Goal: Information Seeking & Learning: Learn about a topic

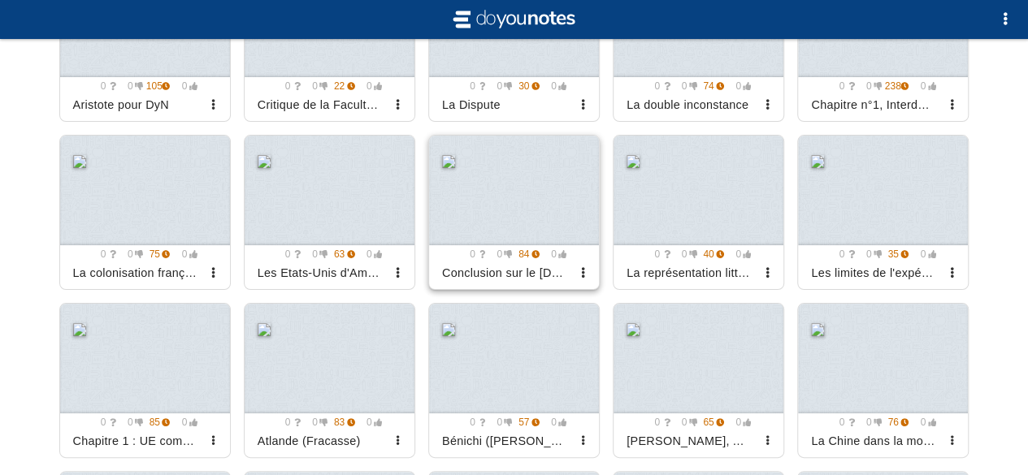
scroll to position [826, 0]
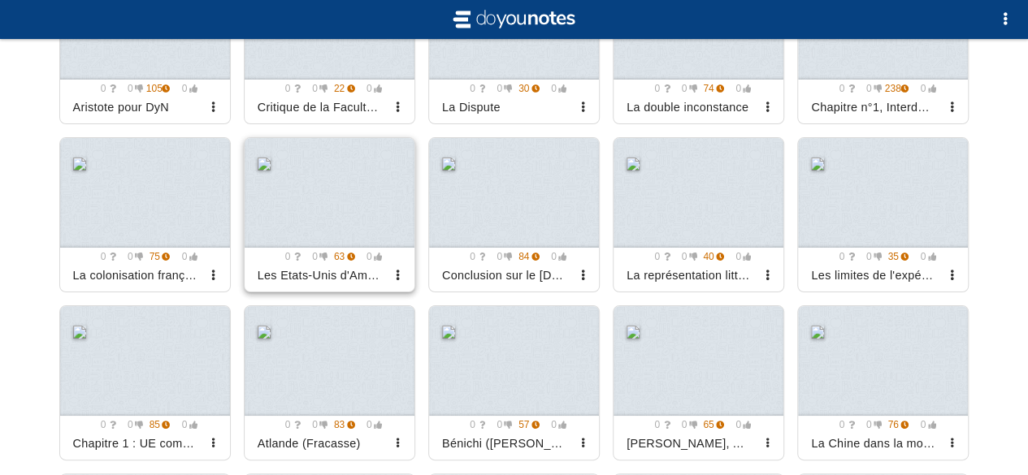
click at [362, 206] on div at bounding box center [330, 193] width 170 height 110
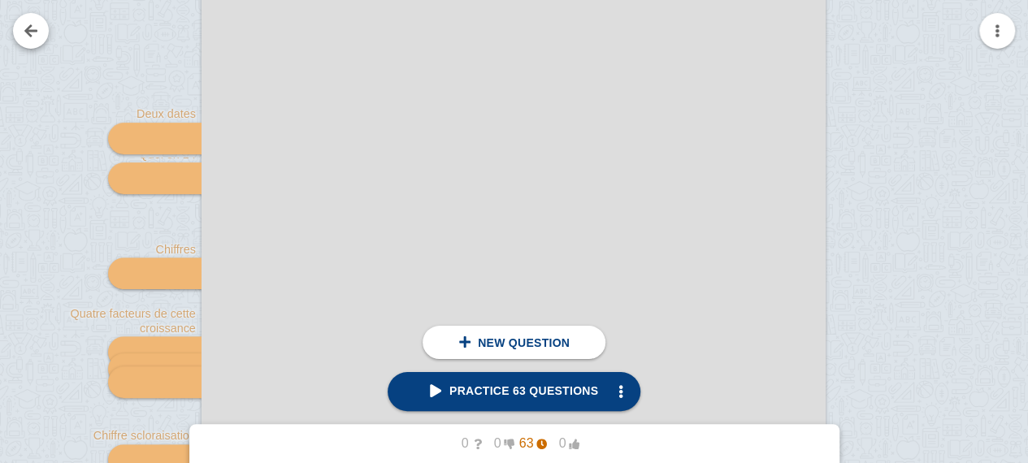
scroll to position [226, 0]
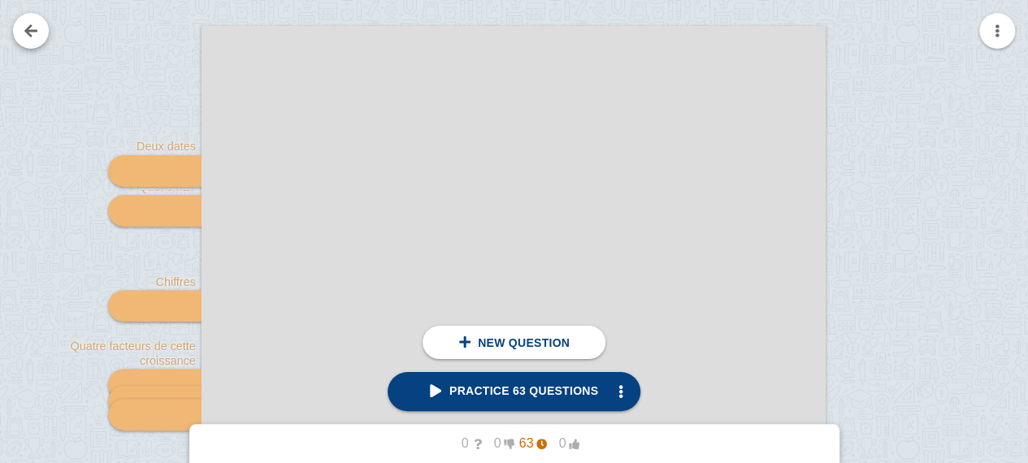
click at [15, 31] on link at bounding box center [31, 31] width 36 height 36
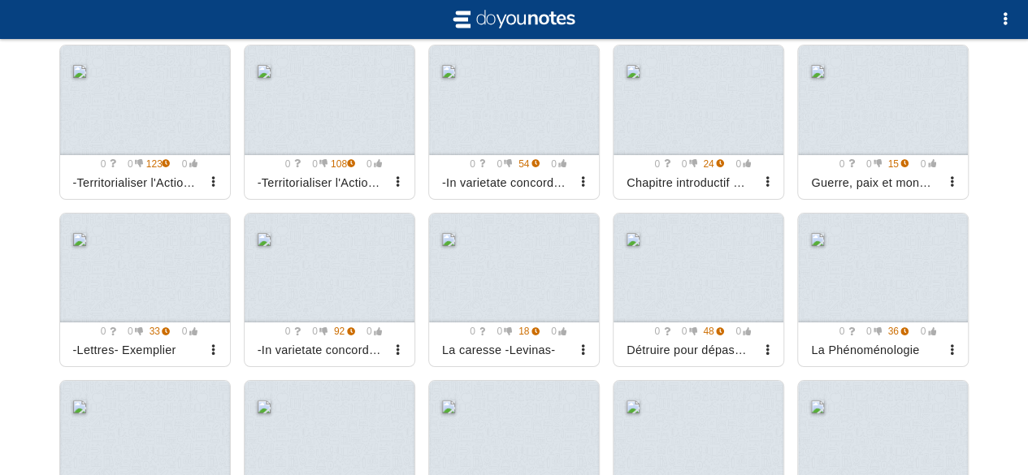
scroll to position [1788, 0]
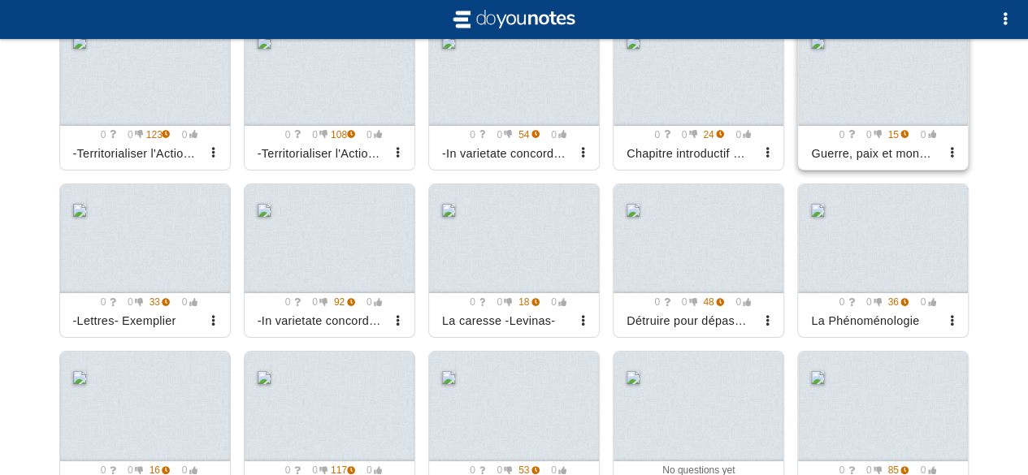
click at [937, 88] on div at bounding box center [883, 71] width 170 height 110
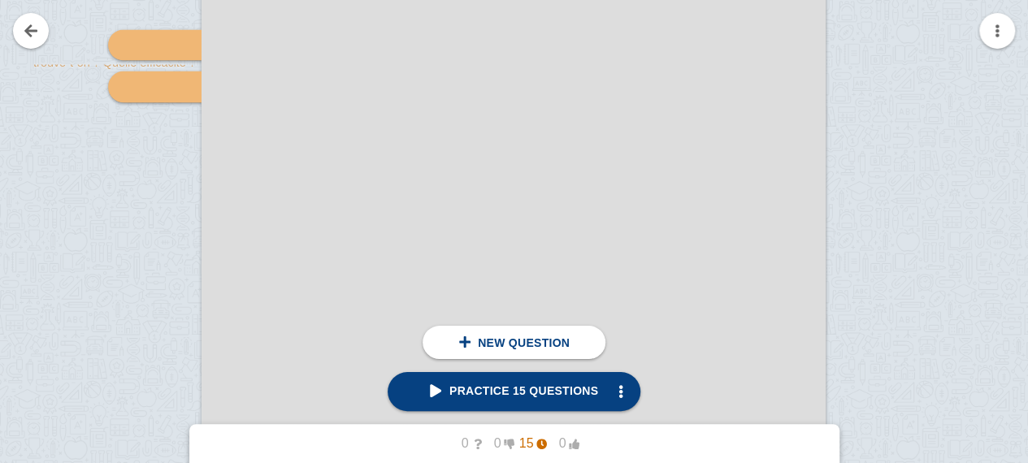
scroll to position [1916, 0]
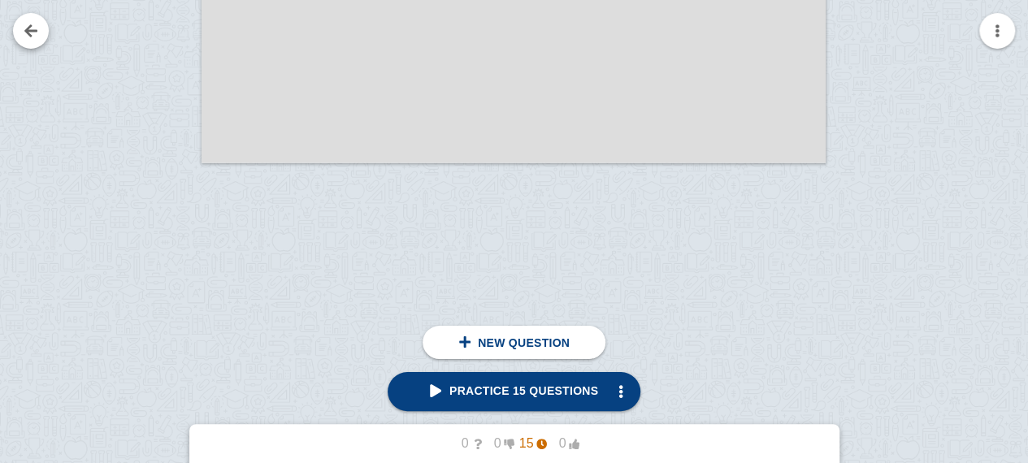
click at [32, 24] on link at bounding box center [31, 31] width 36 height 36
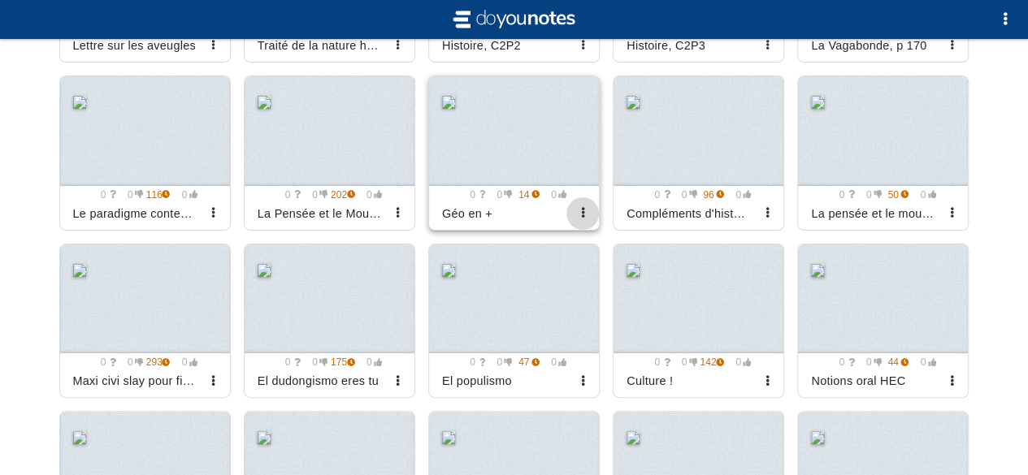
scroll to position [2401, 0]
click at [145, 268] on div at bounding box center [145, 299] width 170 height 110
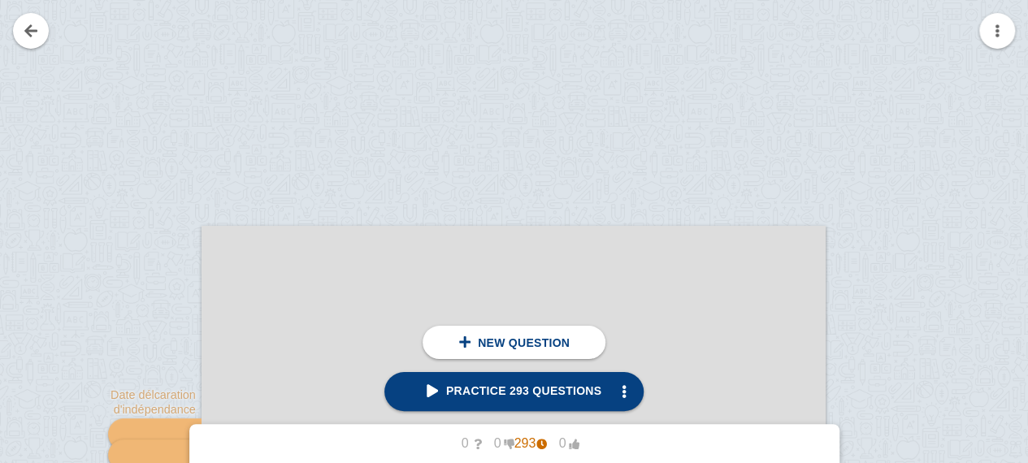
scroll to position [96, 0]
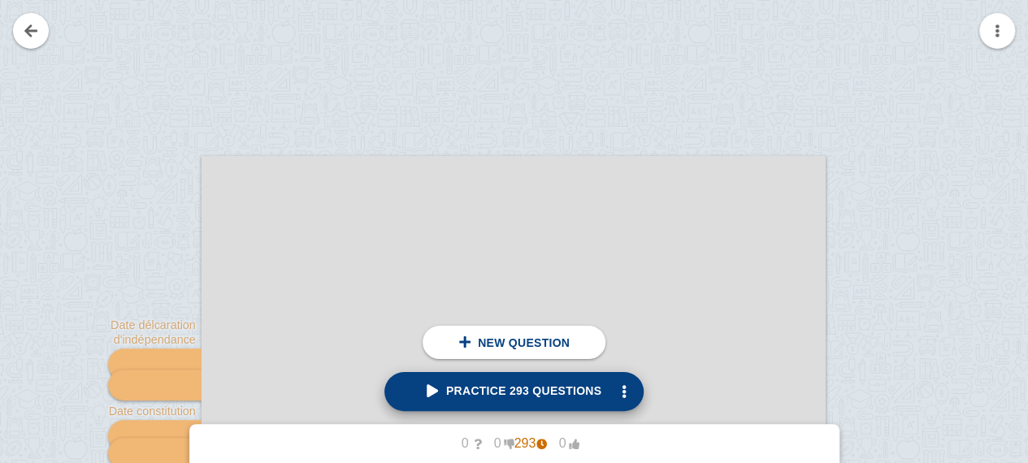
click at [470, 404] on link "Practice 293 questions" at bounding box center [513, 391] width 259 height 39
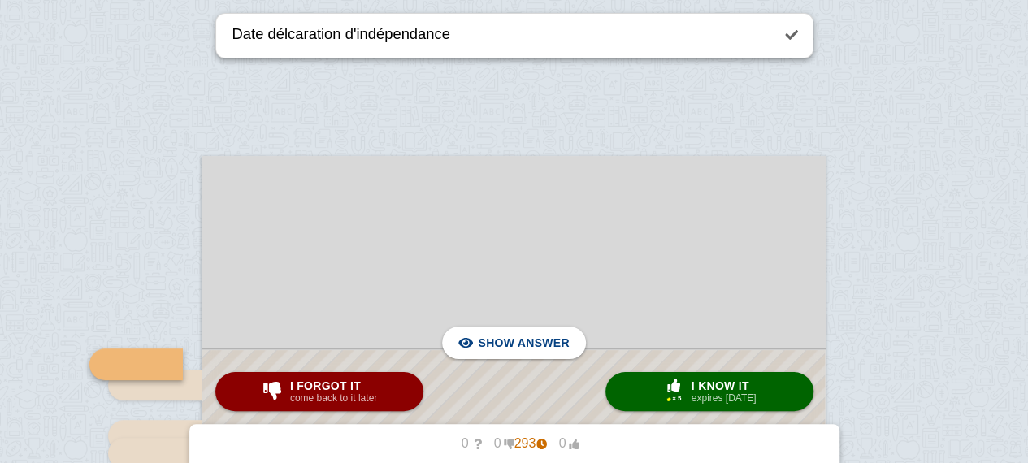
scroll to position [288, 0]
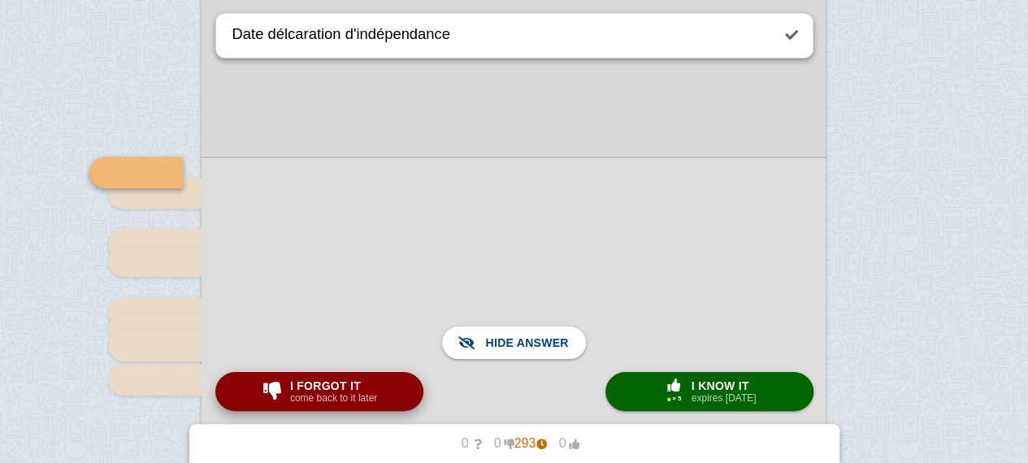
click at [371, 375] on button "I forgot it come back to it later" at bounding box center [319, 391] width 208 height 39
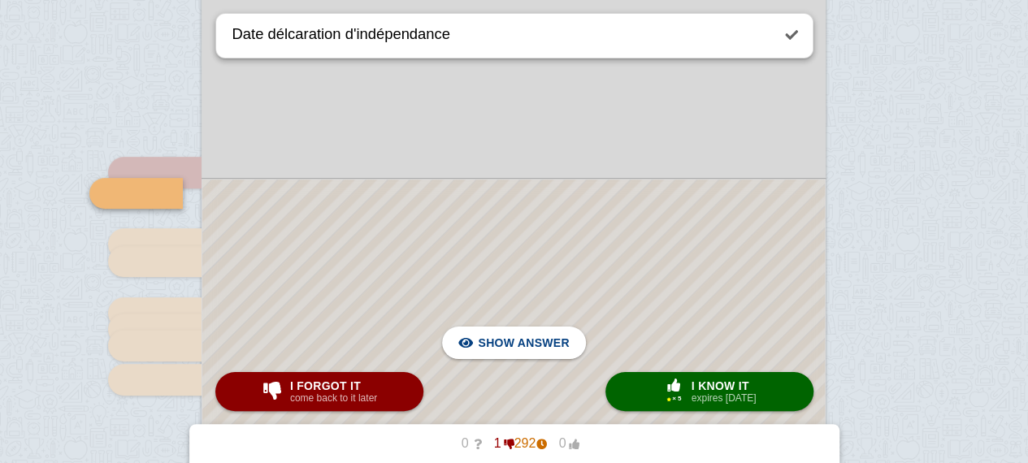
type textarea "Qu'est-ce qu'il se passe ensuite ? De quand à quand ?"
checkbox input "true"
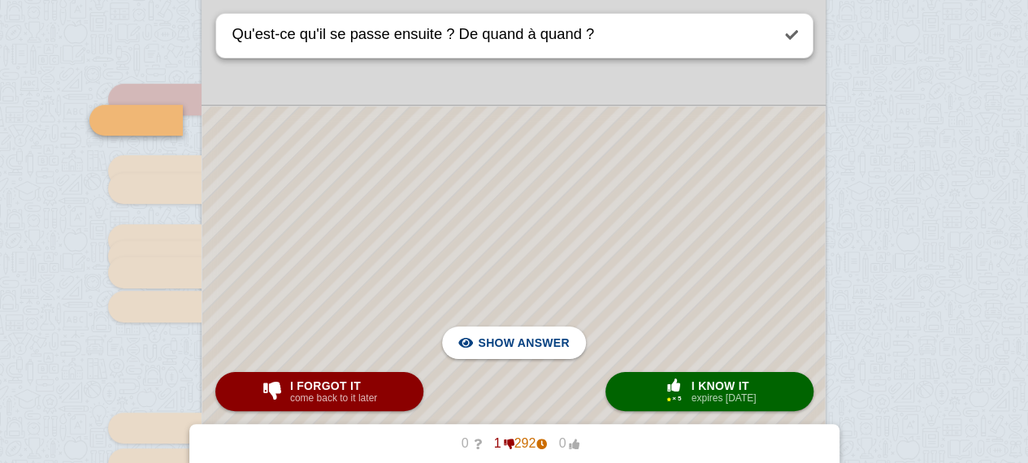
scroll to position [362, 0]
click at [563, 243] on div at bounding box center [513, 437] width 622 height 665
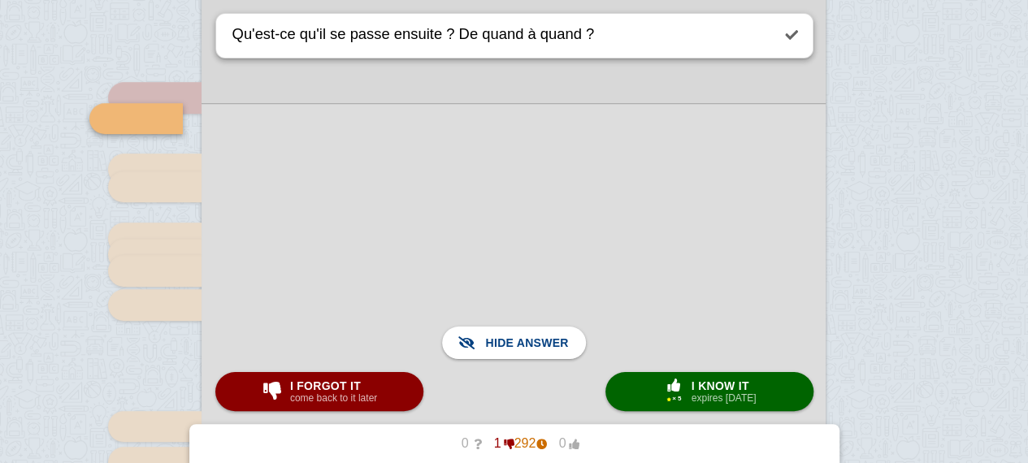
scroll to position [369, 0]
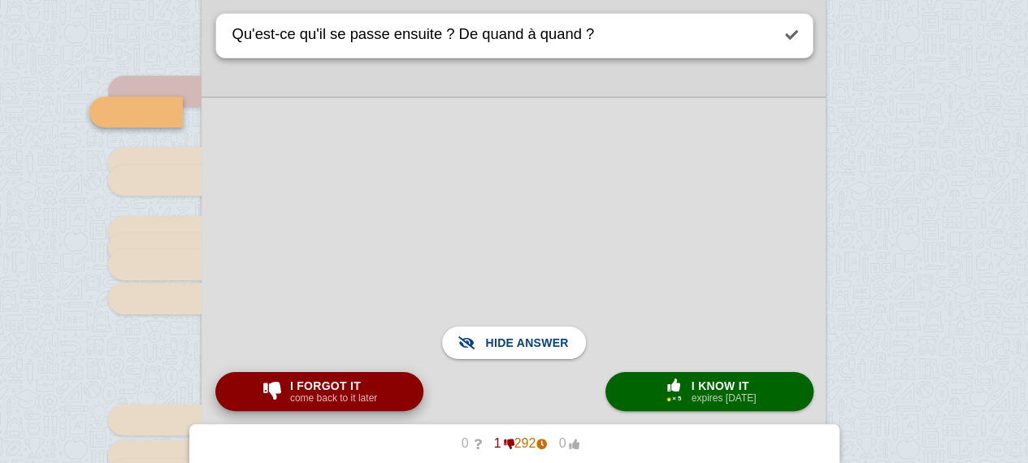
click at [320, 396] on small "come back to it later" at bounding box center [333, 397] width 87 height 11
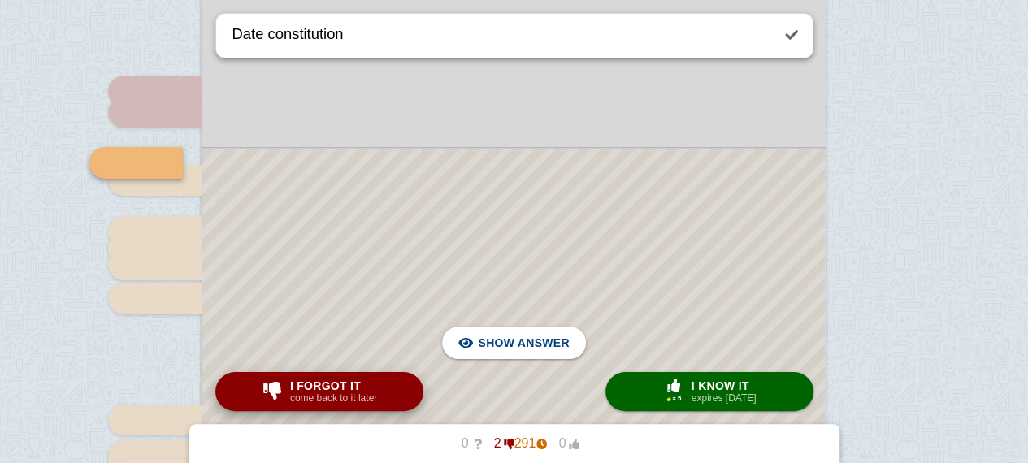
scroll to position [359, 0]
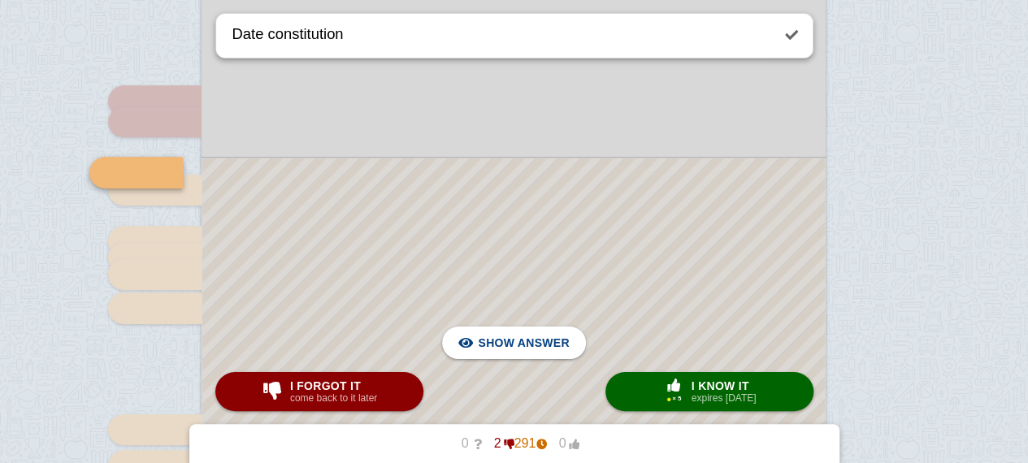
click at [411, 270] on div at bounding box center [513, 465] width 622 height 615
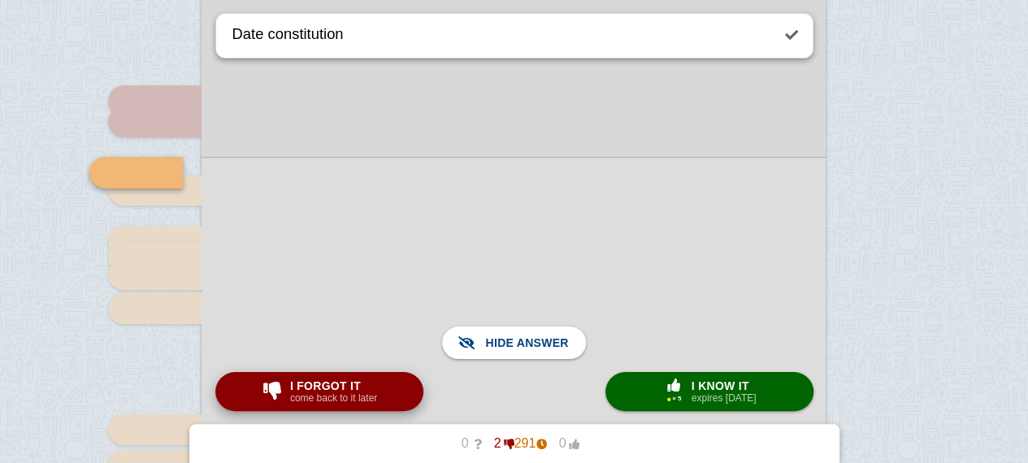
click at [307, 391] on span "I forgot it" at bounding box center [333, 385] width 87 height 13
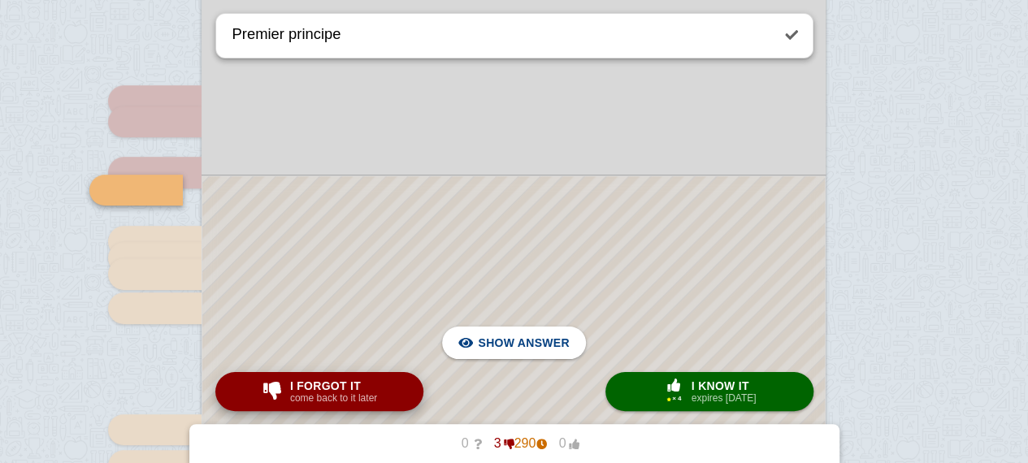
scroll to position [377, 0]
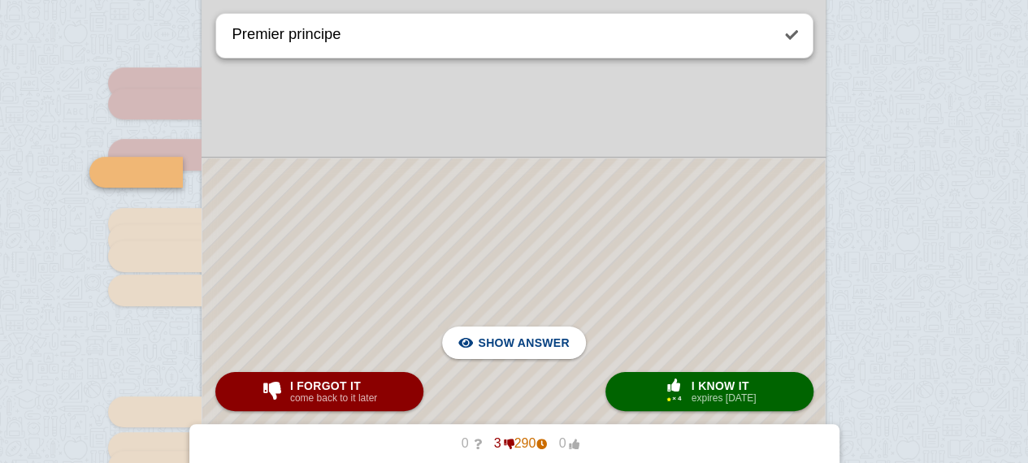
click at [353, 310] on div at bounding box center [513, 456] width 622 height 597
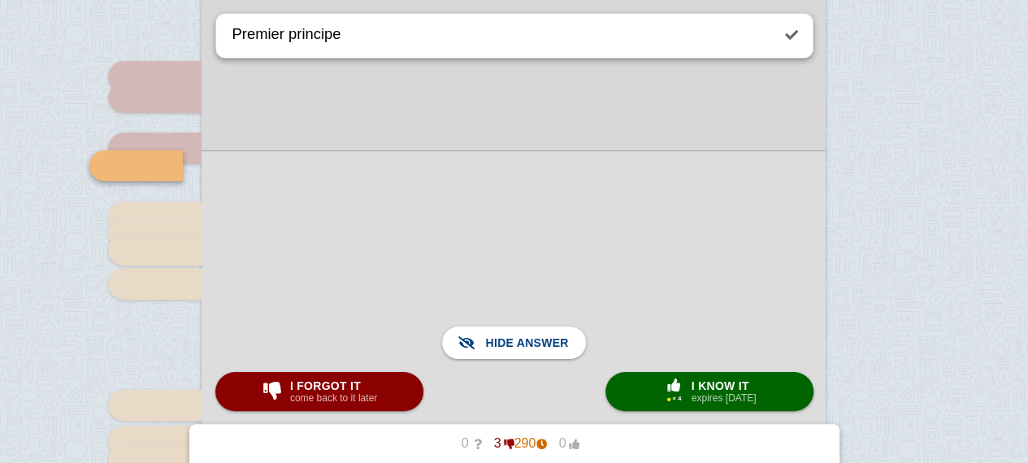
scroll to position [385, 0]
click at [310, 386] on span "I forgot it" at bounding box center [333, 385] width 87 height 13
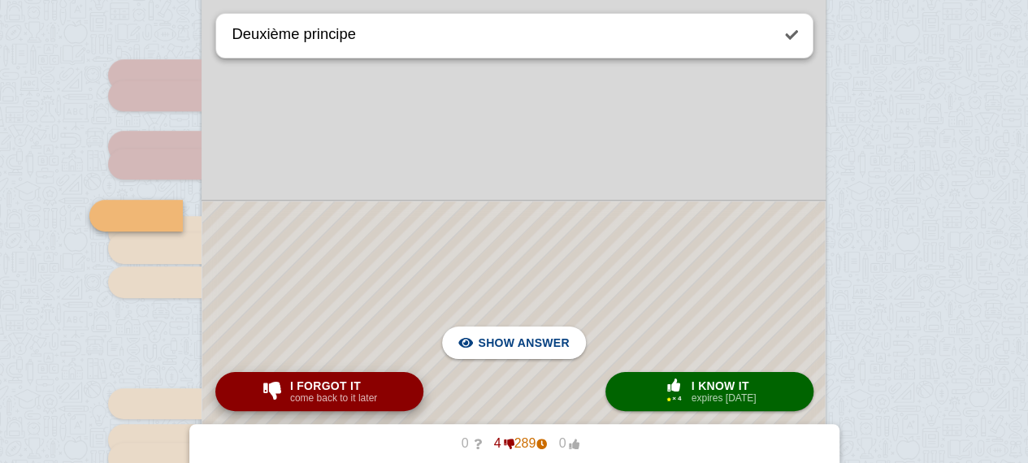
scroll to position [428, 0]
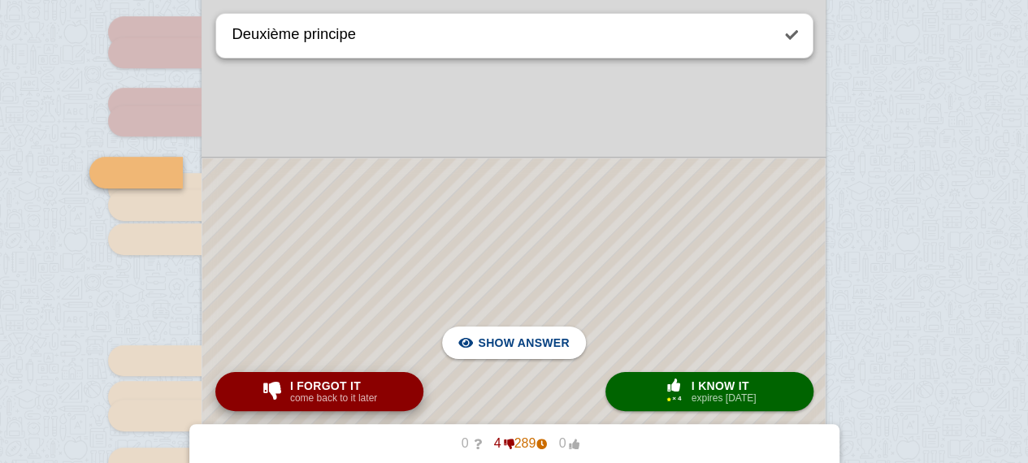
click at [310, 386] on span "I forgot it" at bounding box center [333, 385] width 87 height 13
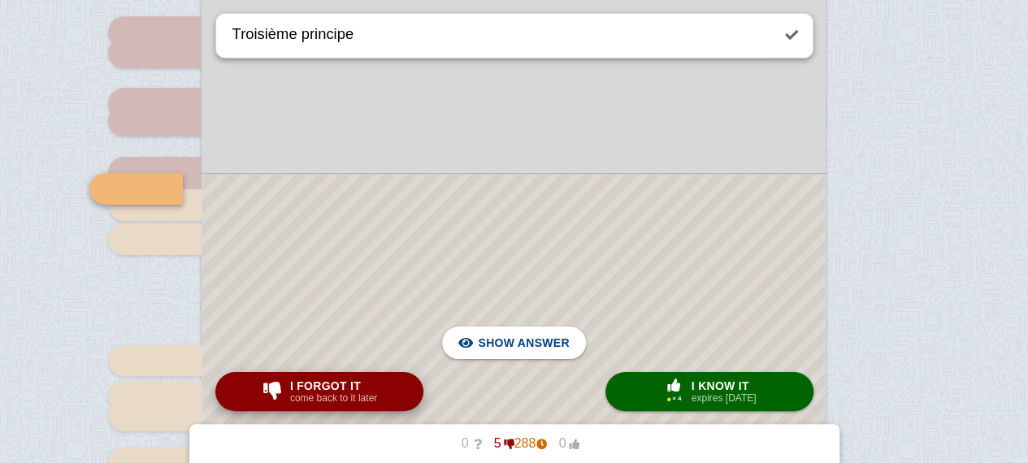
scroll to position [444, 0]
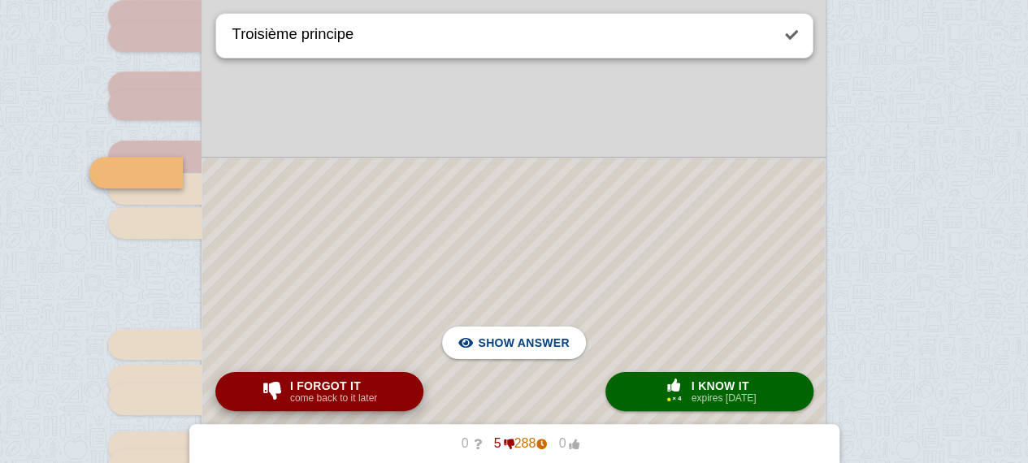
click at [310, 386] on span "I forgot it" at bounding box center [333, 385] width 87 height 13
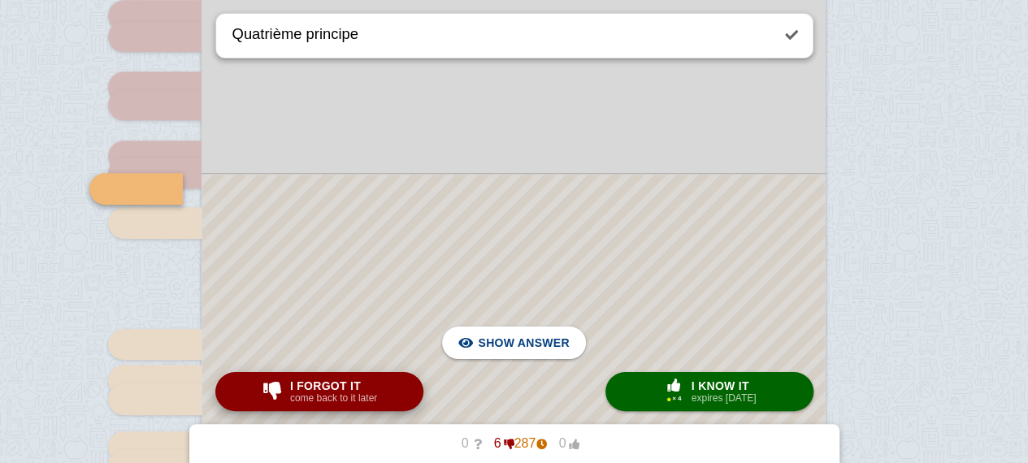
scroll to position [461, 0]
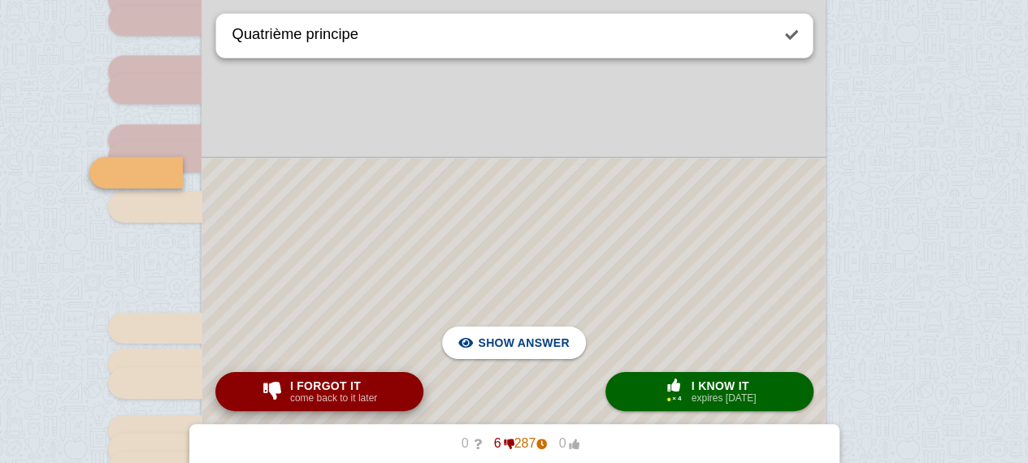
click at [310, 386] on span "I forgot it" at bounding box center [333, 385] width 87 height 13
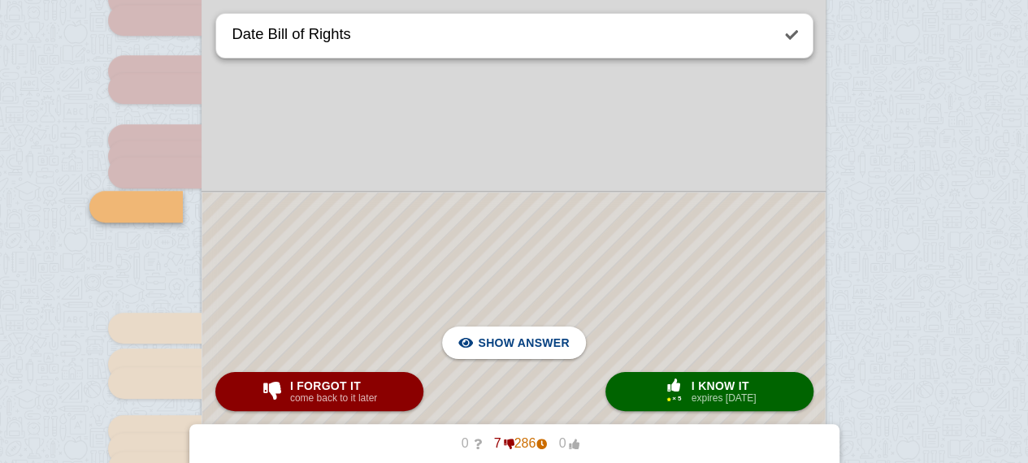
scroll to position [495, 0]
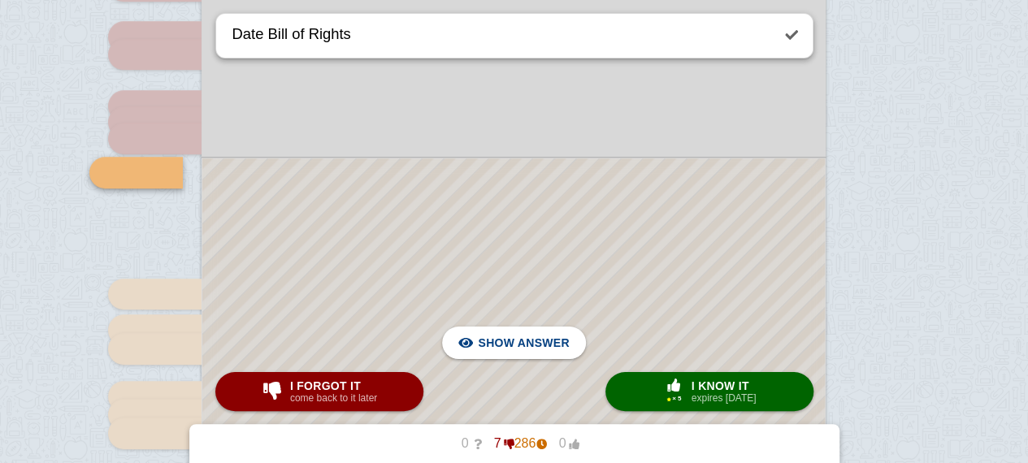
click at [450, 253] on div at bounding box center [513, 397] width 622 height 479
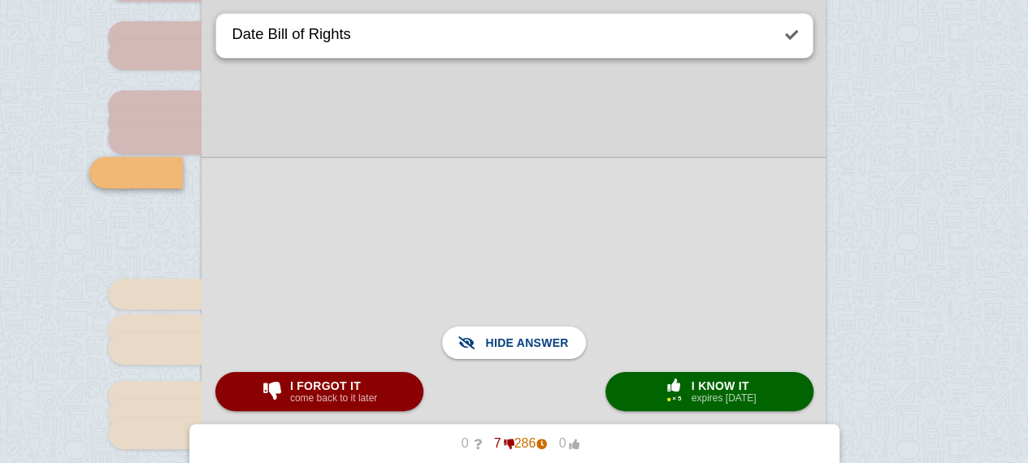
scroll to position [487, 0]
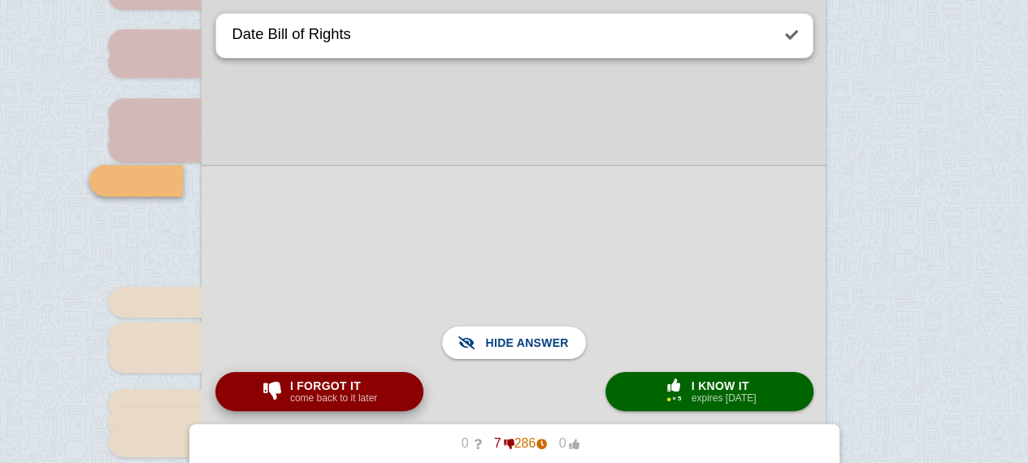
click at [333, 386] on span "I forgot it" at bounding box center [333, 385] width 87 height 13
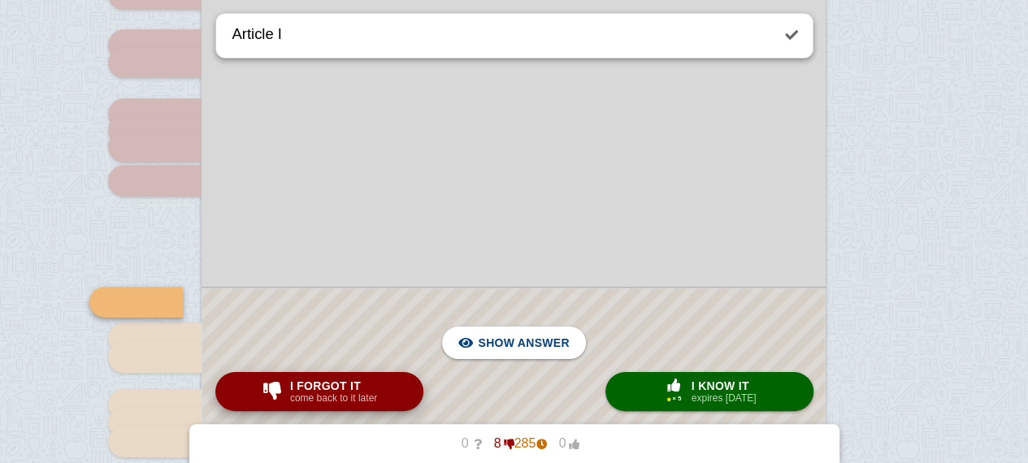
scroll to position [616, 0]
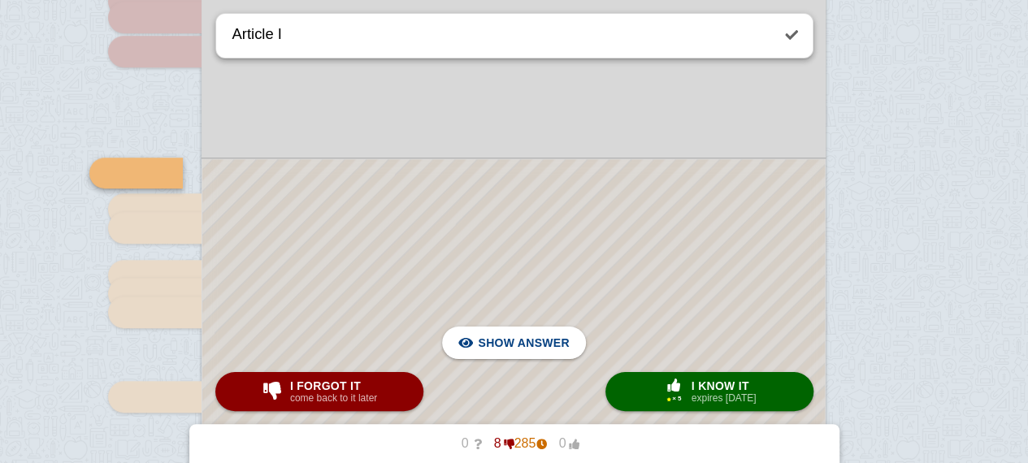
click at [400, 296] on div at bounding box center [513, 337] width 622 height 357
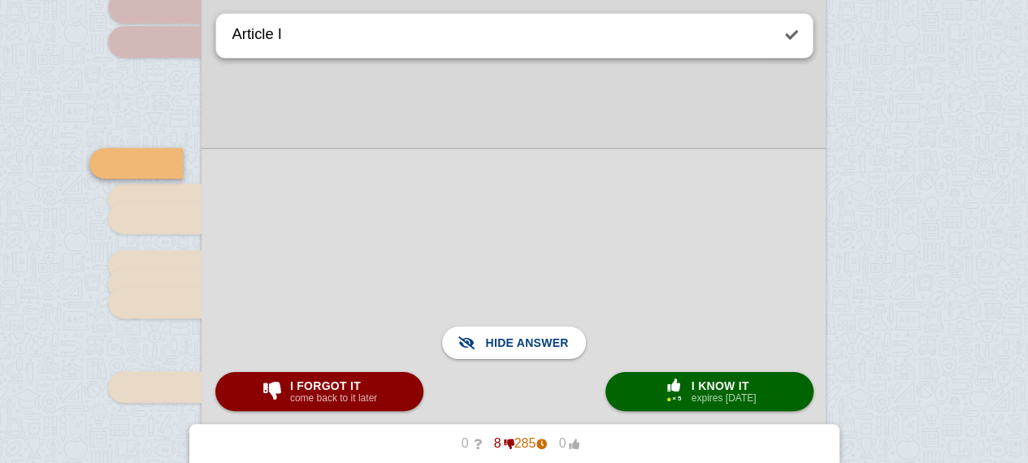
scroll to position [629, 0]
click at [331, 383] on span "I forgot it" at bounding box center [333, 385] width 87 height 13
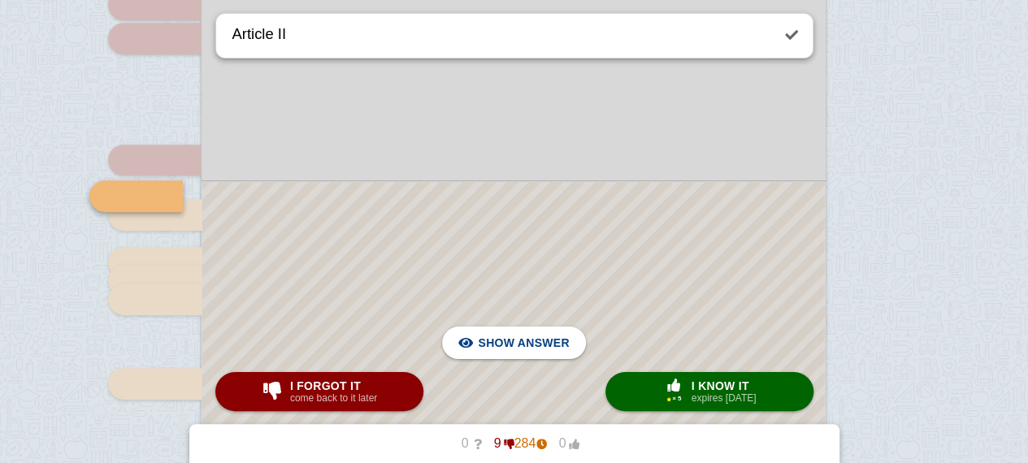
scroll to position [652, 0]
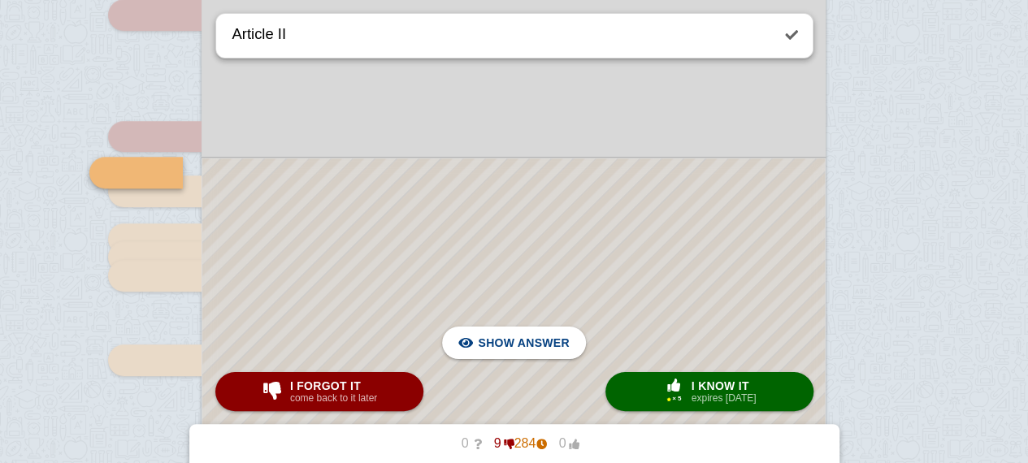
click at [505, 251] on div at bounding box center [513, 319] width 622 height 322
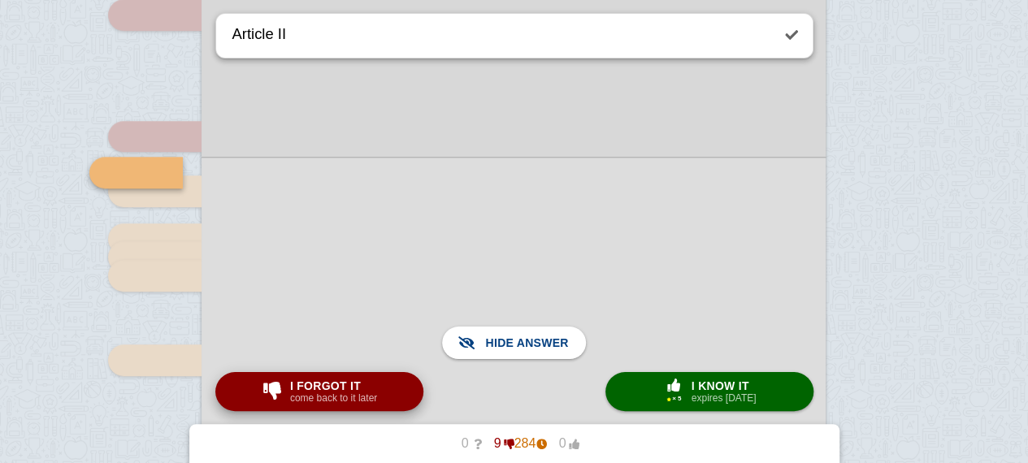
click at [315, 392] on small "come back to it later" at bounding box center [333, 397] width 87 height 11
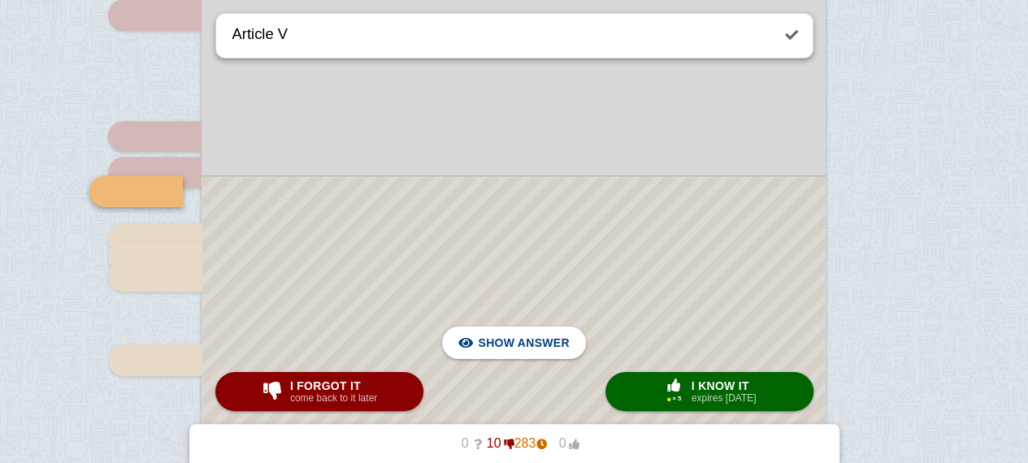
scroll to position [671, 0]
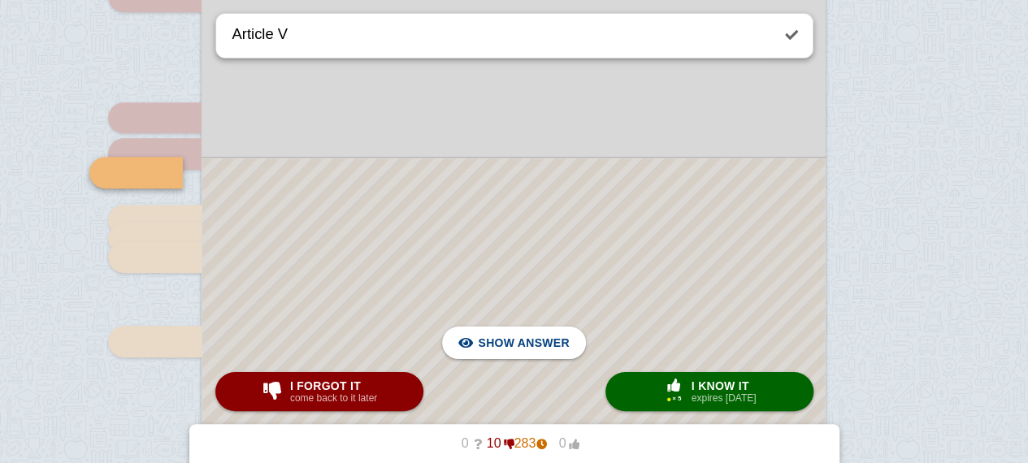
click at [382, 271] on div at bounding box center [513, 309] width 622 height 303
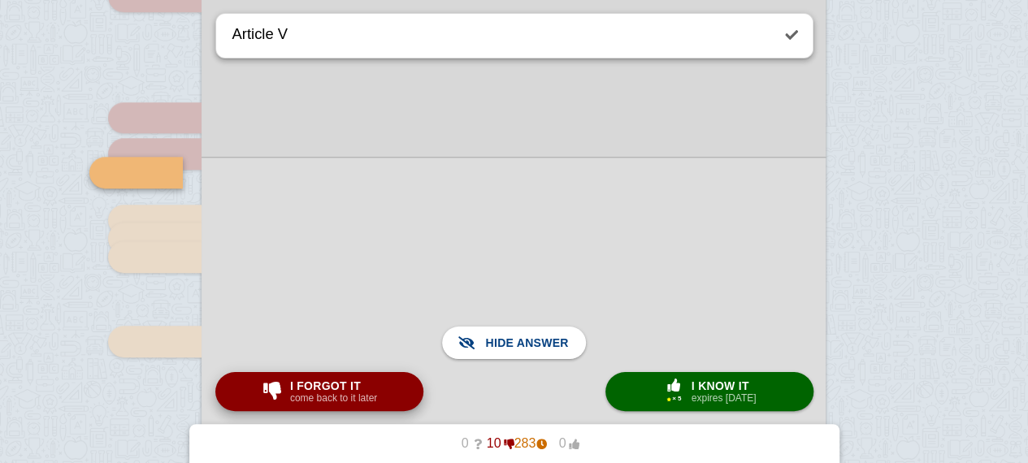
click at [336, 401] on small "come back to it later" at bounding box center [333, 397] width 87 height 11
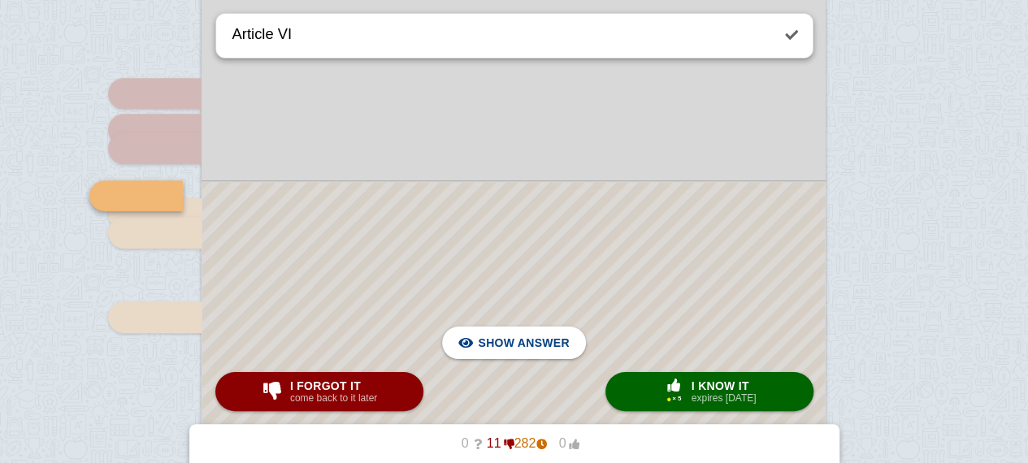
scroll to position [688, 0]
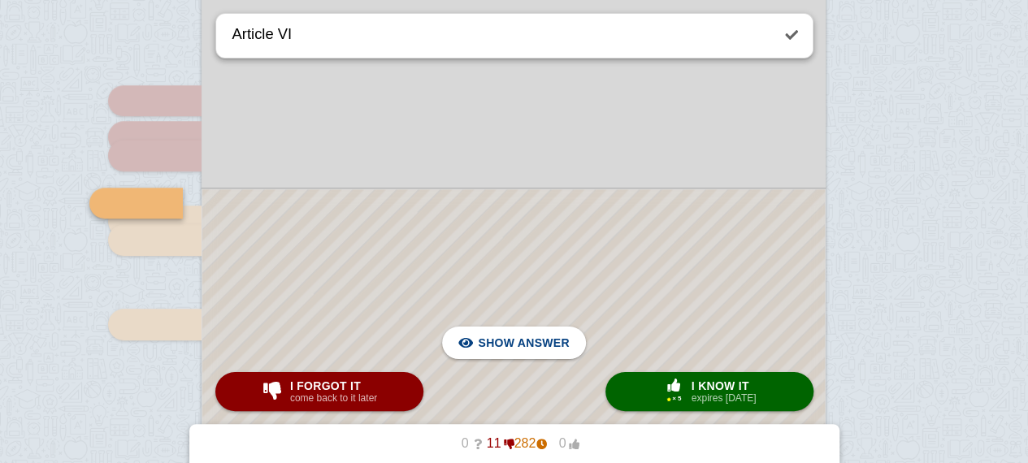
click at [509, 251] on div at bounding box center [513, 316] width 622 height 255
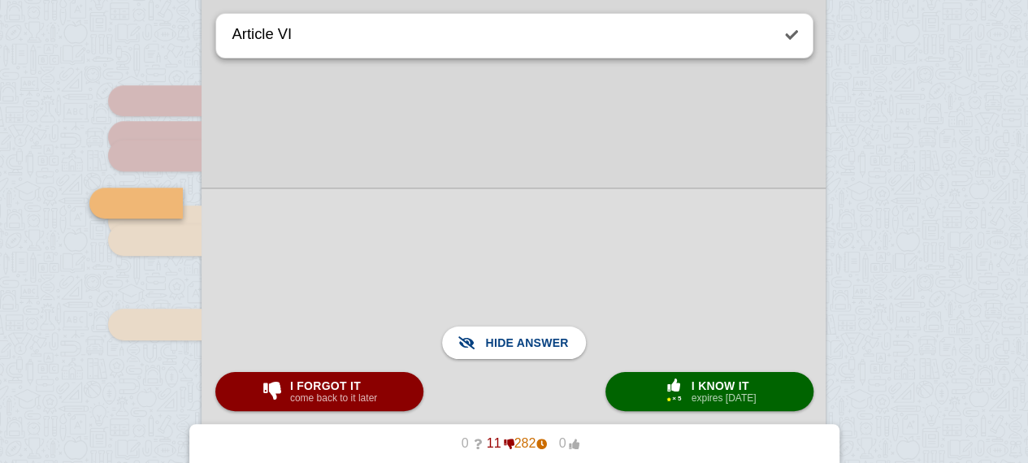
scroll to position [722, 0]
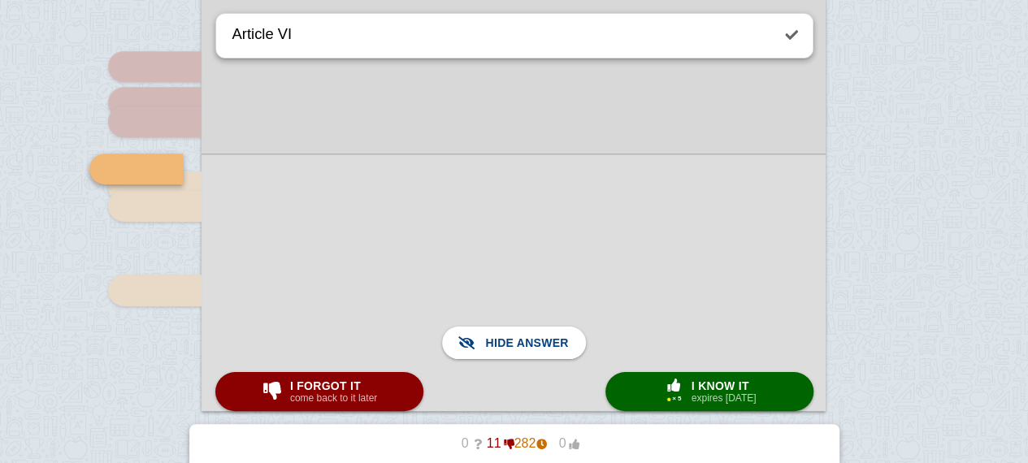
click at [509, 251] on div at bounding box center [513, 283] width 624 height 258
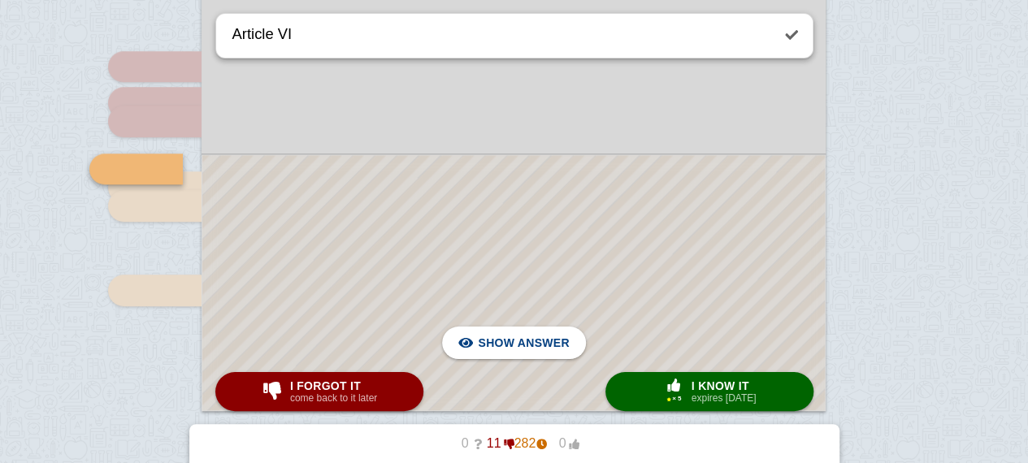
click at [509, 251] on div at bounding box center [513, 282] width 622 height 255
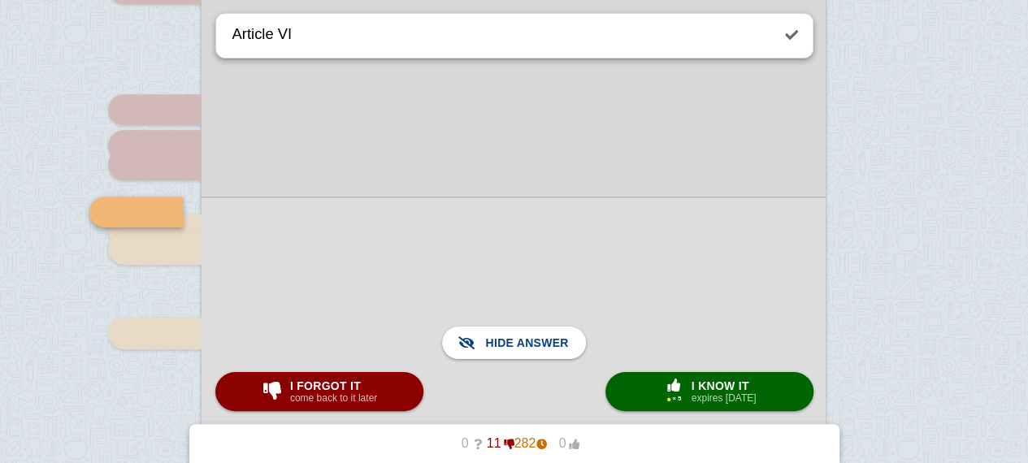
scroll to position [668, 0]
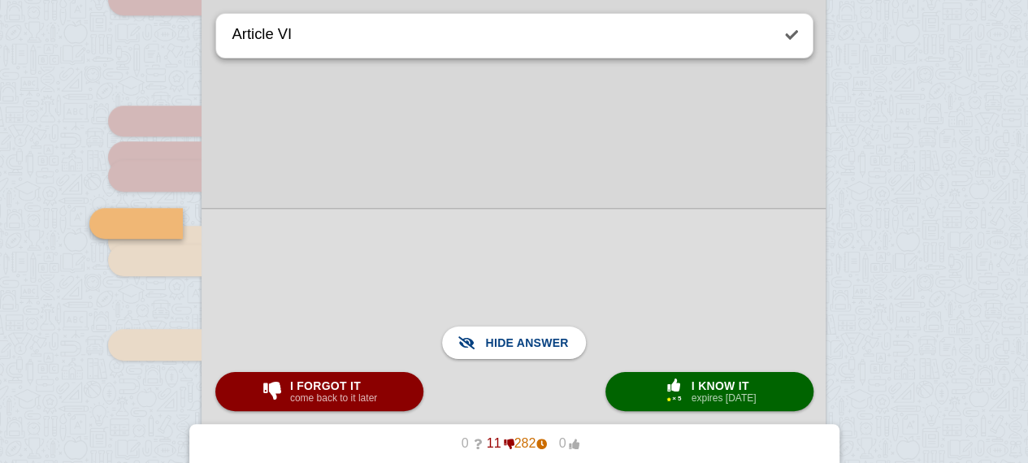
click at [564, 242] on div at bounding box center [513, 337] width 624 height 258
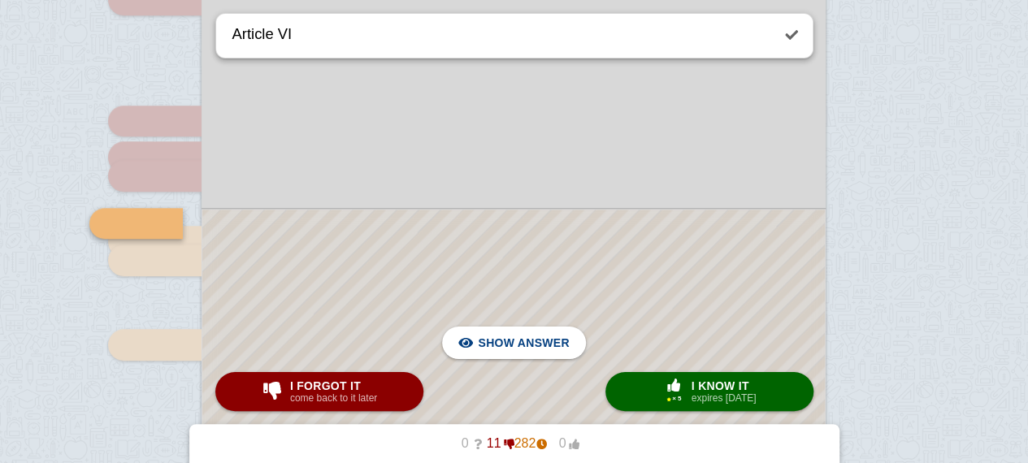
click at [564, 242] on div at bounding box center [513, 337] width 622 height 255
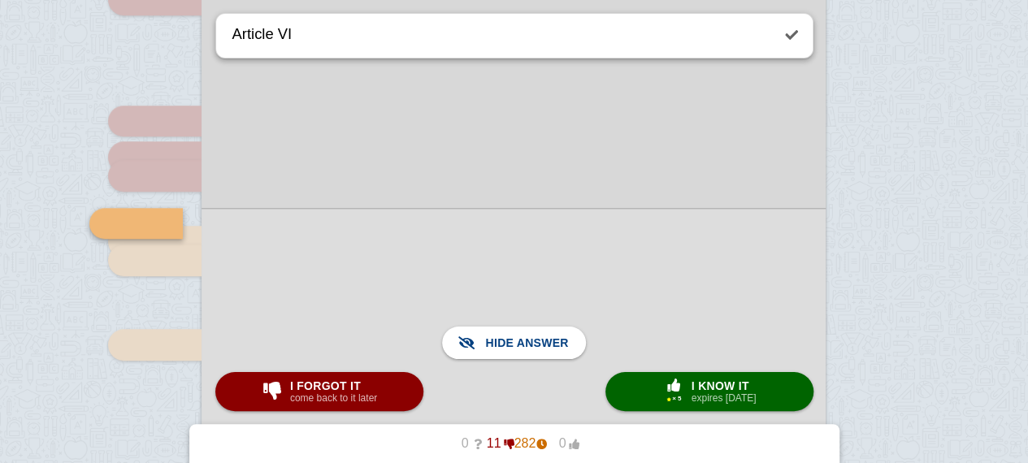
drag, startPoint x: 333, startPoint y: 412, endPoint x: 344, endPoint y: 401, distance: 14.9
click at [344, 401] on small "come back to it later" at bounding box center [333, 397] width 87 height 11
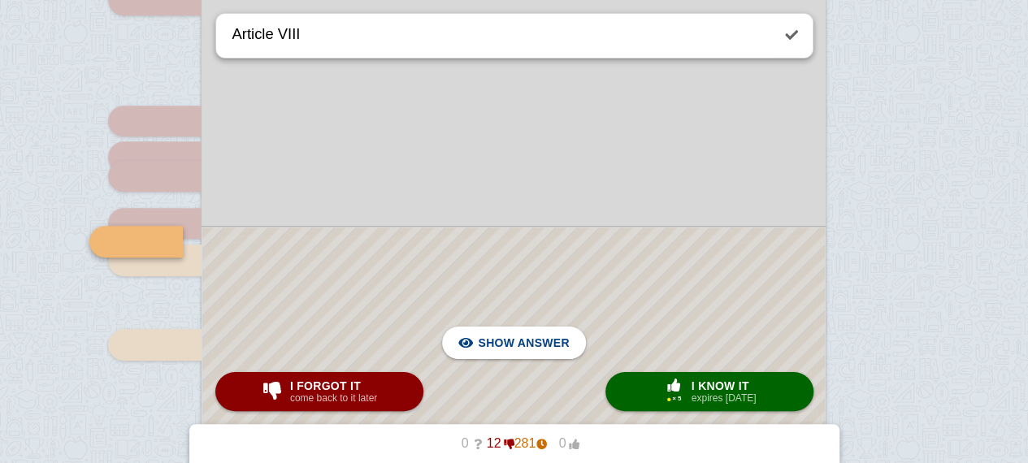
click at [427, 267] on div at bounding box center [513, 345] width 622 height 237
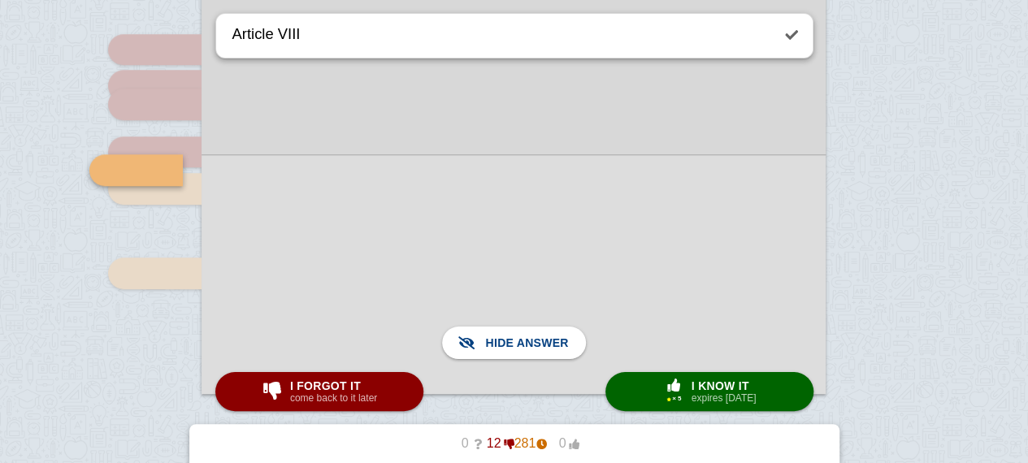
scroll to position [737, 0]
click at [347, 382] on span "I forgot it" at bounding box center [333, 385] width 87 height 13
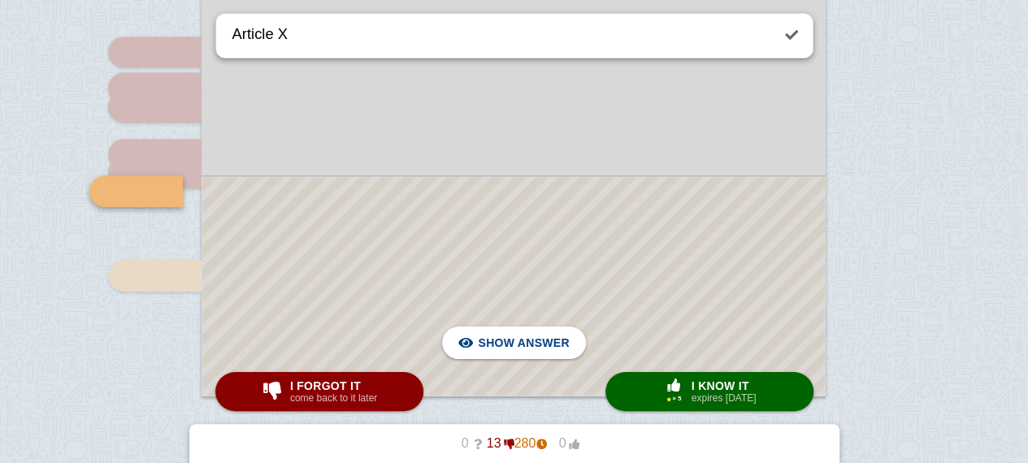
scroll to position [756, 0]
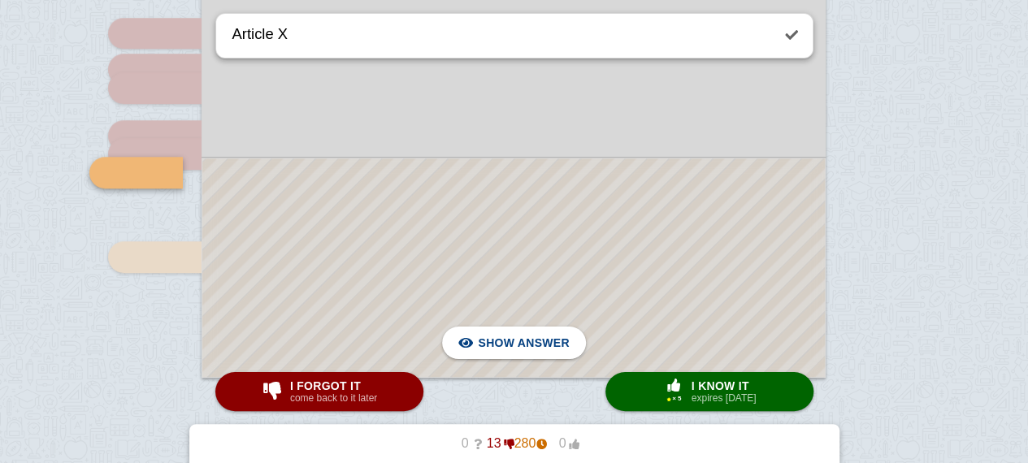
click at [397, 297] on div at bounding box center [513, 267] width 622 height 219
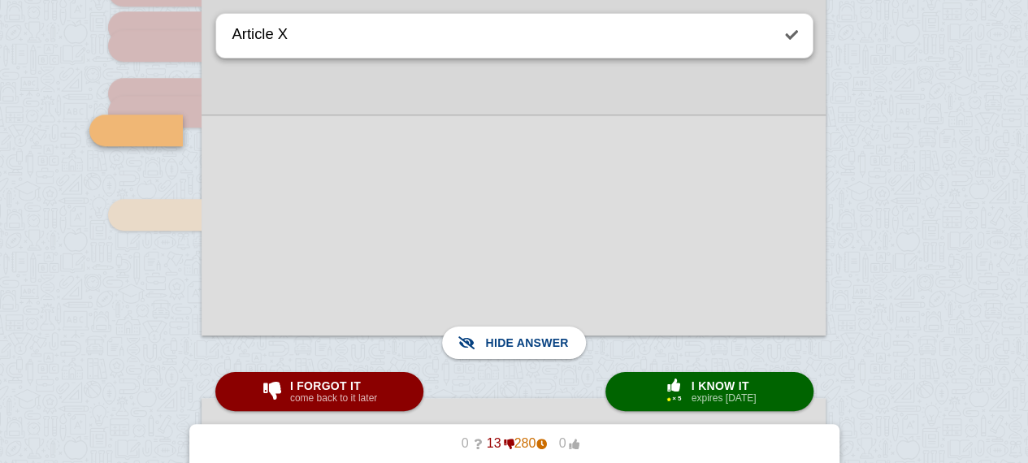
scroll to position [799, 0]
click at [435, 225] on div at bounding box center [513, 224] width 624 height 221
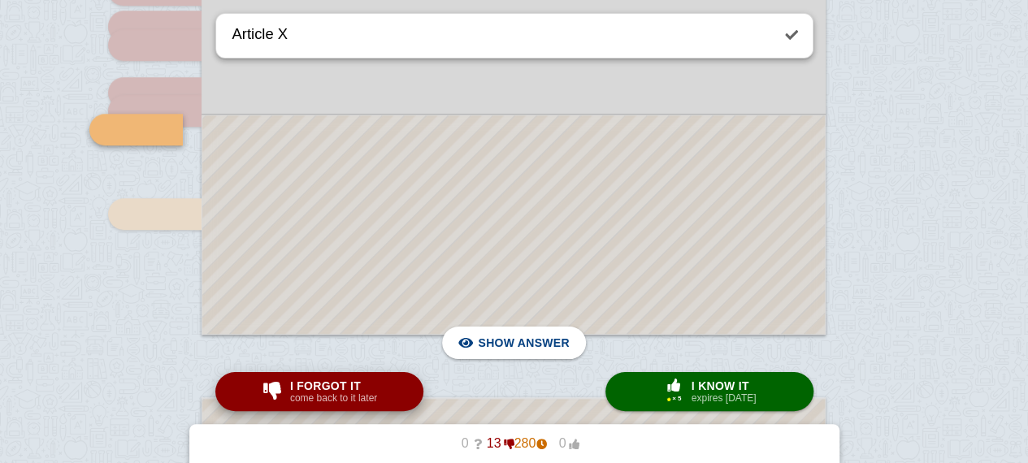
click at [366, 386] on span "I forgot it" at bounding box center [333, 385] width 87 height 13
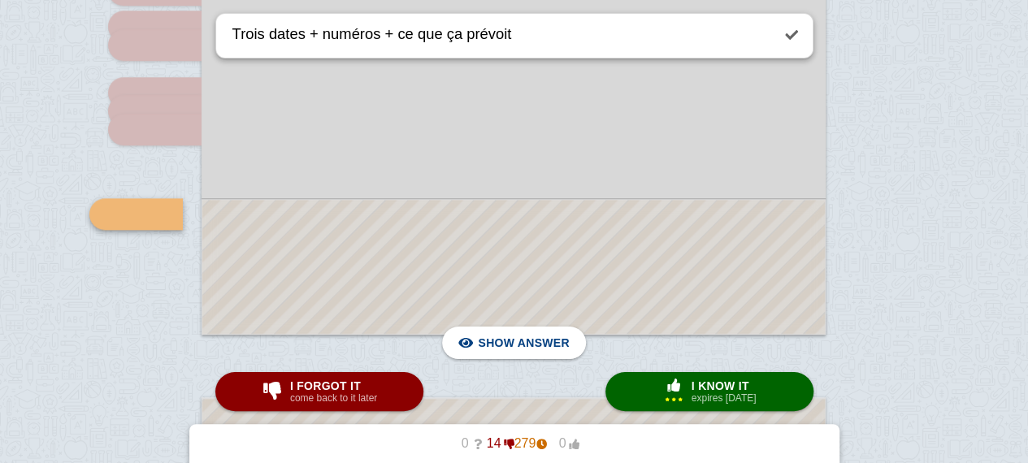
scroll to position [840, 0]
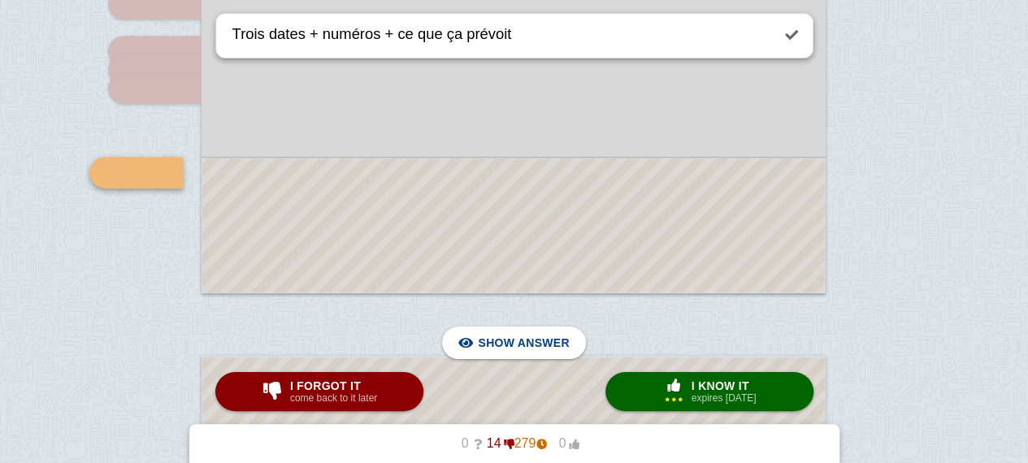
click at [458, 215] on div at bounding box center [513, 225] width 622 height 134
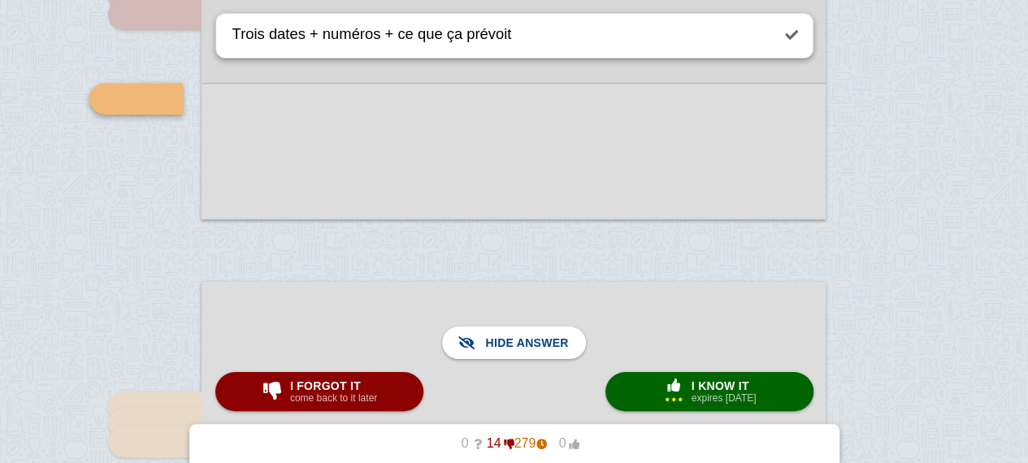
scroll to position [916, 0]
click at [457, 129] on div at bounding box center [513, 149] width 624 height 136
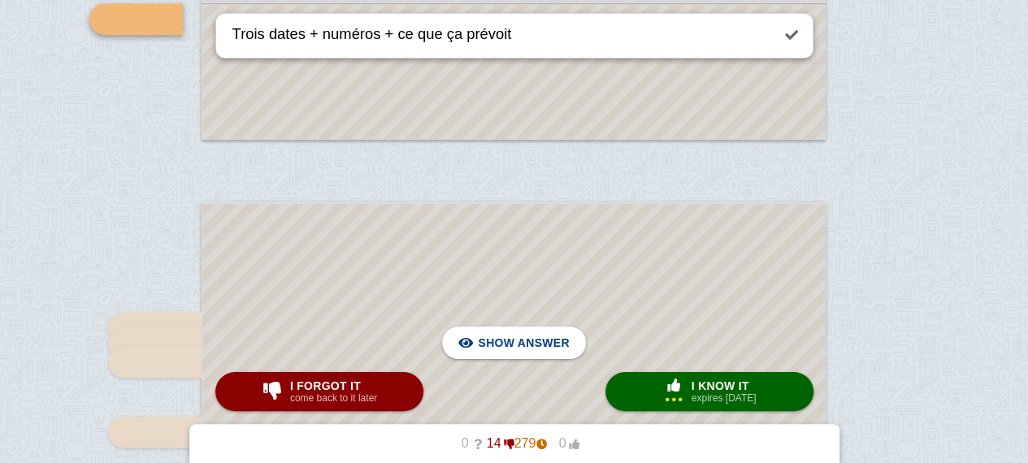
scroll to position [998, 0]
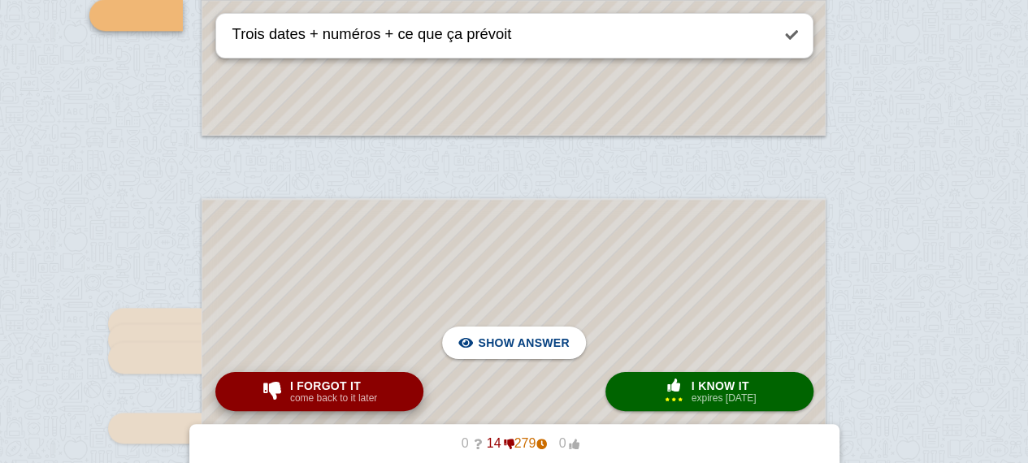
click at [304, 398] on small "come back to it later" at bounding box center [333, 397] width 87 height 11
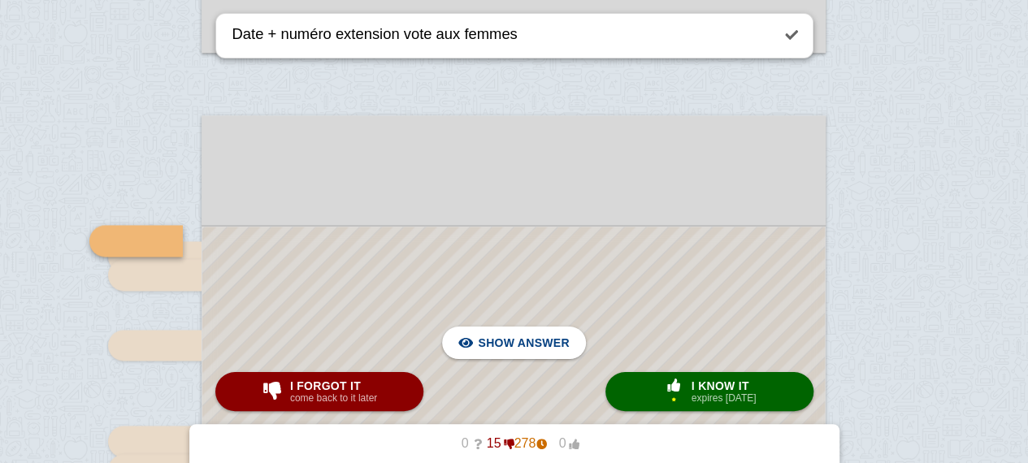
scroll to position [1089, 0]
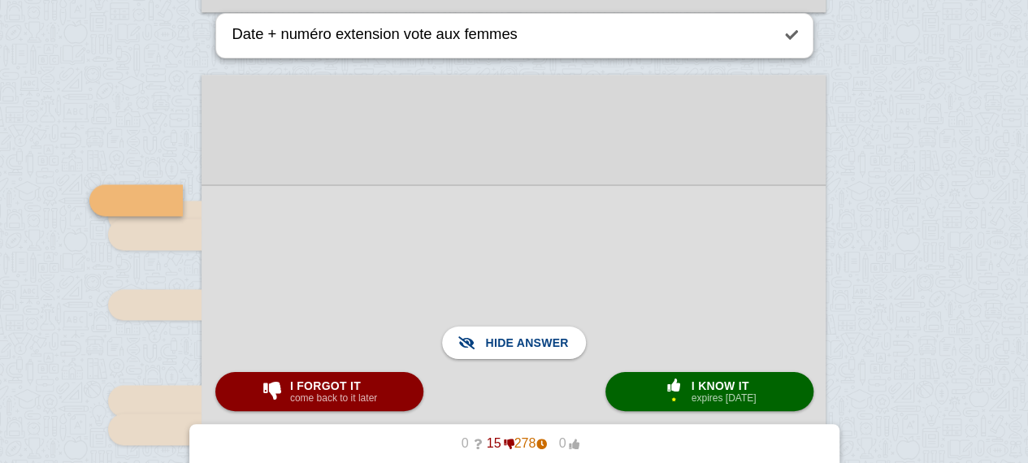
scroll to position [1129, 0]
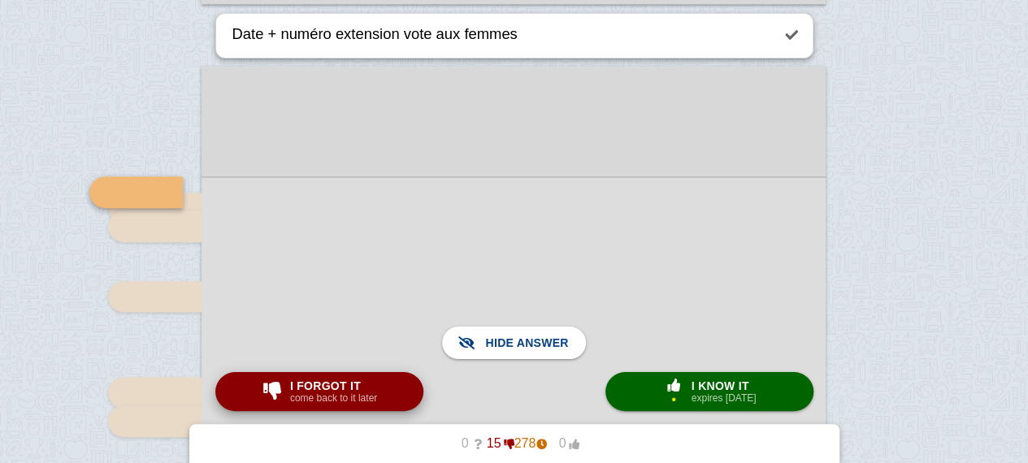
click at [365, 396] on small "come back to it later" at bounding box center [333, 397] width 87 height 11
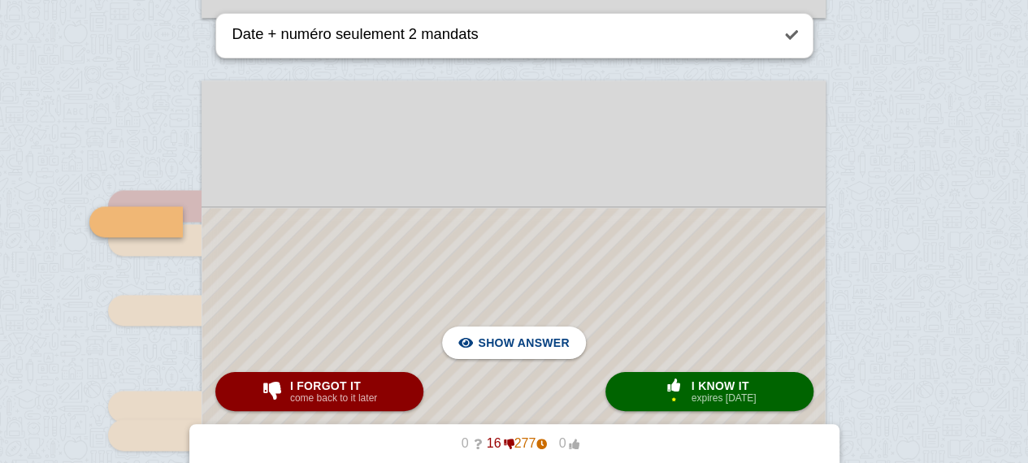
scroll to position [1155, 0]
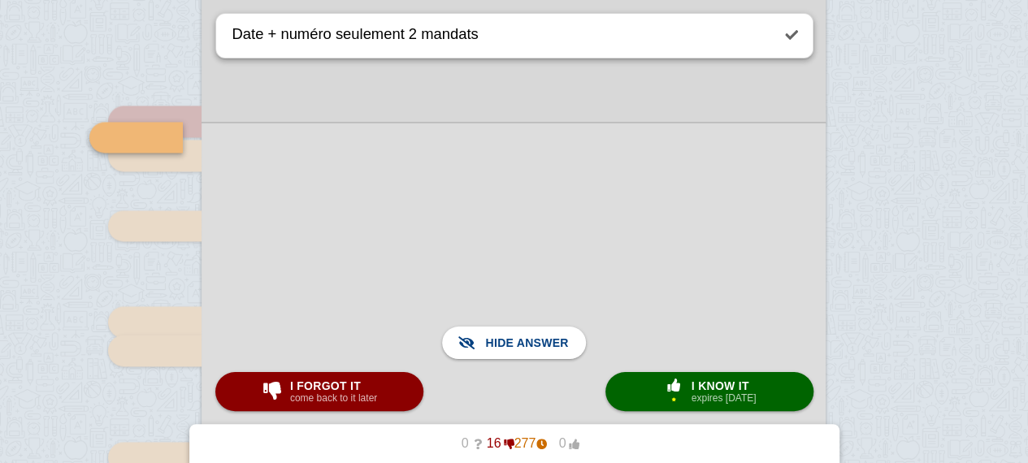
scroll to position [1207, 0]
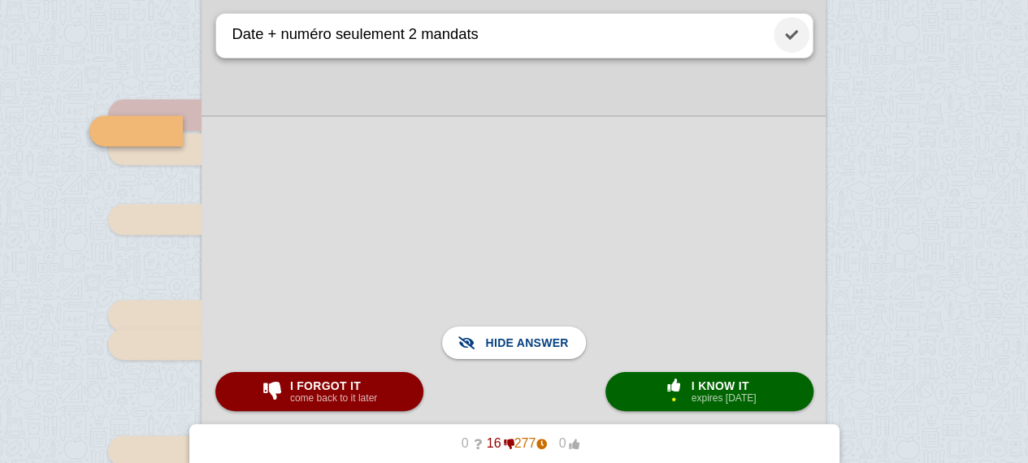
click at [795, 41] on link at bounding box center [791, 35] width 36 height 36
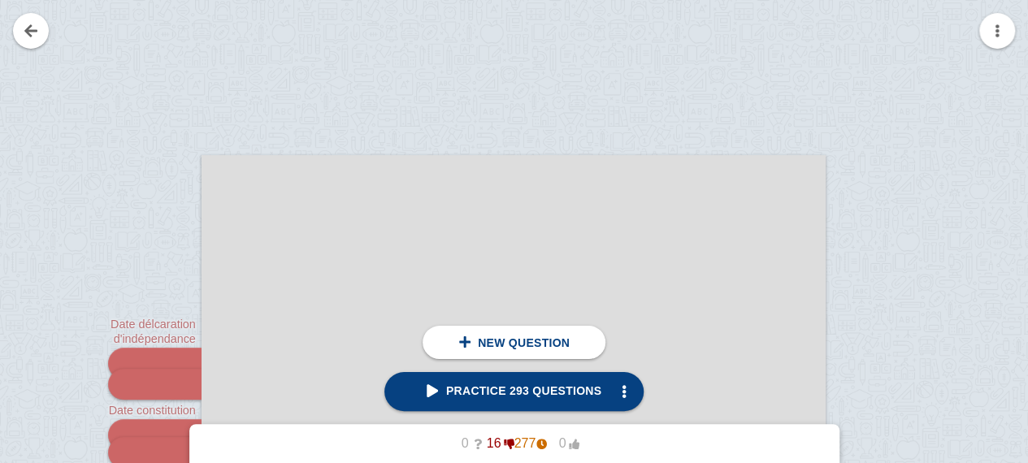
scroll to position [94, 0]
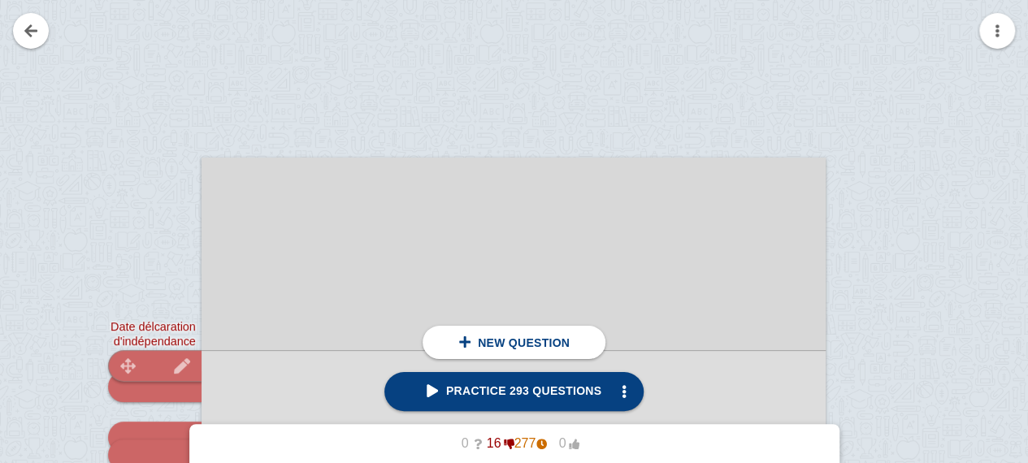
click at [149, 356] on div at bounding box center [154, 365] width 93 height 31
type textarea "Date délcaration d'indépendance"
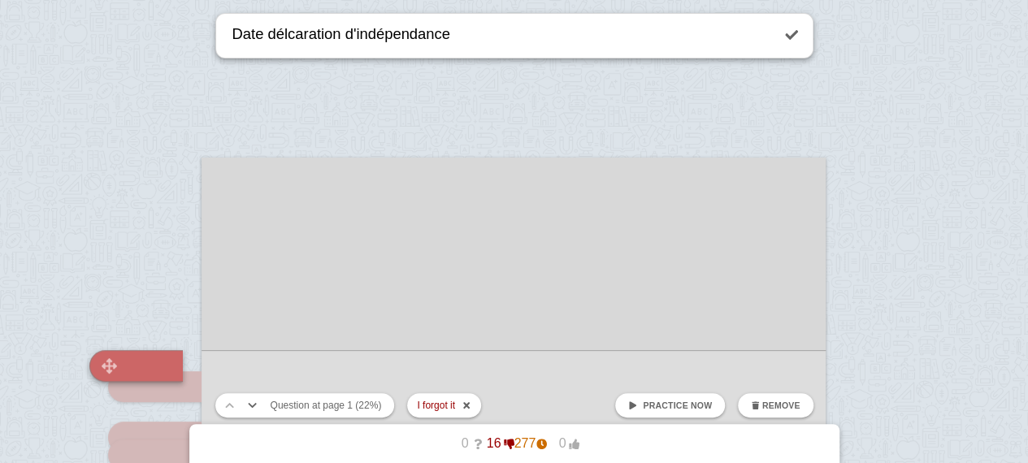
scroll to position [288, 0]
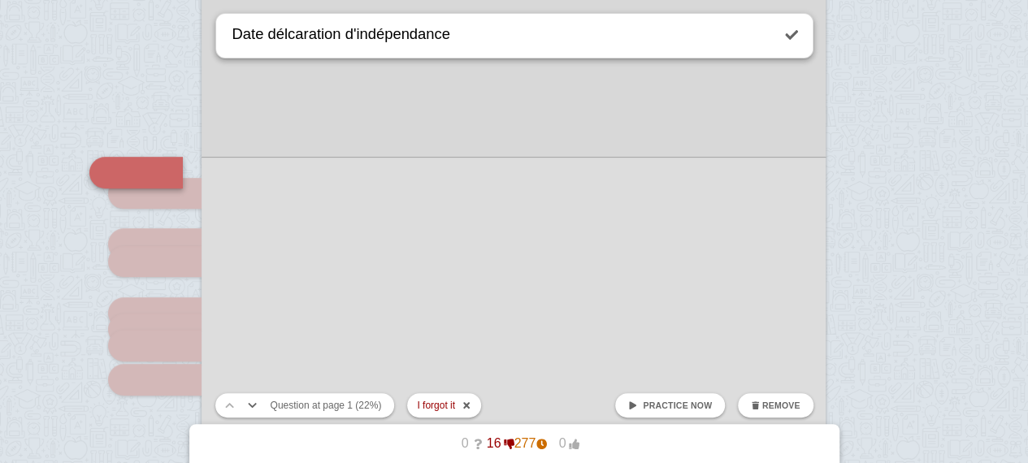
click at [695, 409] on span "Practice now" at bounding box center [677, 406] width 69 height 10
checkbox input "false"
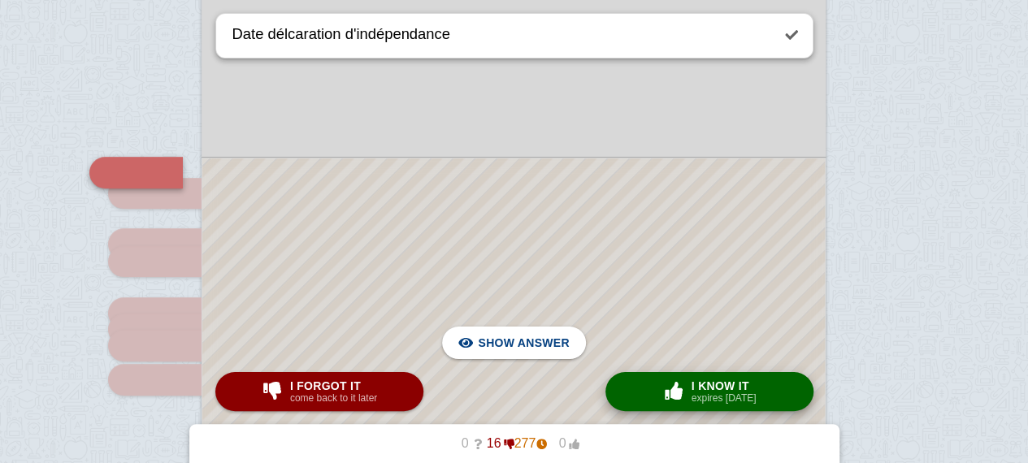
click at [679, 381] on span "button" at bounding box center [673, 391] width 29 height 21
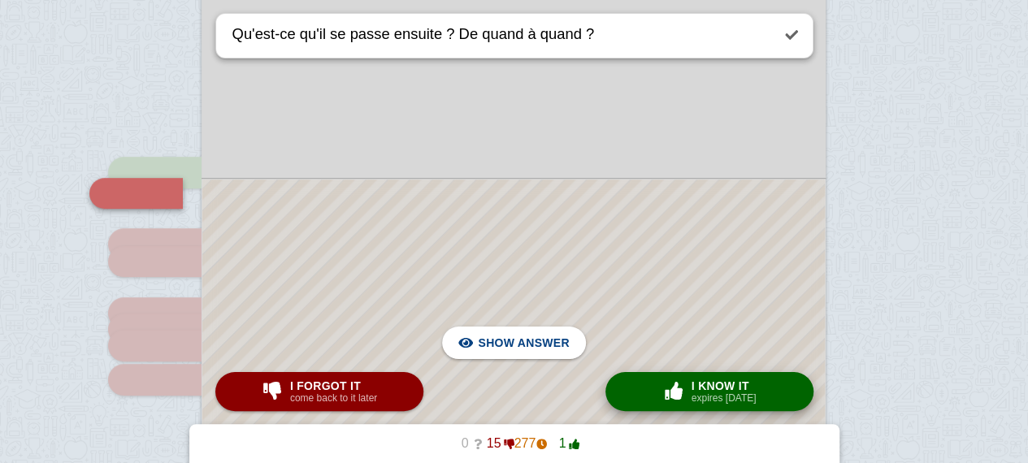
scroll to position [309, 0]
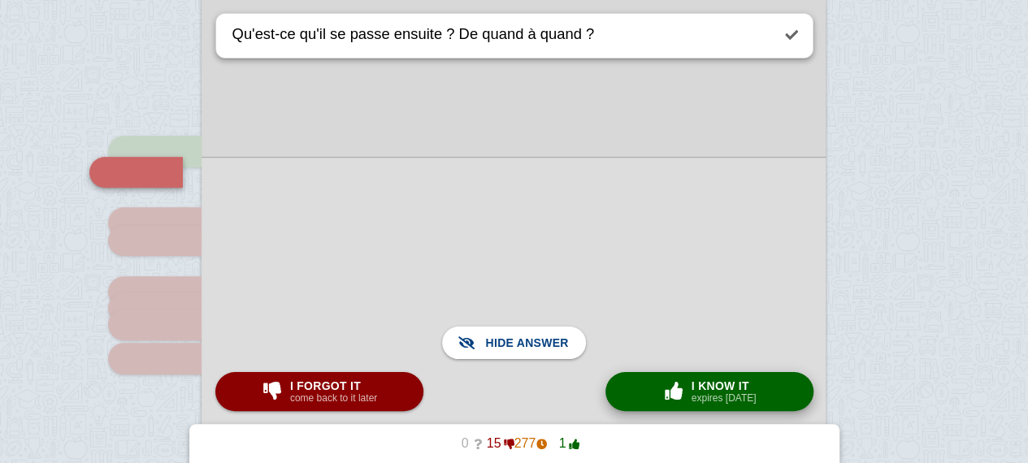
click at [661, 375] on button "× 0 I know it expires [DATE]" at bounding box center [709, 391] width 208 height 39
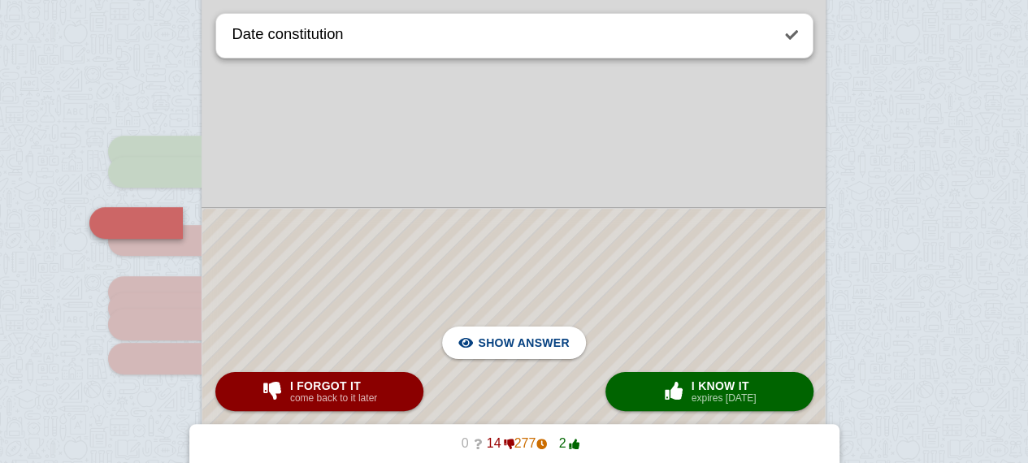
scroll to position [359, 0]
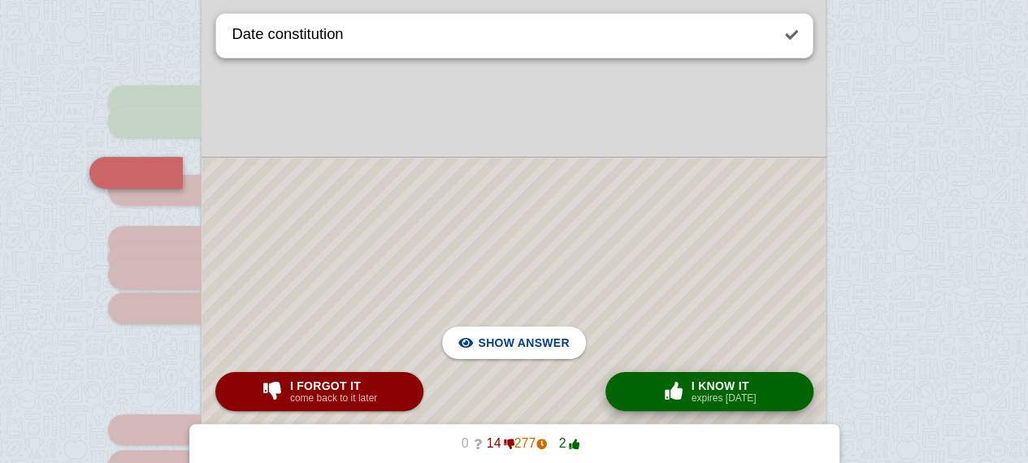
click at [695, 381] on span "I know it" at bounding box center [723, 385] width 65 height 13
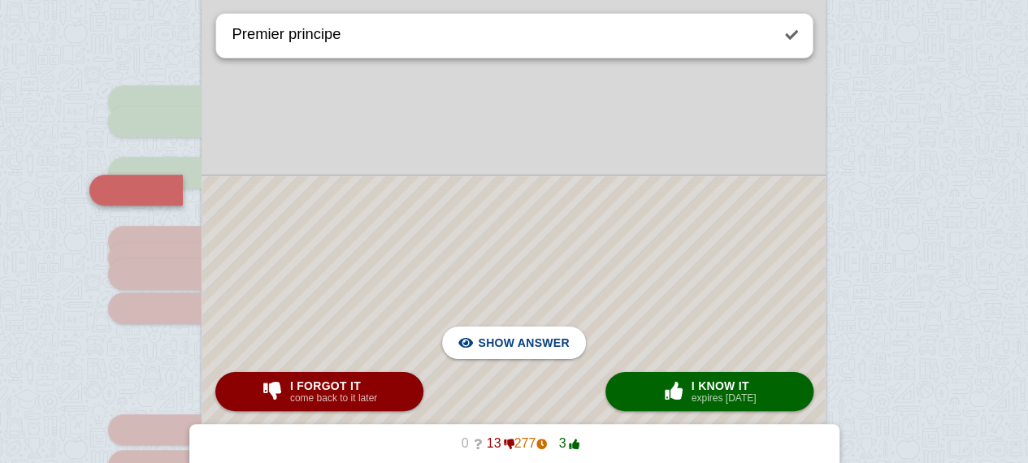
scroll to position [377, 0]
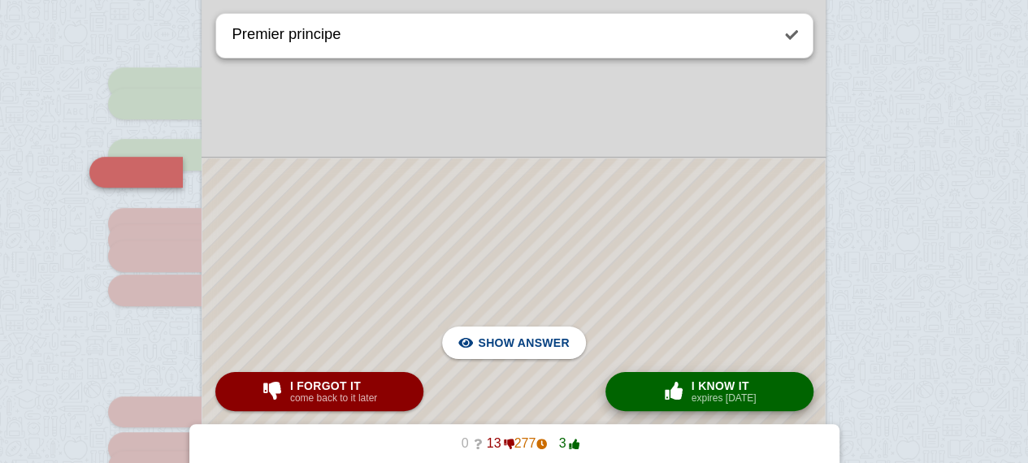
click at [698, 383] on span "I know it" at bounding box center [723, 385] width 65 height 13
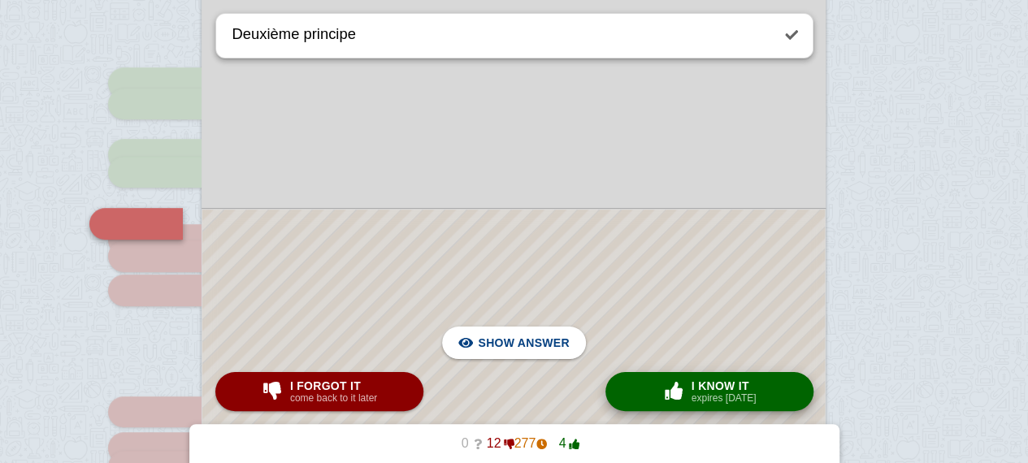
scroll to position [428, 0]
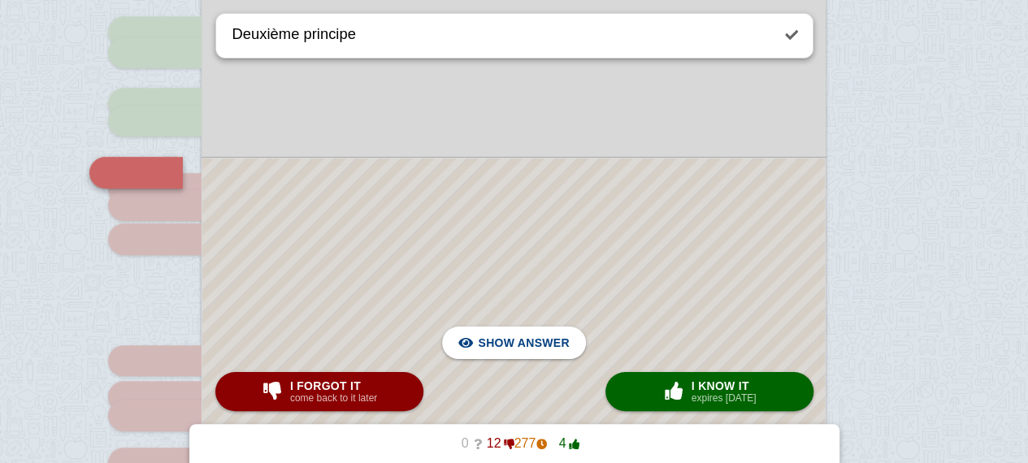
click at [651, 249] on div at bounding box center [513, 431] width 622 height 546
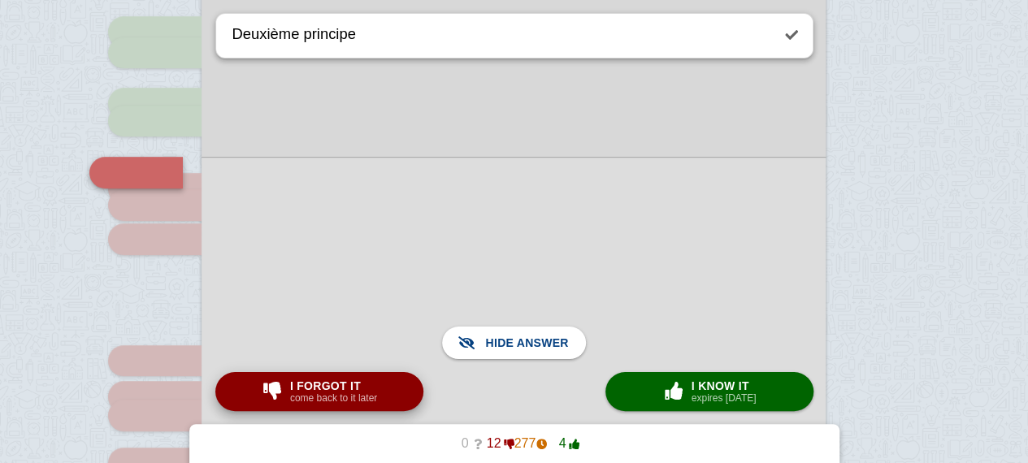
click at [394, 390] on button "I forgot it come back to it later" at bounding box center [319, 391] width 208 height 39
type textarea "Troisième principe"
checkbox input "true"
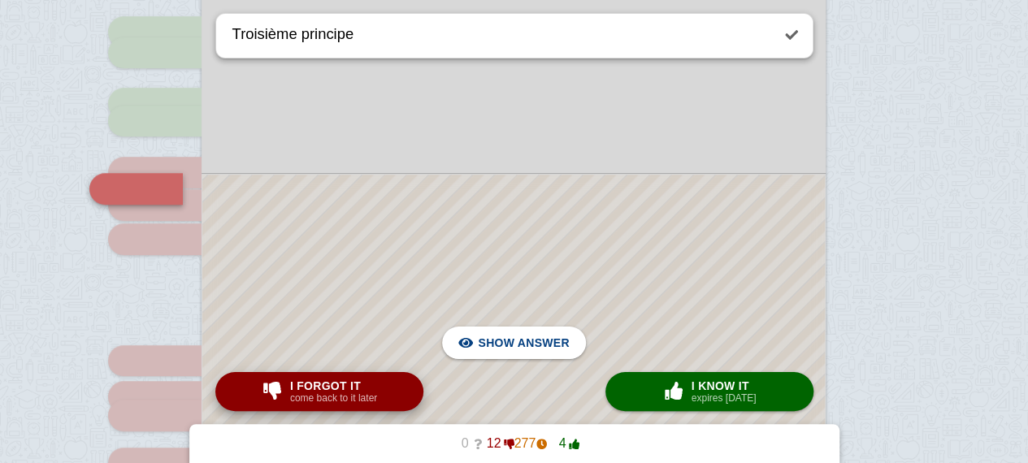
scroll to position [444, 0]
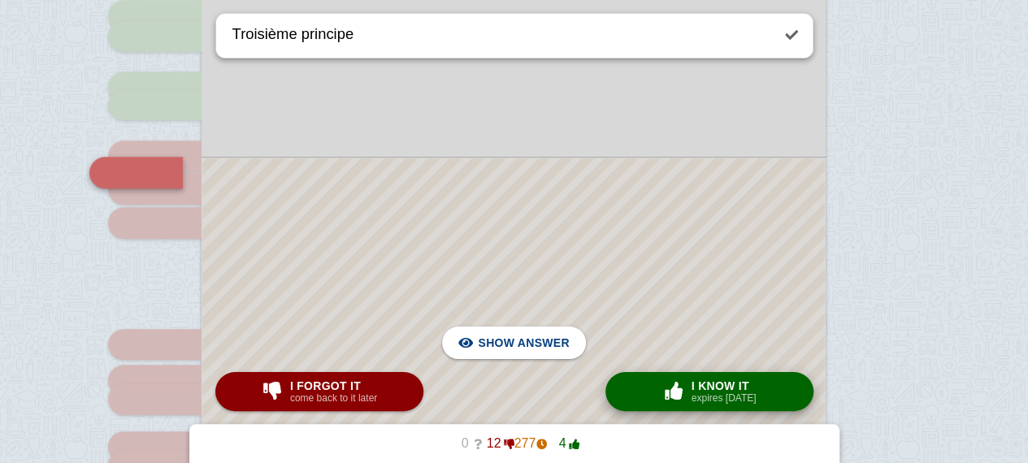
click at [678, 389] on span "button" at bounding box center [674, 391] width 26 height 18
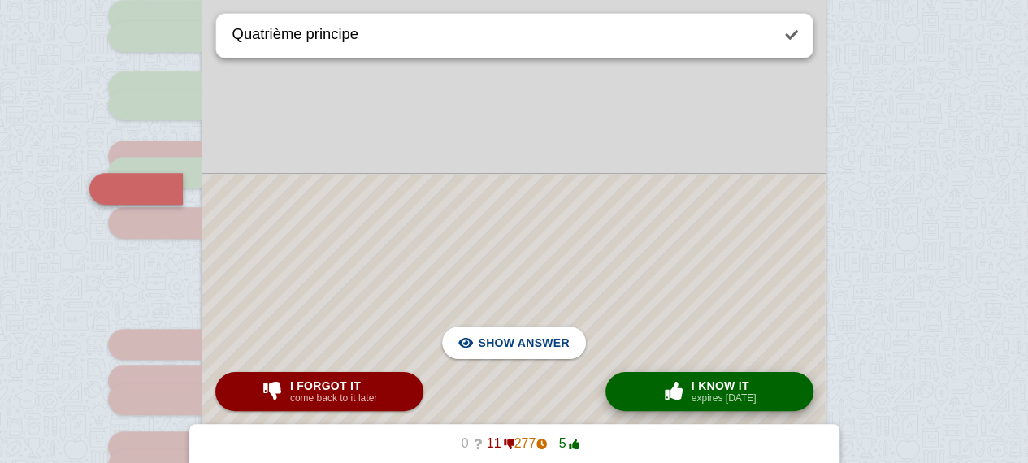
scroll to position [461, 0]
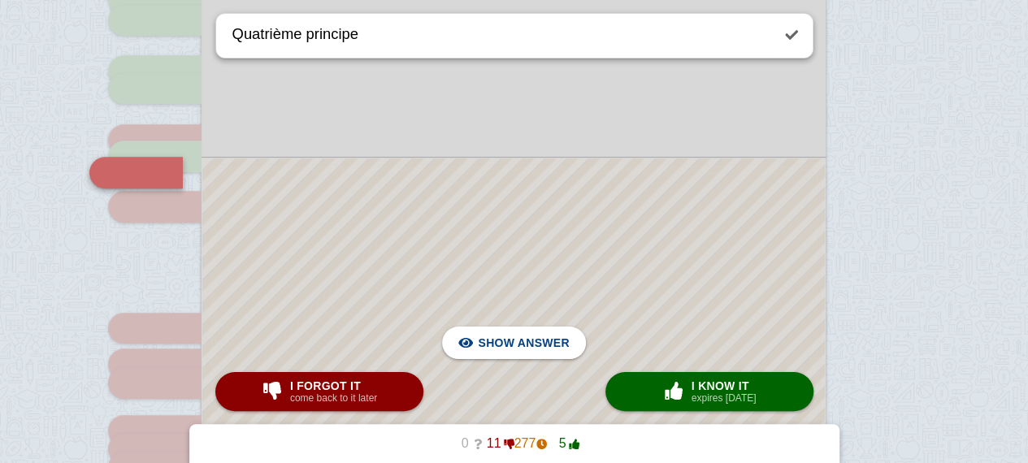
click at [658, 331] on div at bounding box center [513, 414] width 622 height 513
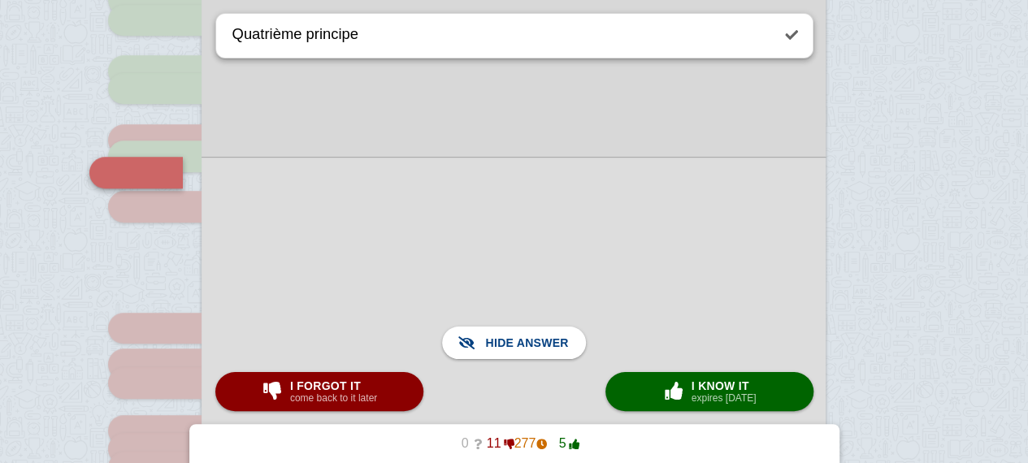
click at [658, 331] on div at bounding box center [513, 415] width 624 height 516
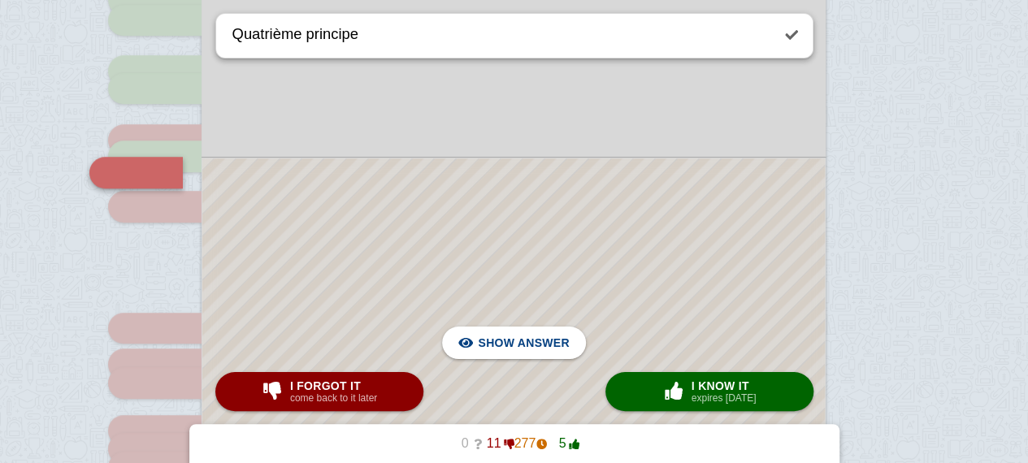
click at [658, 331] on div at bounding box center [513, 414] width 622 height 513
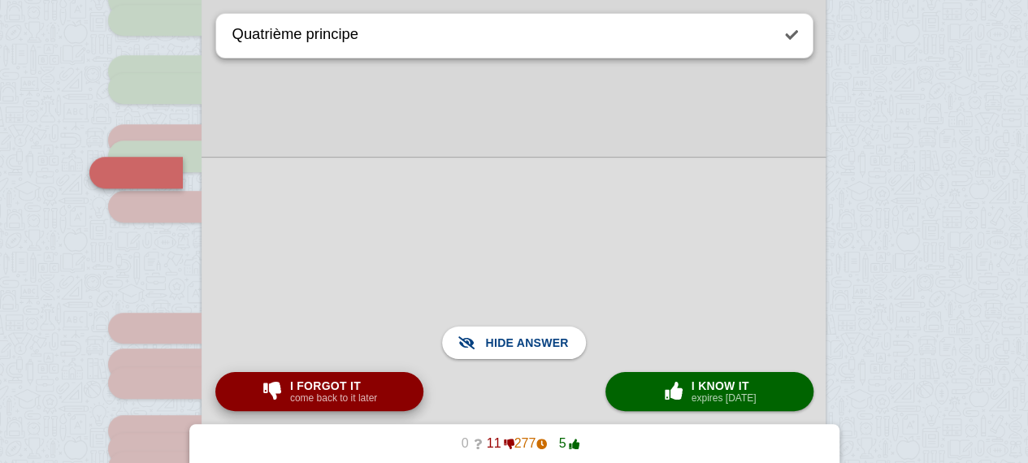
click at [372, 388] on span "I forgot it" at bounding box center [333, 385] width 87 height 13
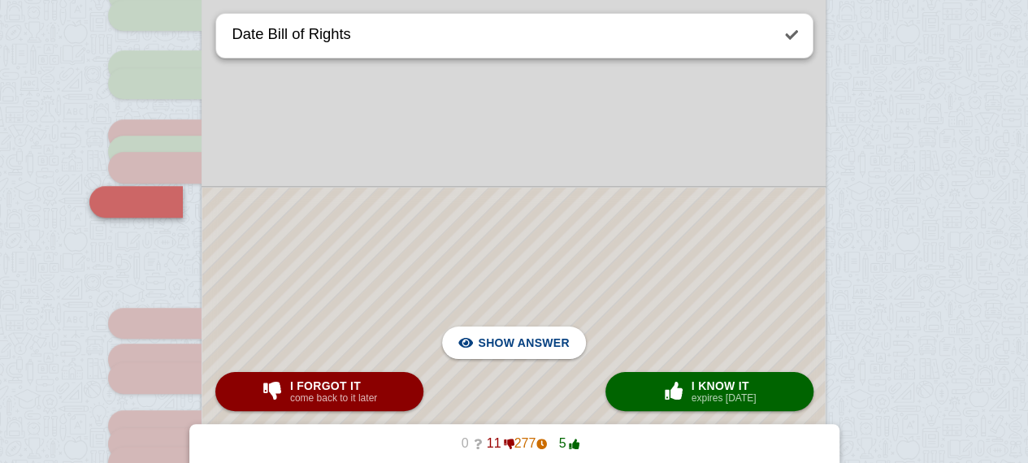
scroll to position [462, 0]
click at [730, 321] on div at bounding box center [513, 430] width 622 height 479
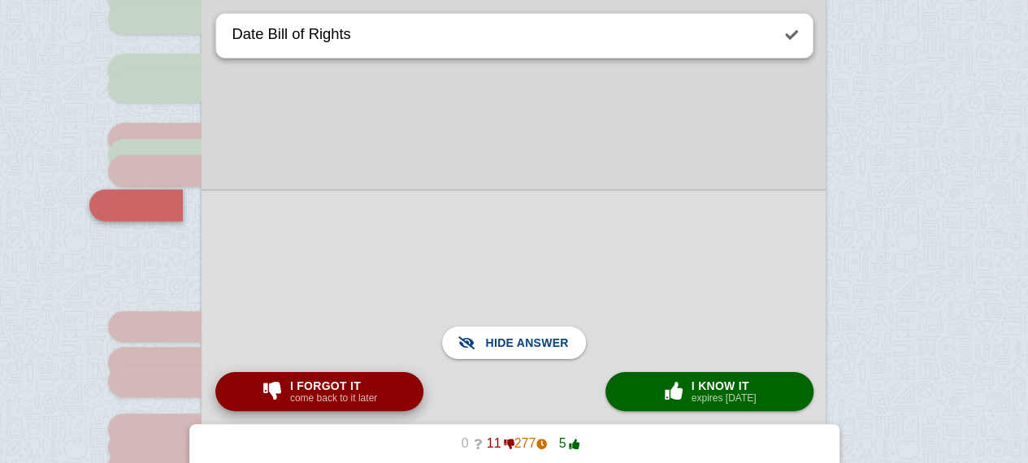
click at [375, 397] on div "I forgot it come back to it later" at bounding box center [333, 392] width 93 height 26
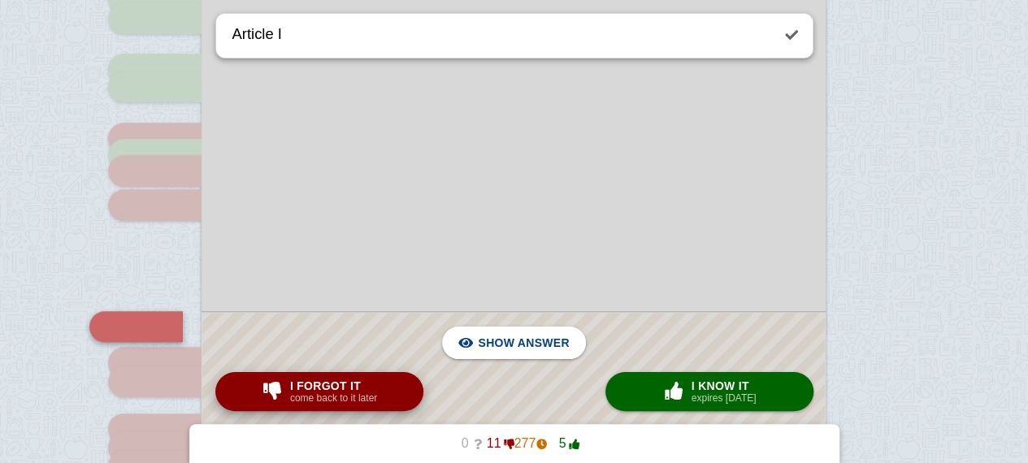
scroll to position [616, 0]
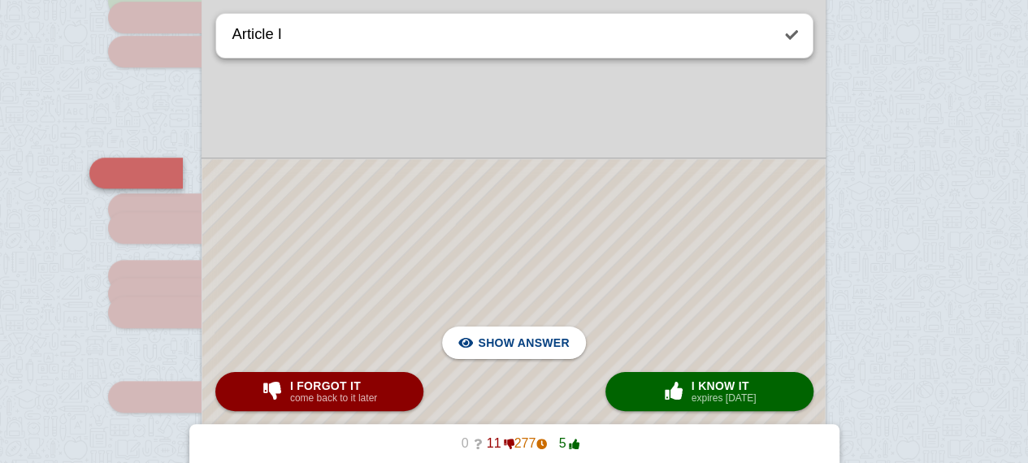
click at [445, 190] on div at bounding box center [513, 337] width 622 height 357
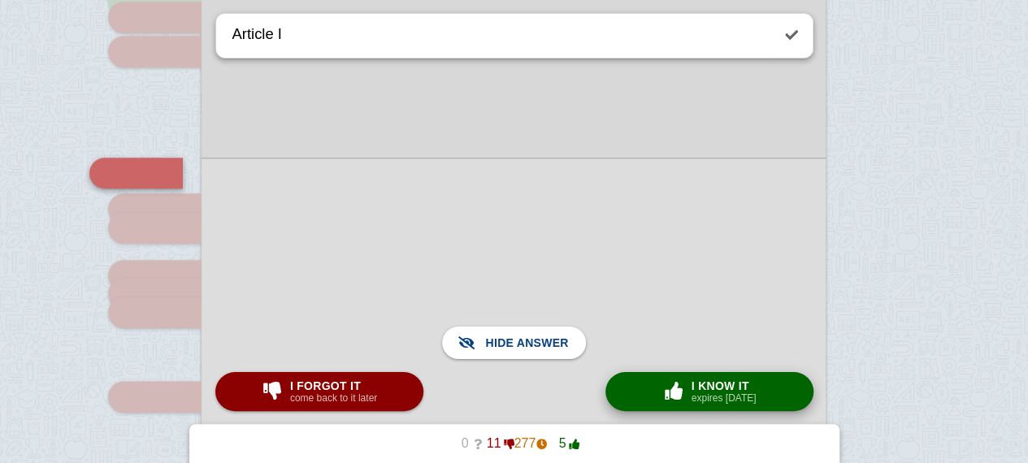
click at [680, 399] on span "button" at bounding box center [674, 391] width 26 height 18
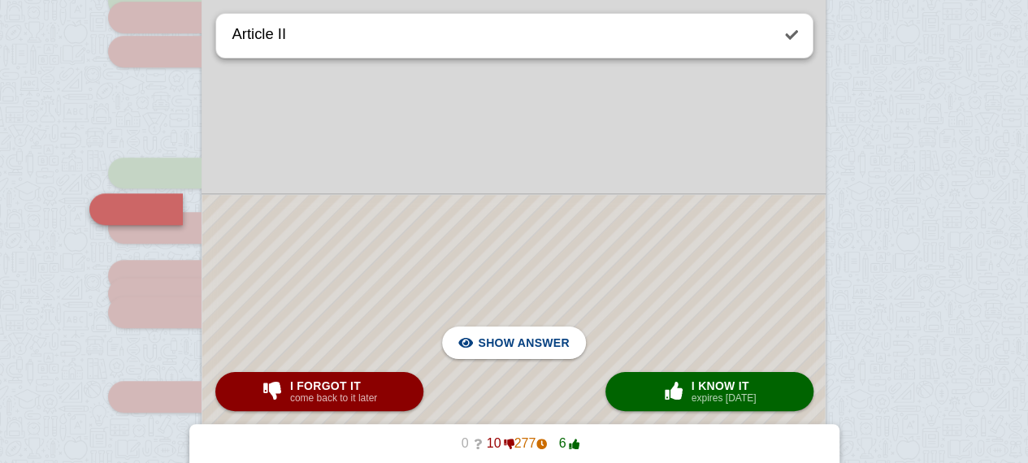
scroll to position [652, 0]
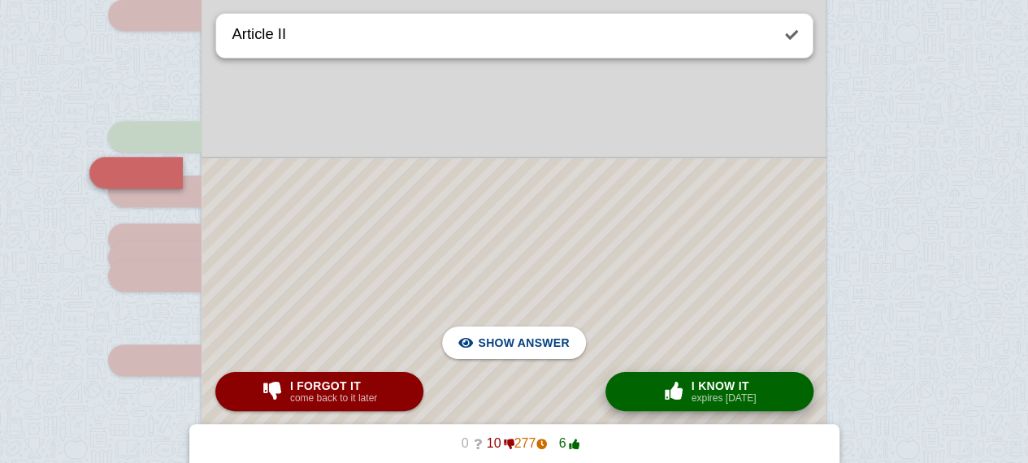
click at [678, 385] on span "button" at bounding box center [674, 391] width 26 height 18
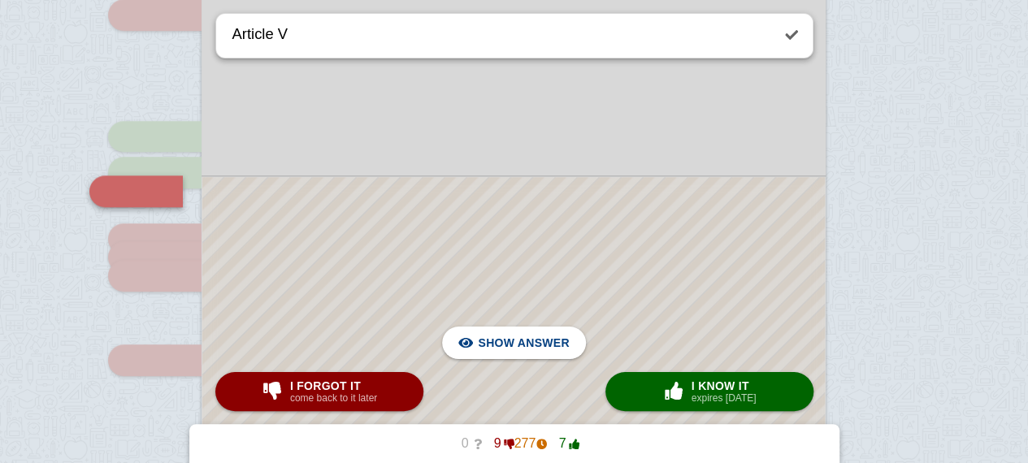
scroll to position [671, 0]
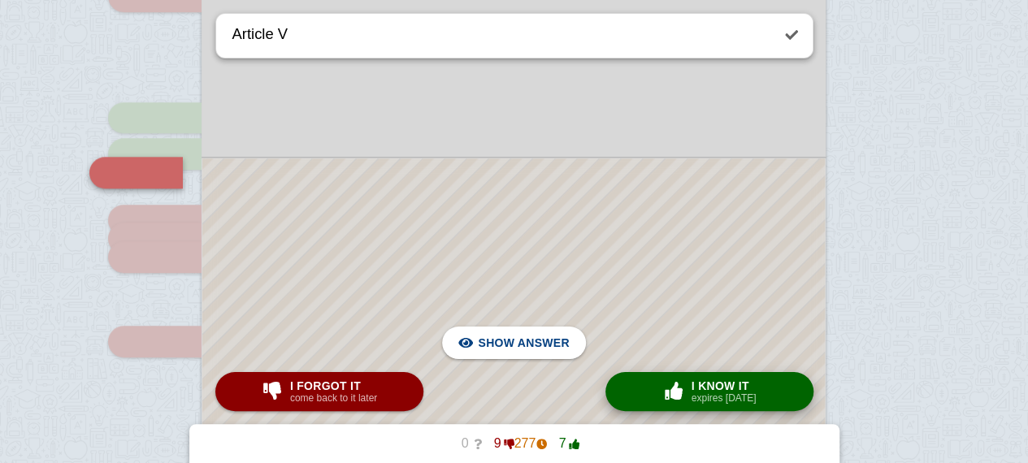
click at [713, 387] on span "I know it" at bounding box center [723, 385] width 65 height 13
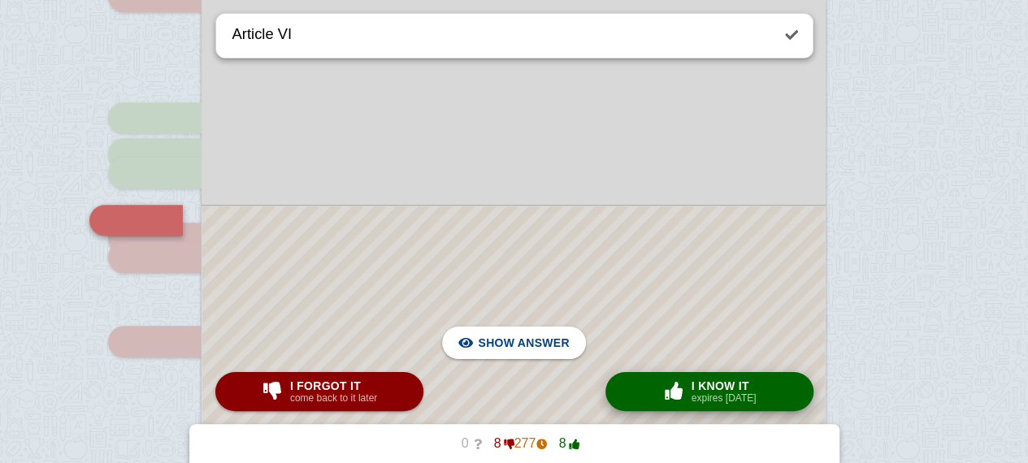
scroll to position [718, 0]
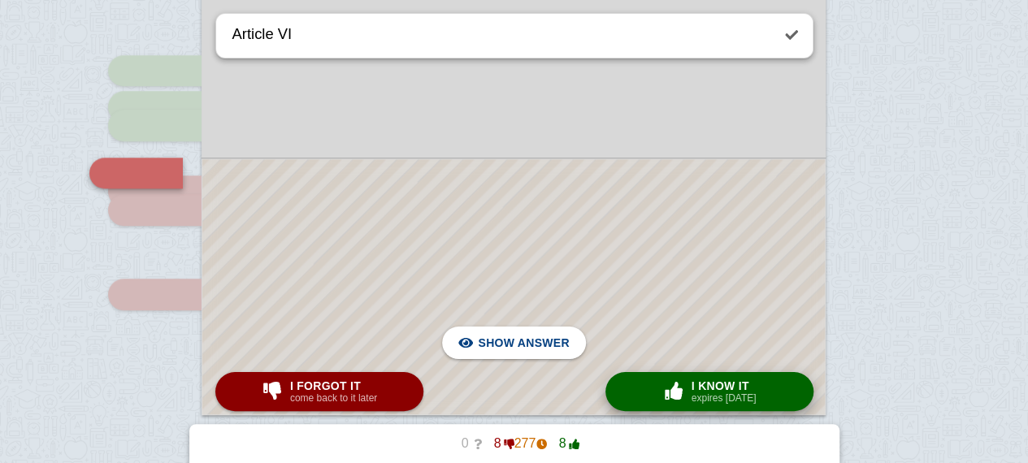
click at [712, 399] on small "expires [DATE]" at bounding box center [723, 397] width 65 height 11
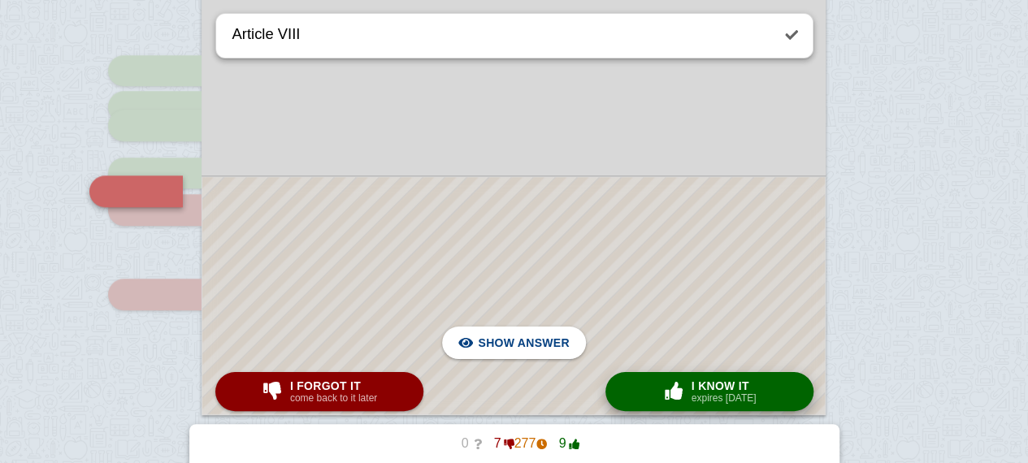
scroll to position [737, 0]
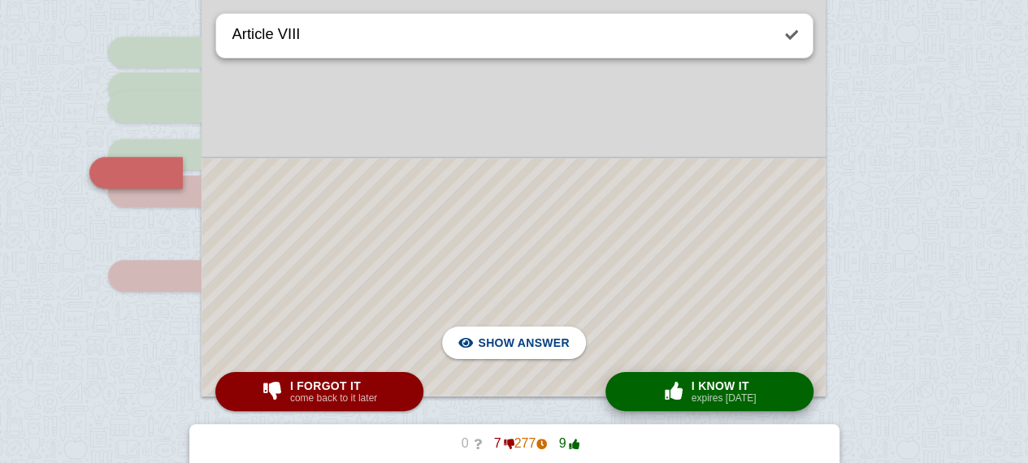
click at [709, 394] on small "expires [DATE]" at bounding box center [723, 397] width 65 height 11
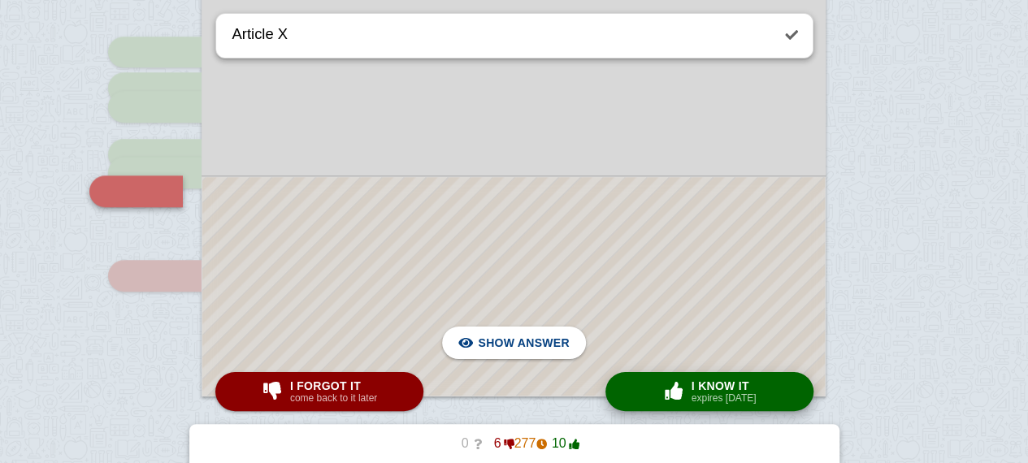
scroll to position [756, 0]
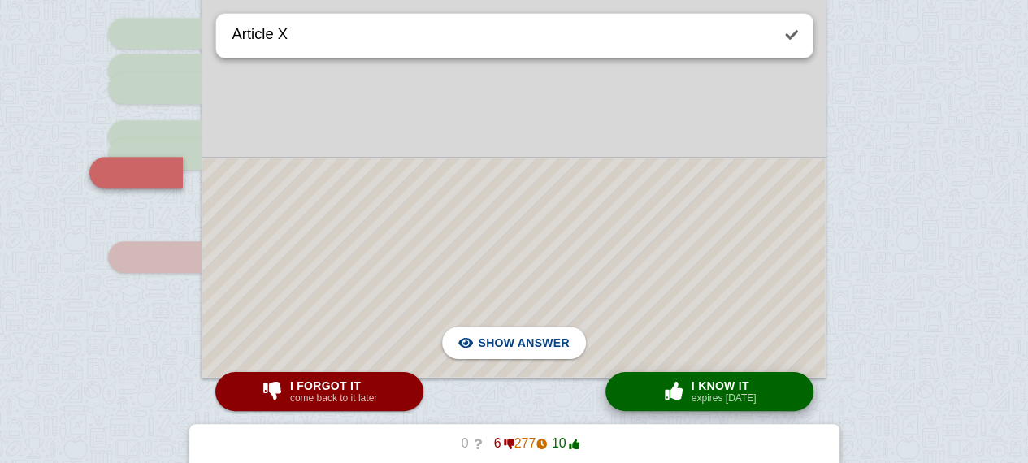
click at [669, 310] on div at bounding box center [513, 267] width 622 height 219
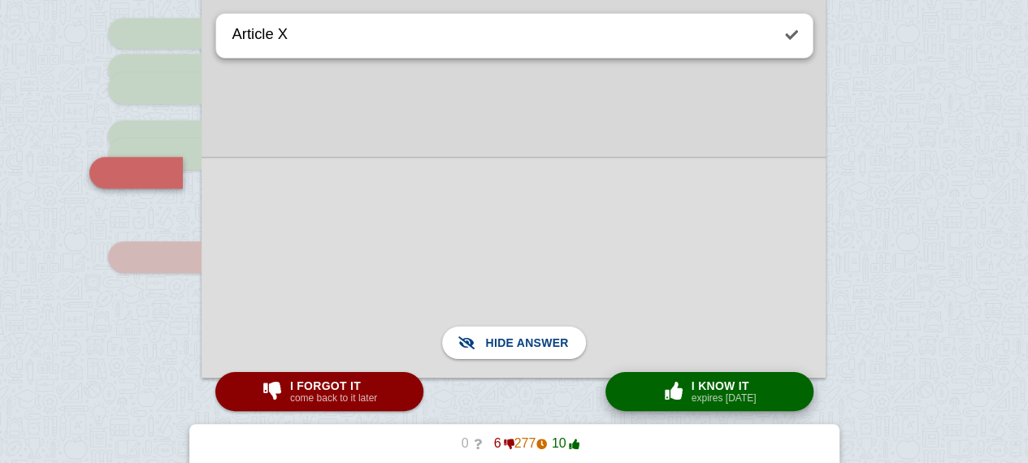
click at [687, 388] on span "button" at bounding box center [674, 391] width 26 height 18
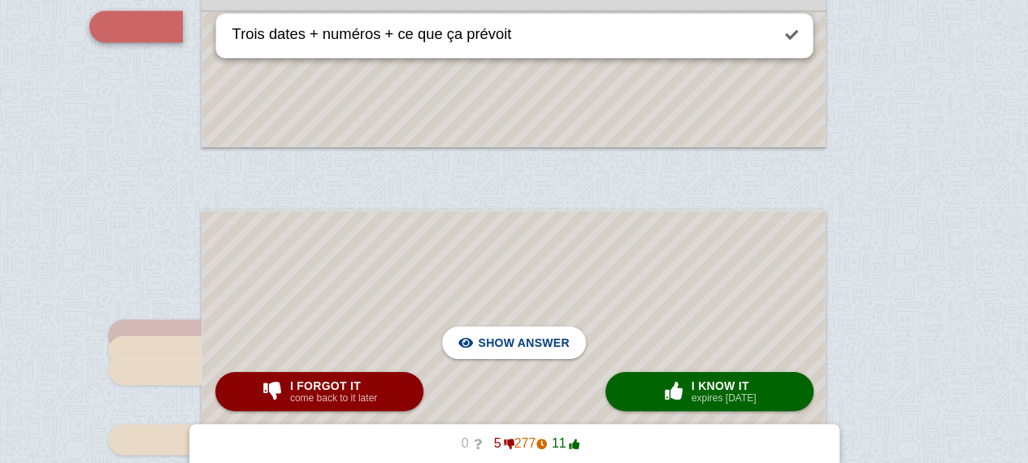
scroll to position [988, 0]
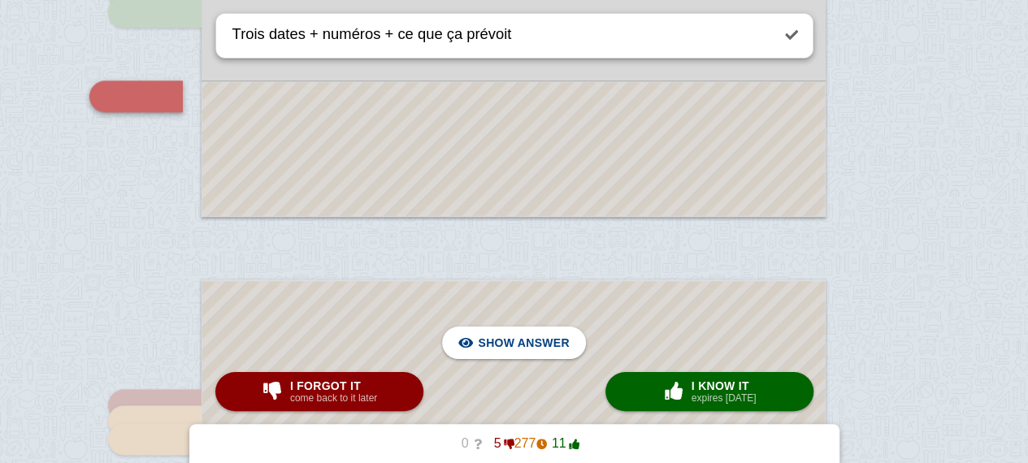
scroll to position [915, 0]
click at [675, 170] on div at bounding box center [513, 151] width 622 height 134
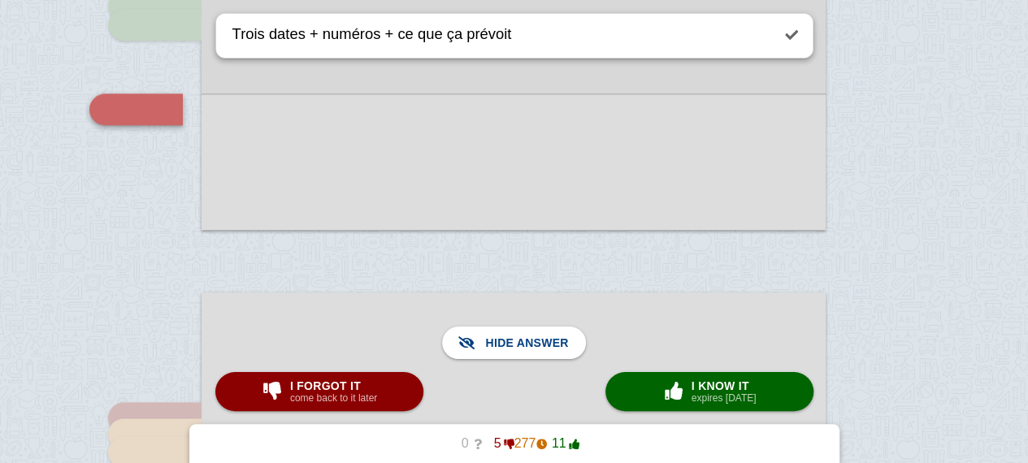
scroll to position [903, 0]
click at [297, 397] on small "come back to it later" at bounding box center [333, 397] width 87 height 11
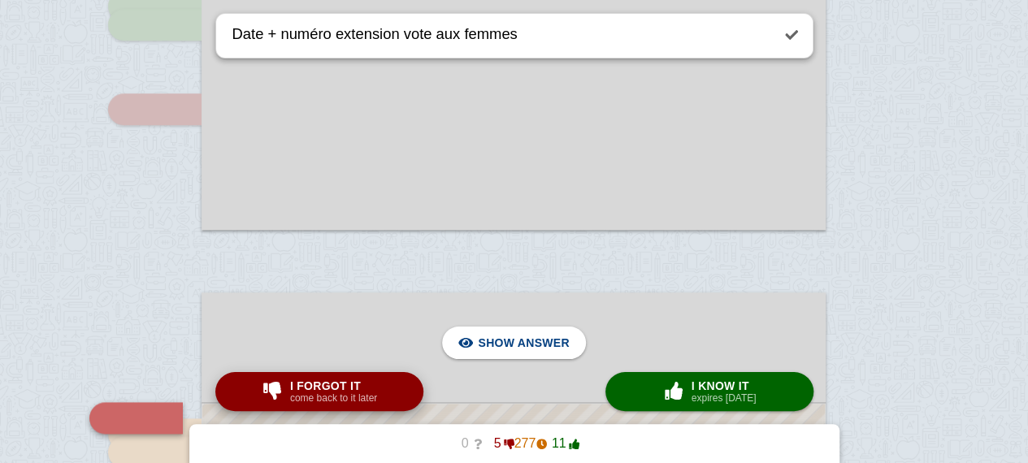
scroll to position [1149, 0]
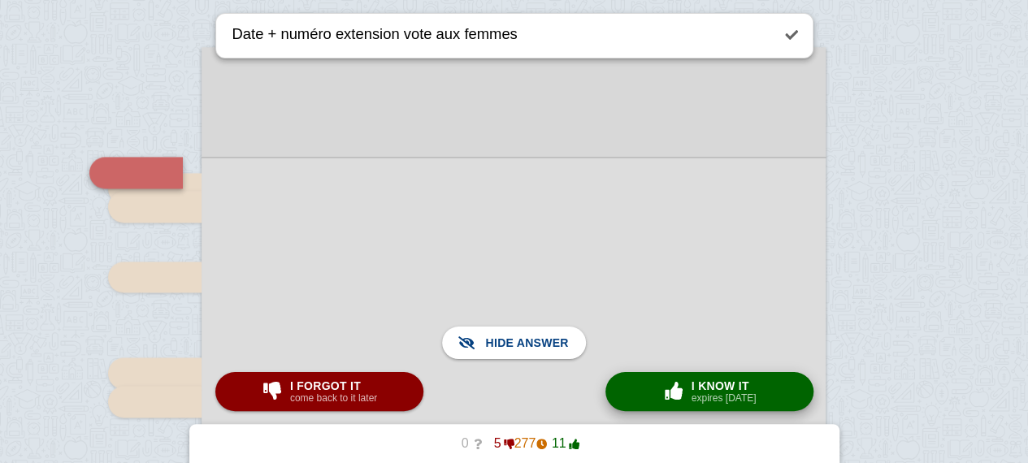
click at [652, 389] on button "× 0 I know it expires [DATE]" at bounding box center [709, 391] width 208 height 39
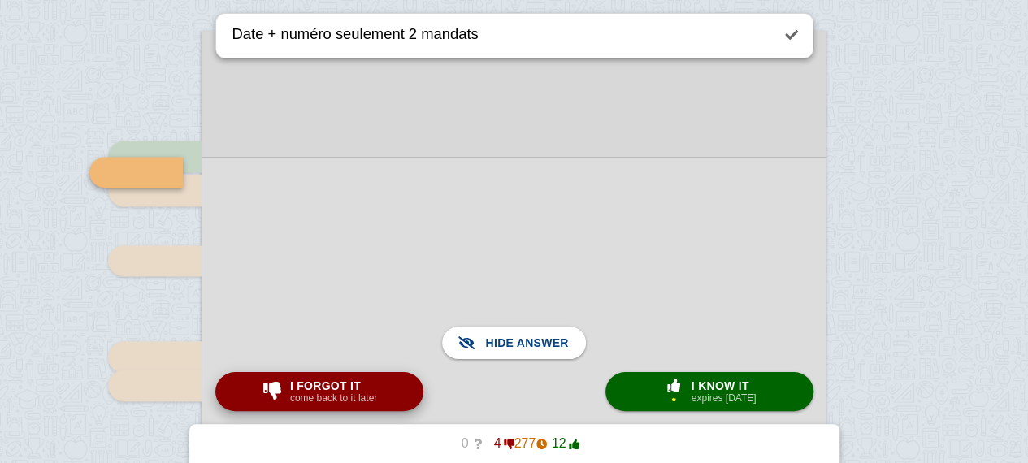
click at [288, 399] on div "I forgot it come back to it later" at bounding box center [333, 392] width 93 height 26
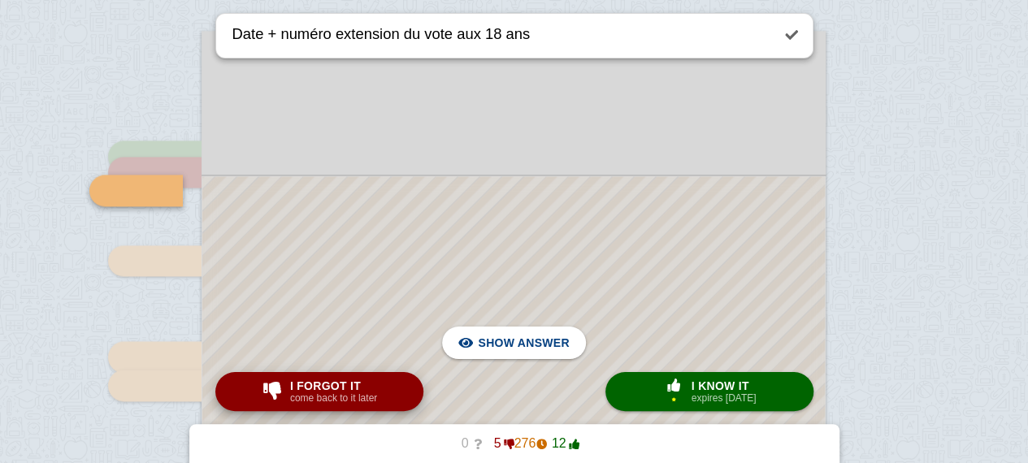
scroll to position [1183, 0]
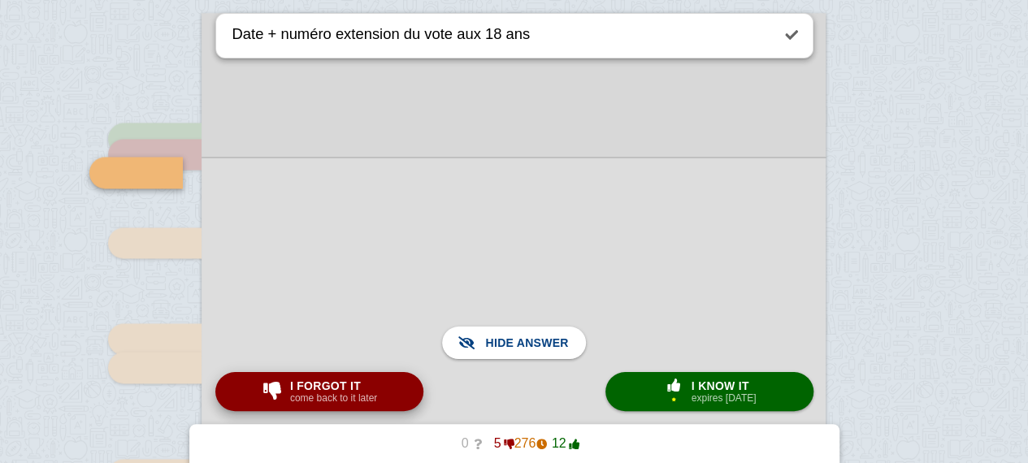
click at [305, 396] on small "come back to it later" at bounding box center [333, 397] width 87 height 11
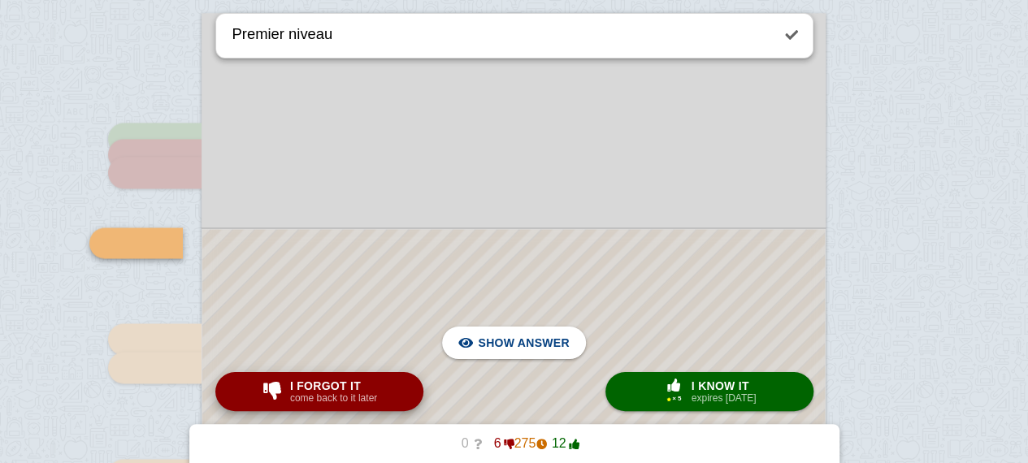
scroll to position [1253, 0]
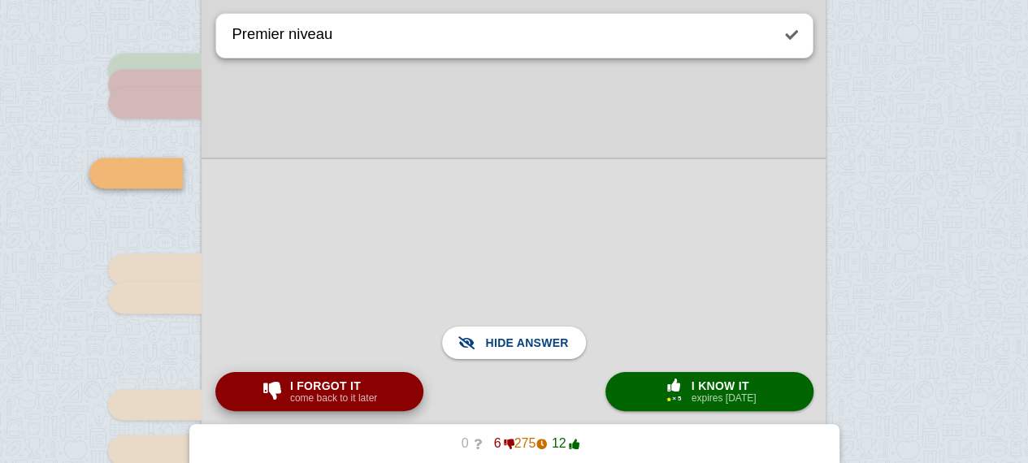
click at [289, 385] on div "I forgot it come back to it later" at bounding box center [333, 392] width 93 height 26
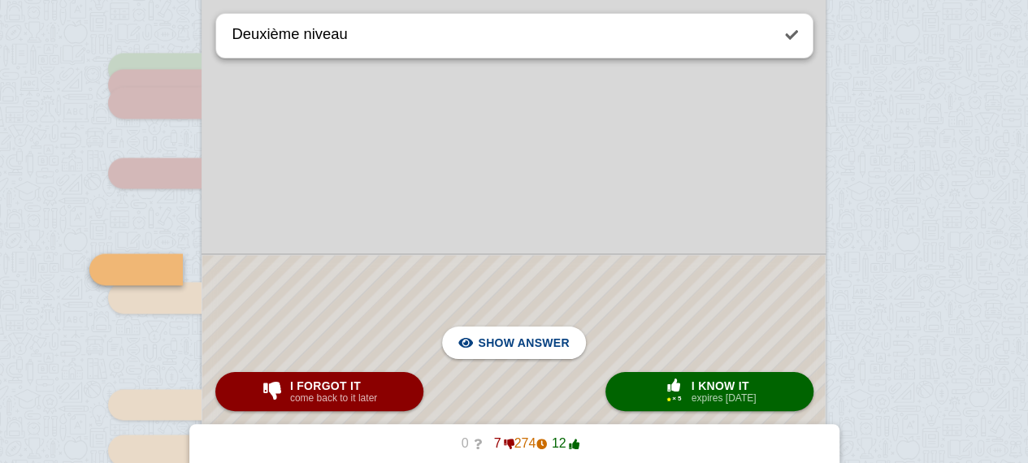
scroll to position [1350, 0]
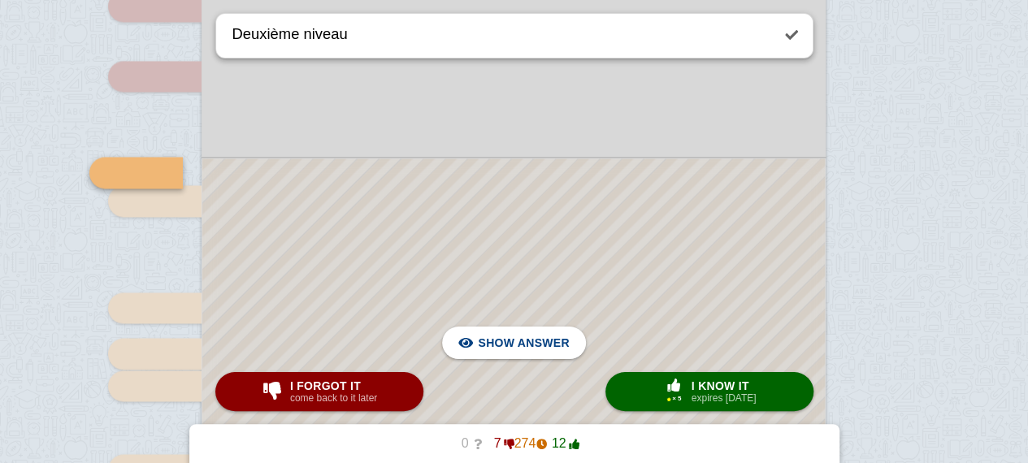
click at [381, 251] on div at bounding box center [513, 442] width 622 height 569
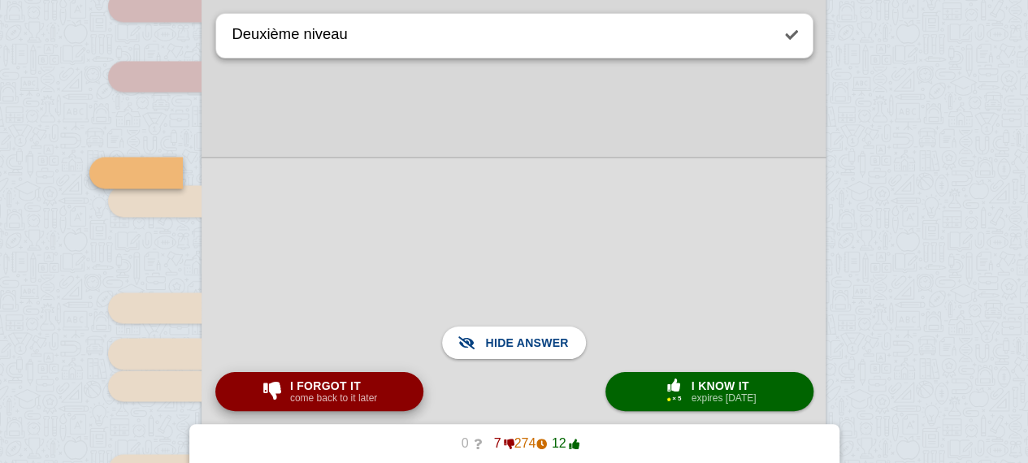
click at [317, 391] on span "I forgot it" at bounding box center [333, 385] width 87 height 13
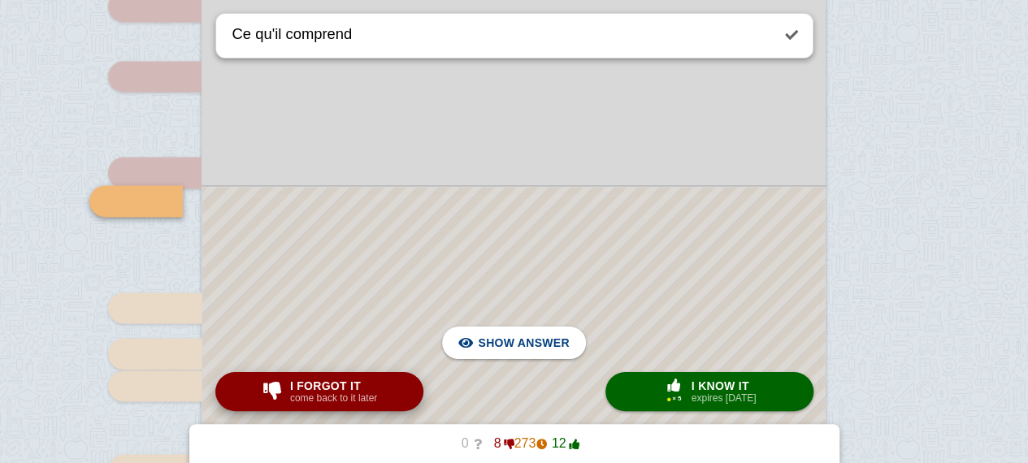
scroll to position [1378, 0]
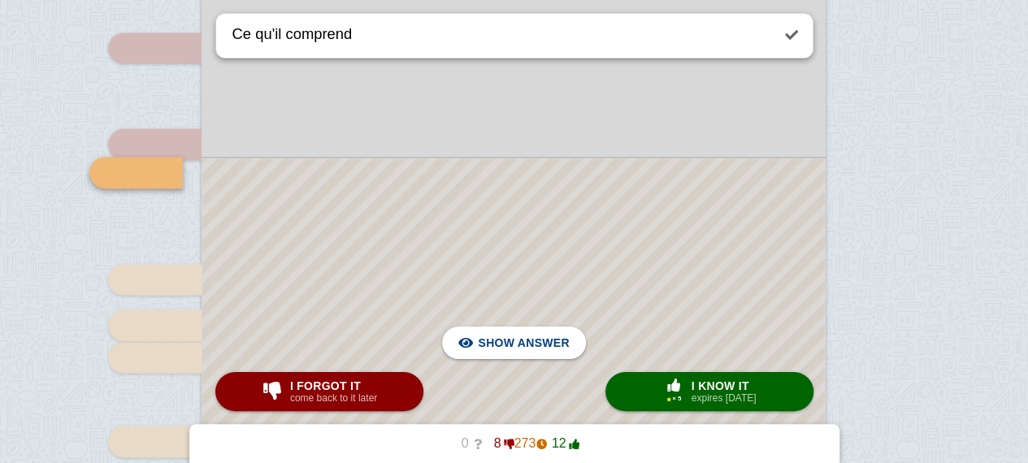
click at [411, 236] on div at bounding box center [513, 428] width 622 height 540
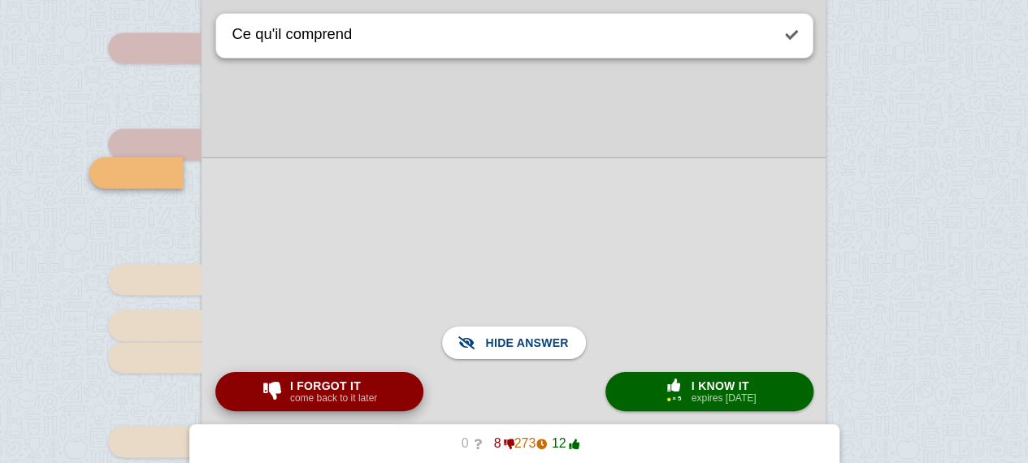
click at [341, 392] on span "I forgot it" at bounding box center [333, 385] width 87 height 13
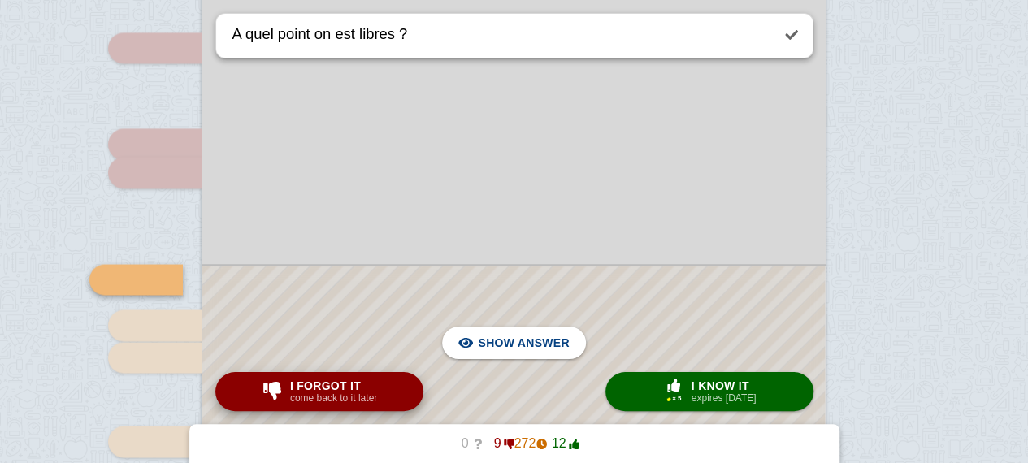
scroll to position [1485, 0]
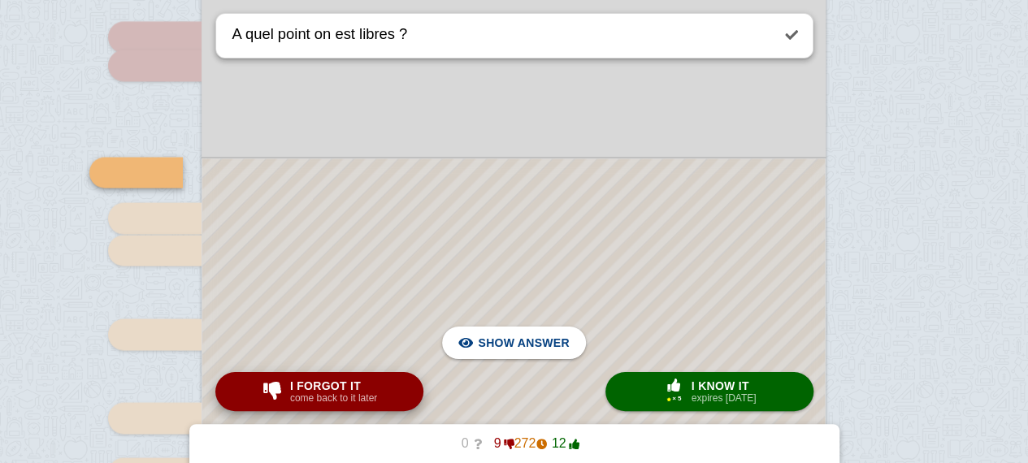
click at [341, 392] on span "I forgot it" at bounding box center [333, 385] width 87 height 13
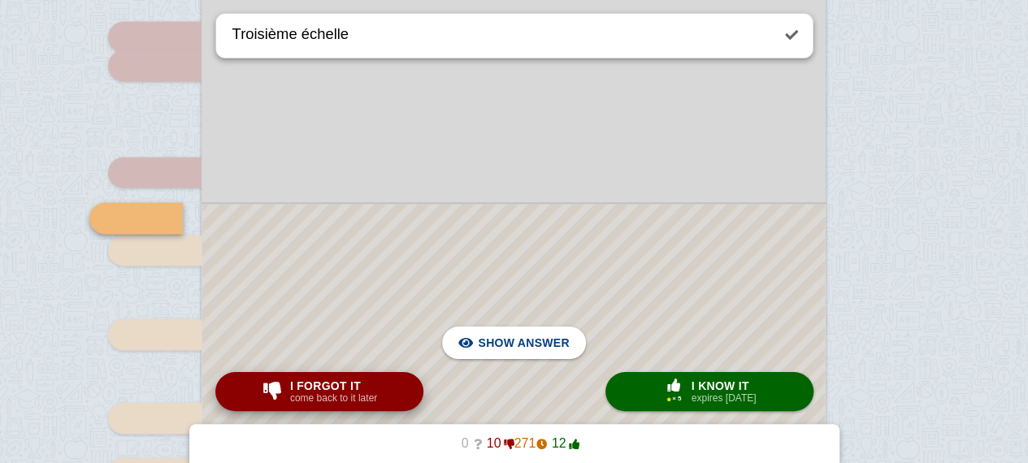
scroll to position [1531, 0]
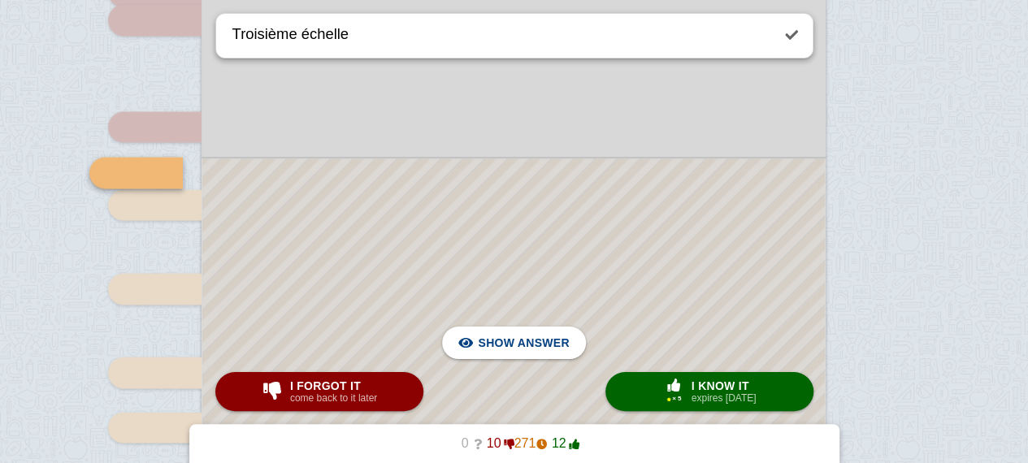
click at [441, 168] on div at bounding box center [513, 352] width 622 height 388
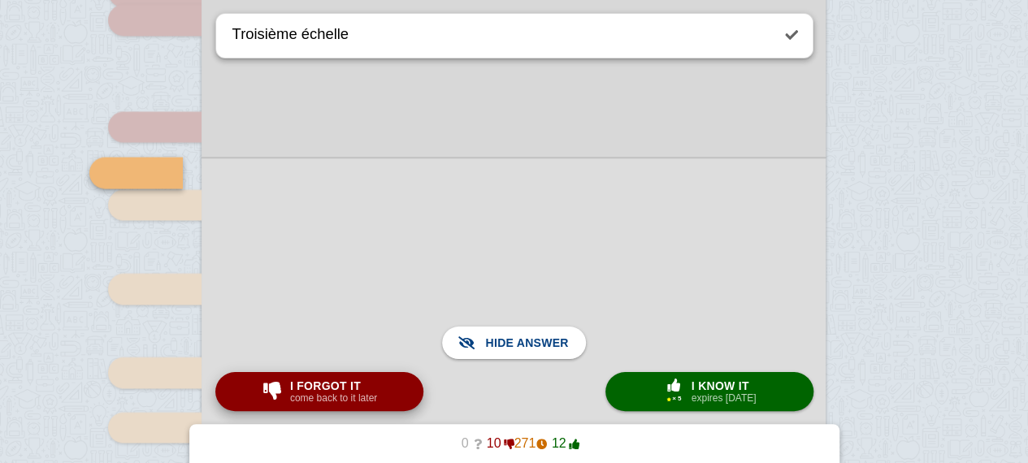
click at [331, 401] on small "come back to it later" at bounding box center [333, 397] width 87 height 11
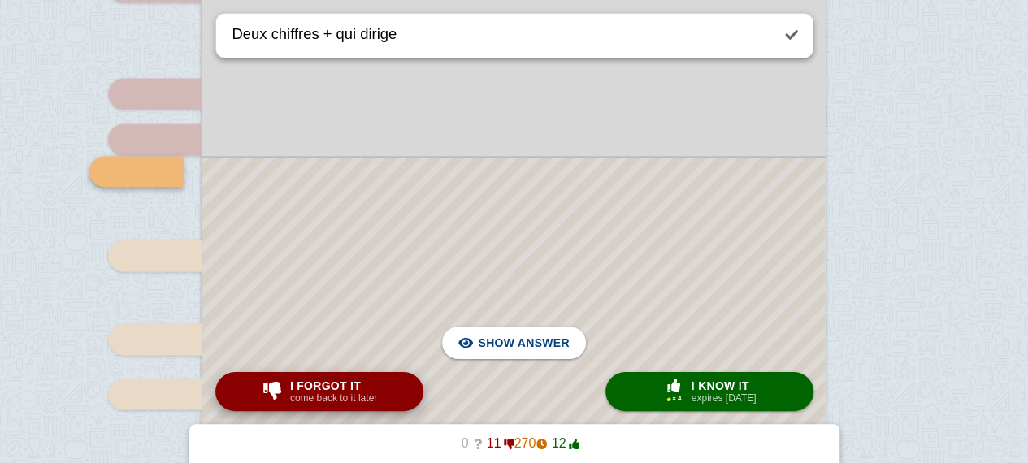
click at [348, 384] on span "I forgot it" at bounding box center [333, 385] width 87 height 13
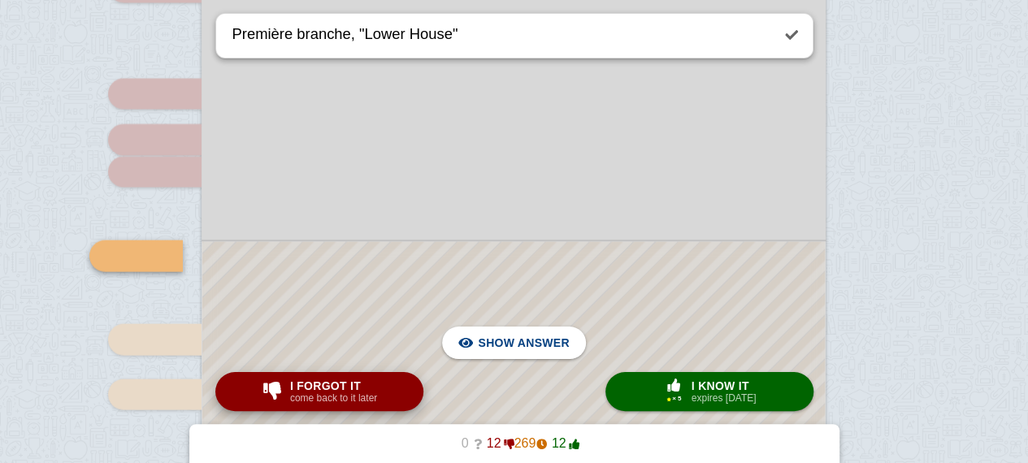
scroll to position [1647, 0]
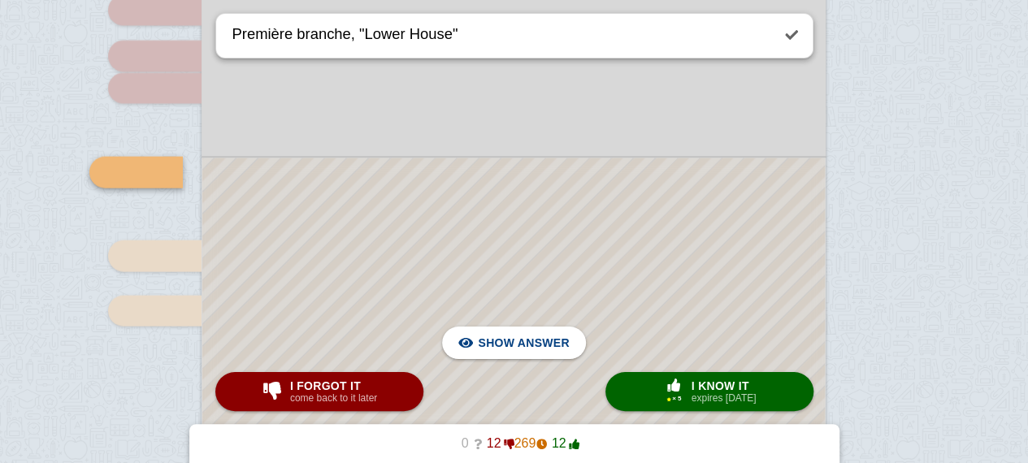
click at [425, 214] on div at bounding box center [513, 293] width 622 height 271
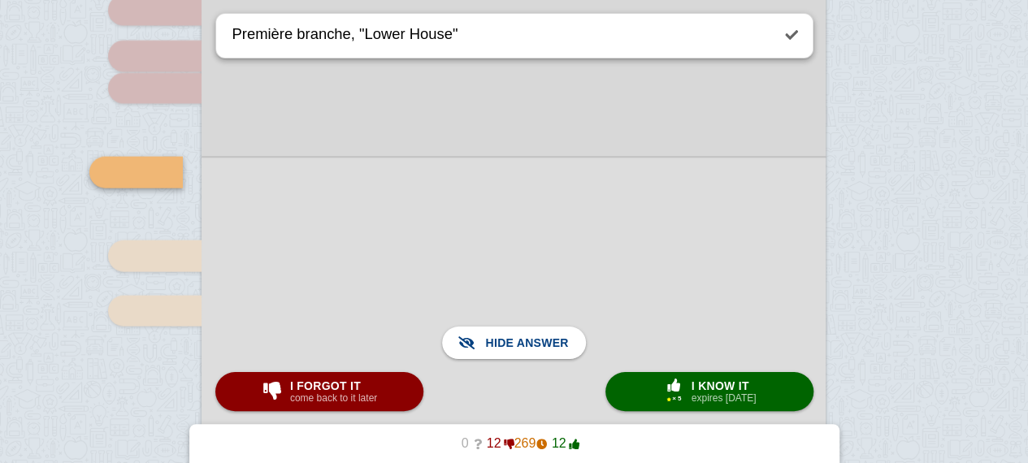
click at [425, 214] on div at bounding box center [513, 294] width 624 height 274
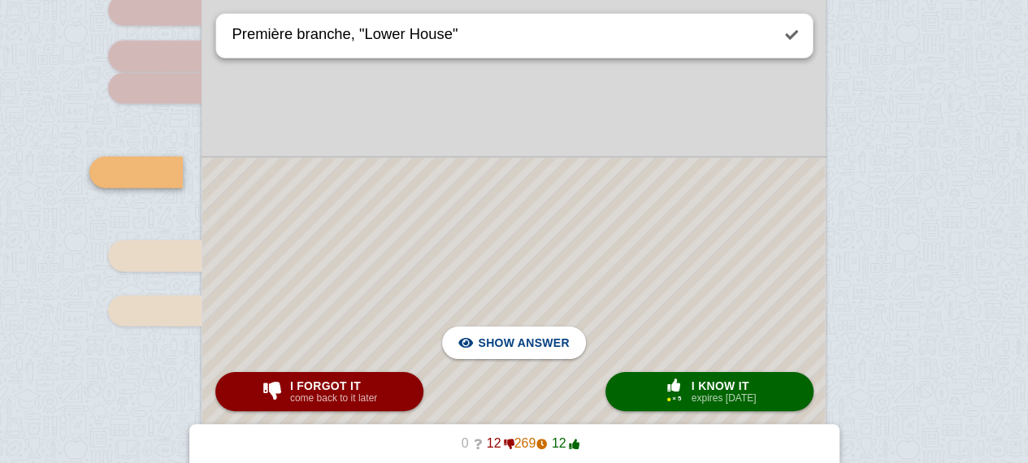
click at [425, 214] on div at bounding box center [513, 293] width 622 height 271
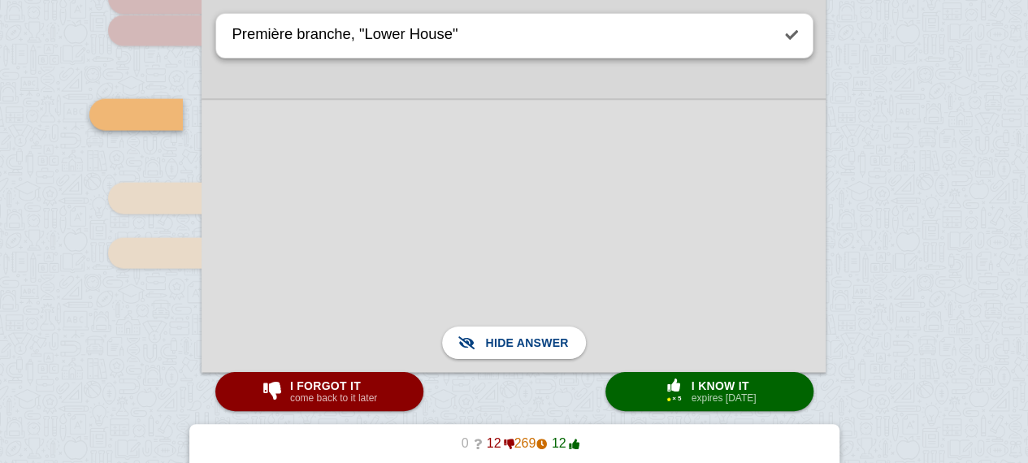
scroll to position [1705, 0]
click at [305, 384] on span "I forgot it" at bounding box center [333, 385] width 87 height 13
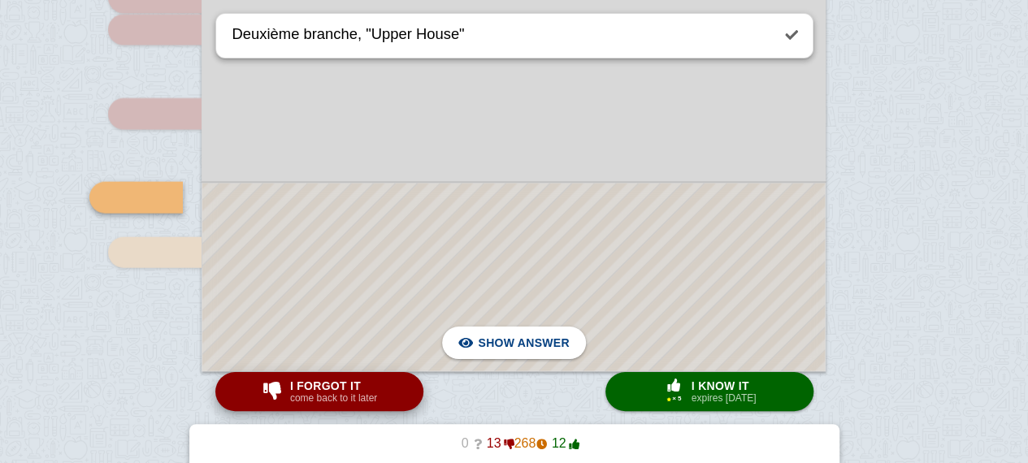
scroll to position [1731, 0]
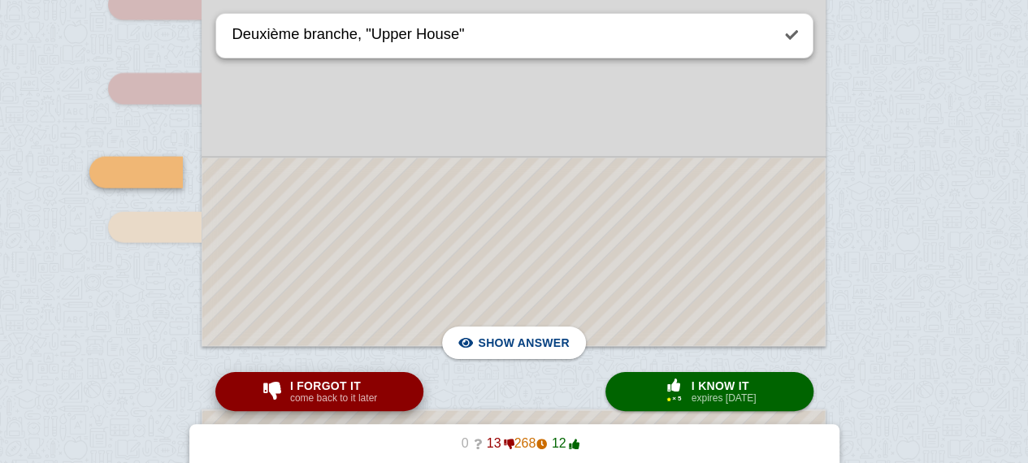
click at [305, 384] on span "I forgot it" at bounding box center [333, 385] width 87 height 13
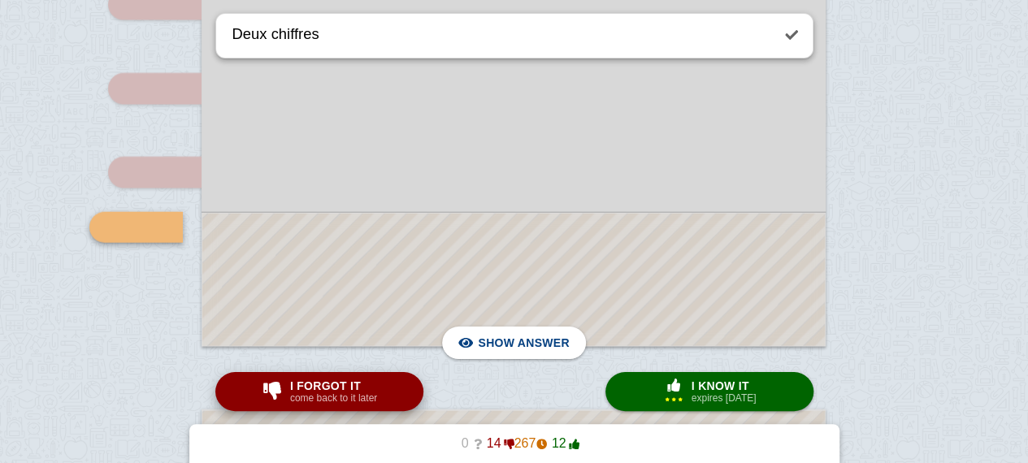
click at [305, 384] on span "I forgot it" at bounding box center [333, 385] width 87 height 13
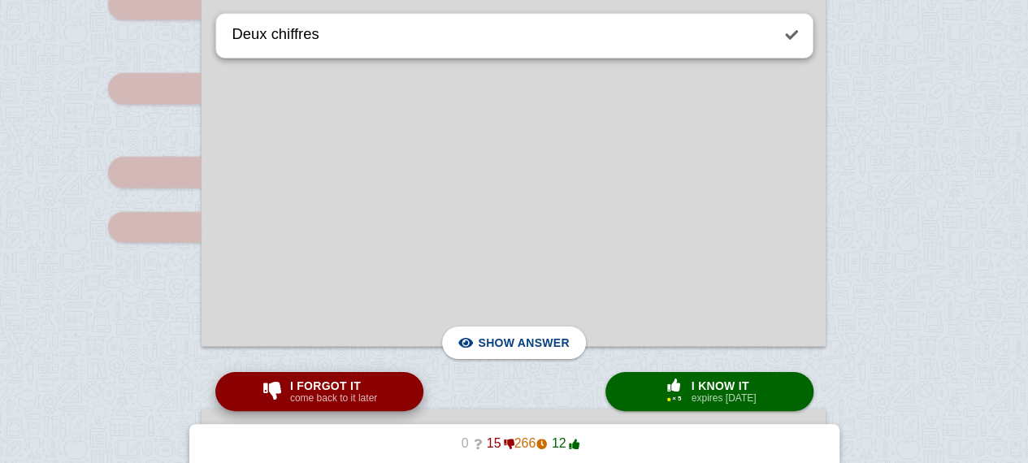
type textarea "Processus pour mettre en place une loi"
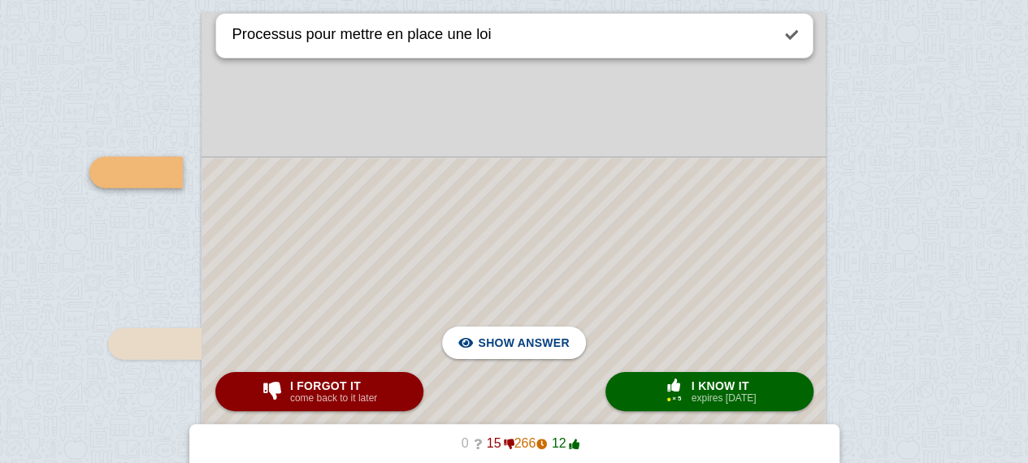
scroll to position [2106, 0]
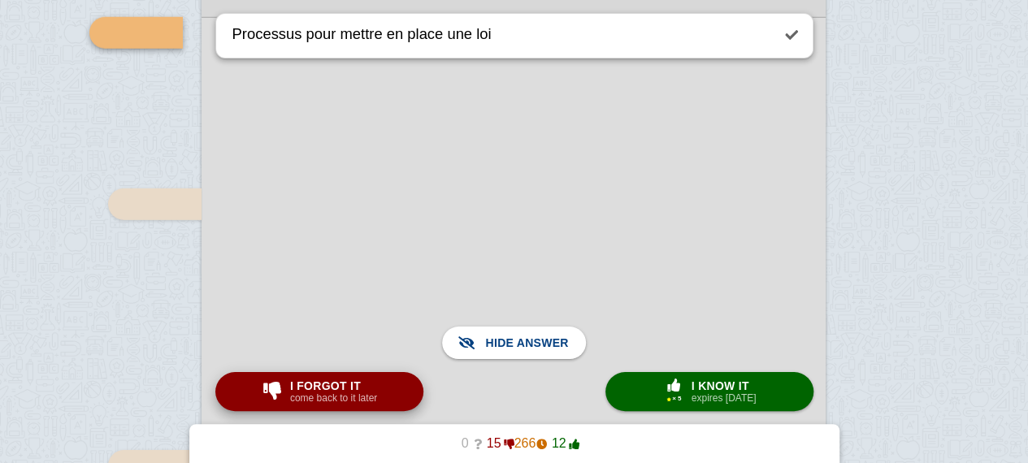
click at [295, 404] on small "come back to it later" at bounding box center [333, 397] width 87 height 11
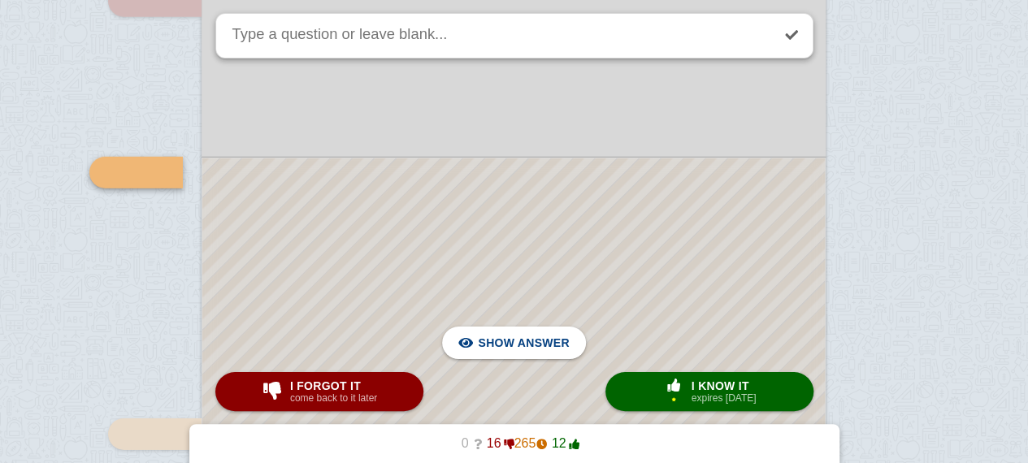
click at [435, 258] on div at bounding box center [513, 440] width 622 height 564
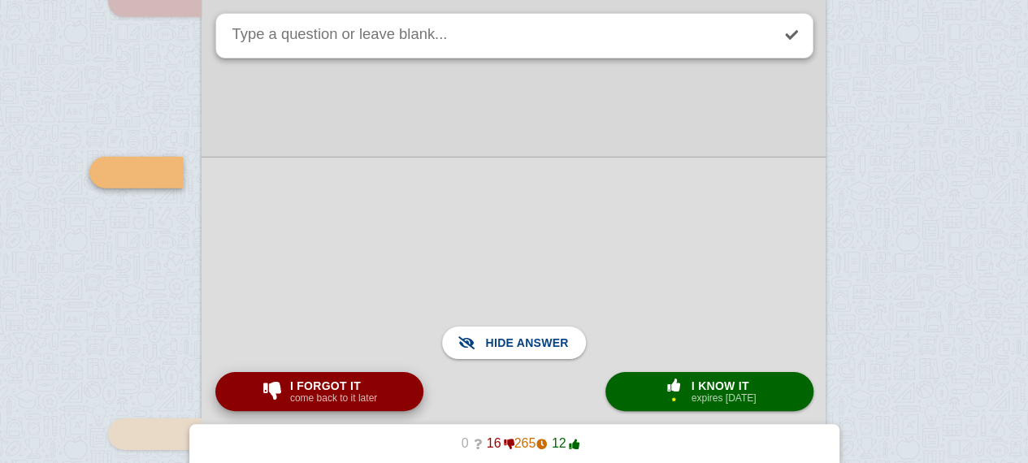
click at [315, 399] on small "come back to it later" at bounding box center [333, 397] width 87 height 11
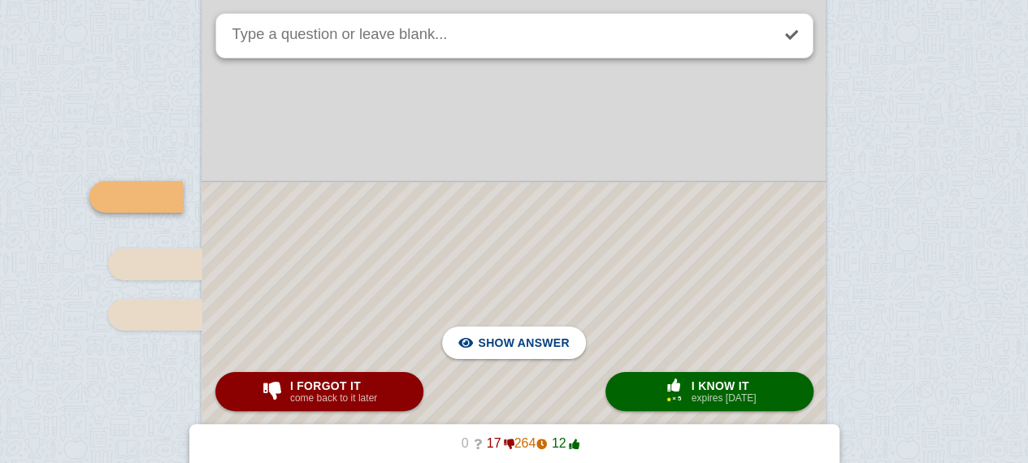
scroll to position [2537, 0]
click at [375, 227] on div at bounding box center [513, 332] width 622 height 302
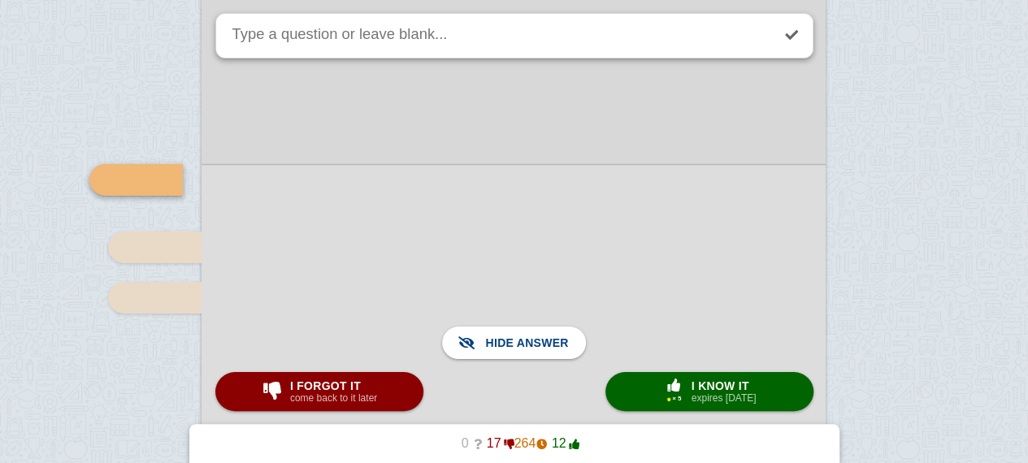
scroll to position [2554, 0]
click at [366, 199] on div at bounding box center [513, 315] width 624 height 305
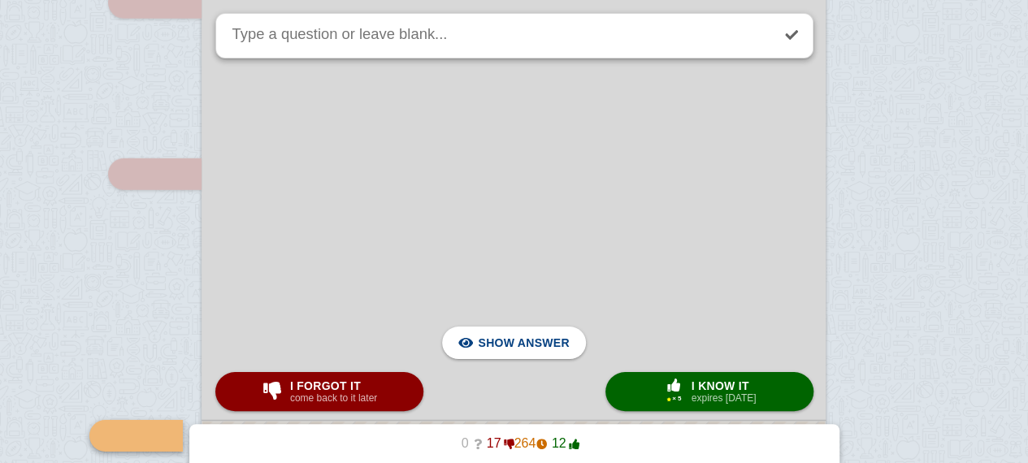
scroll to position [2380, 0]
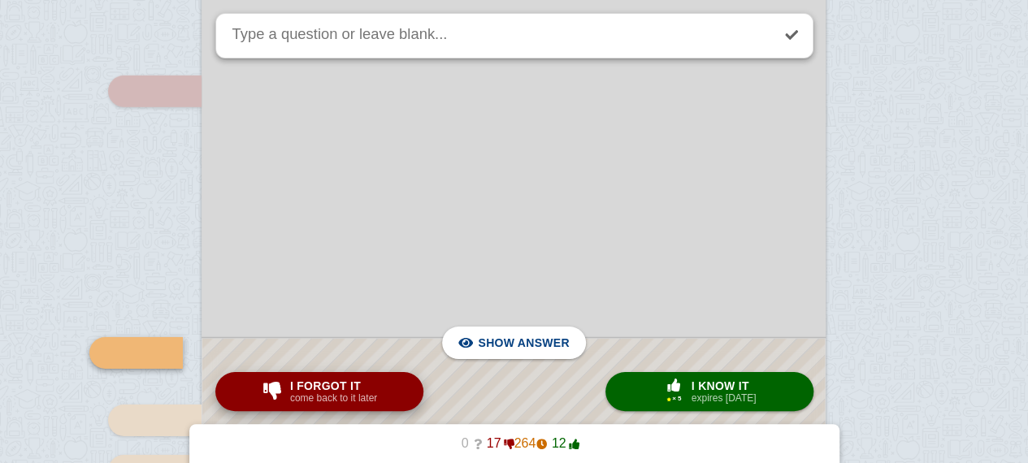
click at [290, 392] on div "I forgot it come back to it later" at bounding box center [333, 392] width 93 height 26
type textarea "Chiffre"
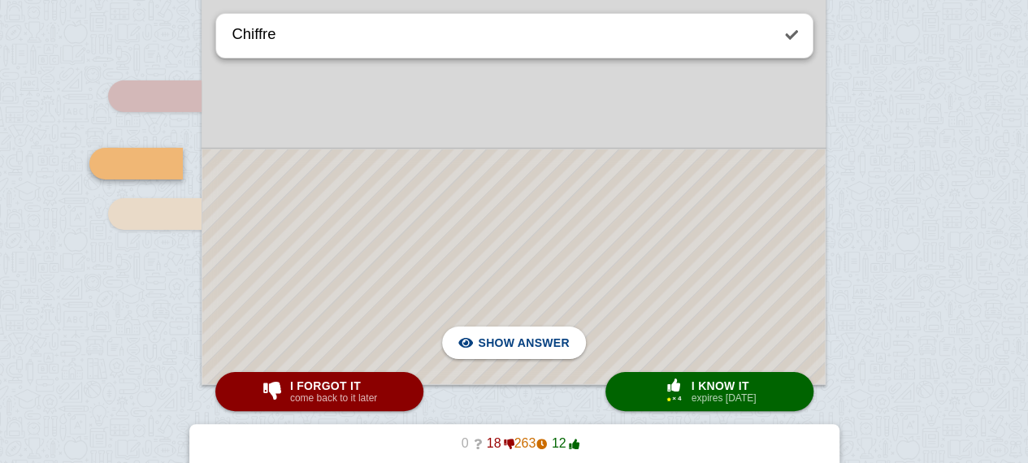
scroll to position [2630, 0]
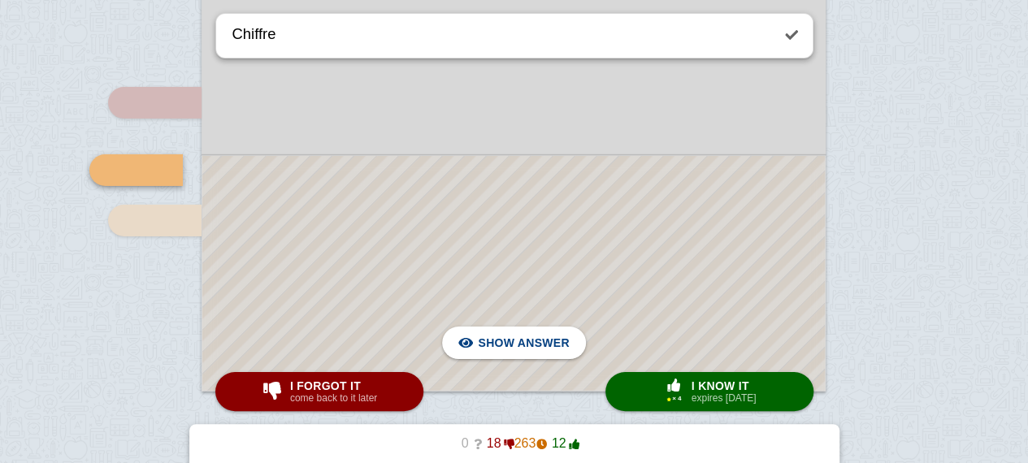
click at [392, 282] on div at bounding box center [513, 273] width 622 height 235
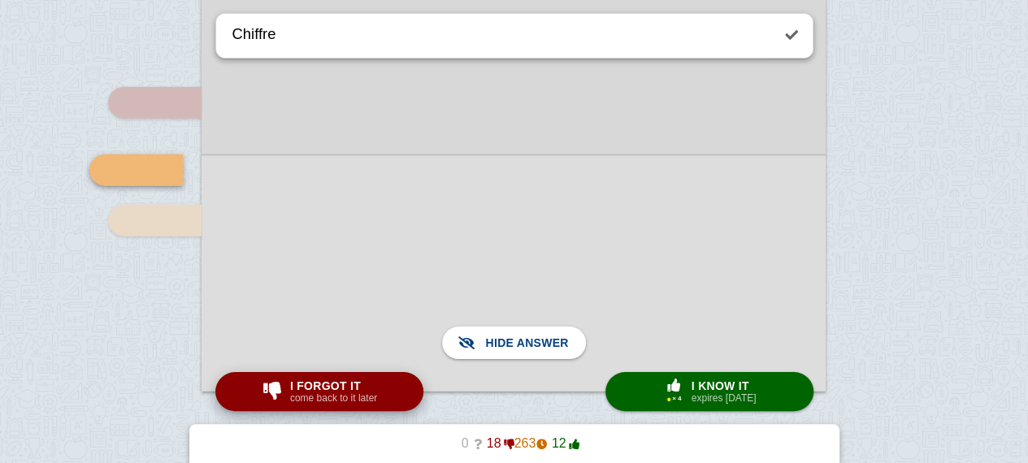
click at [322, 388] on span "I forgot it" at bounding box center [333, 385] width 87 height 13
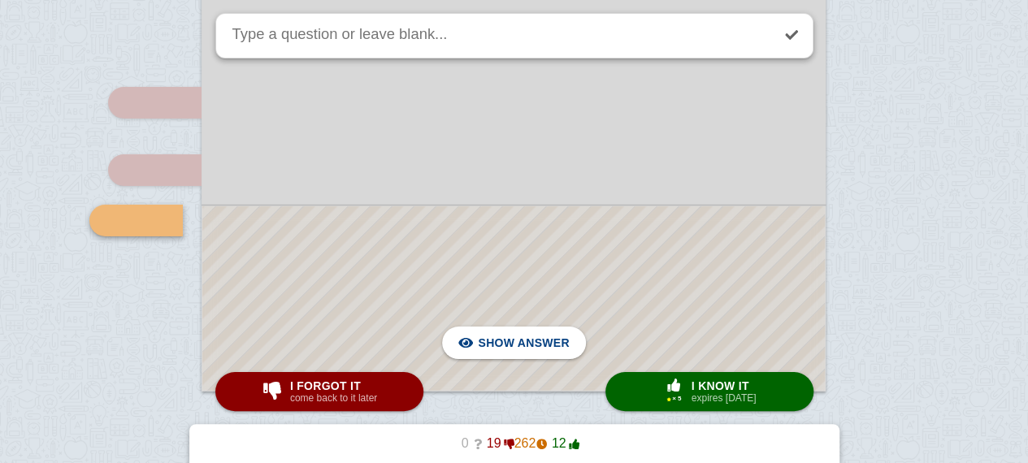
scroll to position [2678, 0]
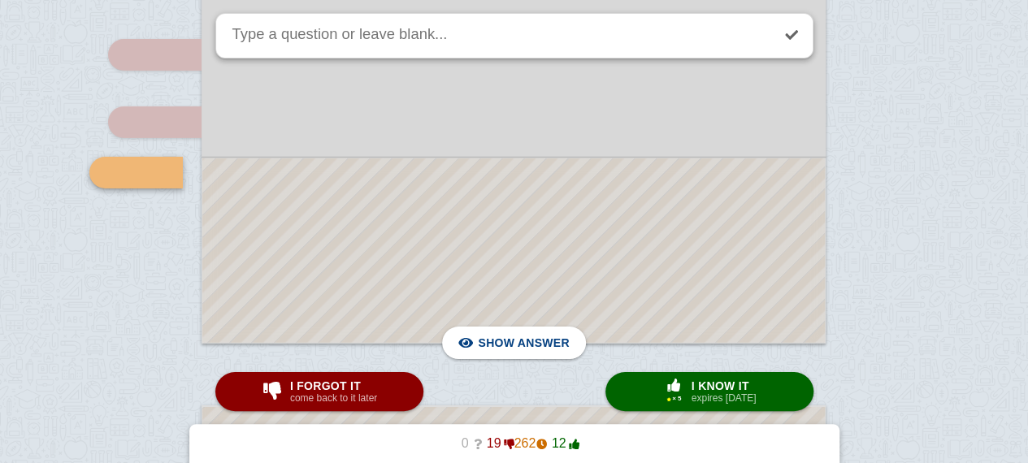
click at [404, 249] on div at bounding box center [513, 250] width 622 height 184
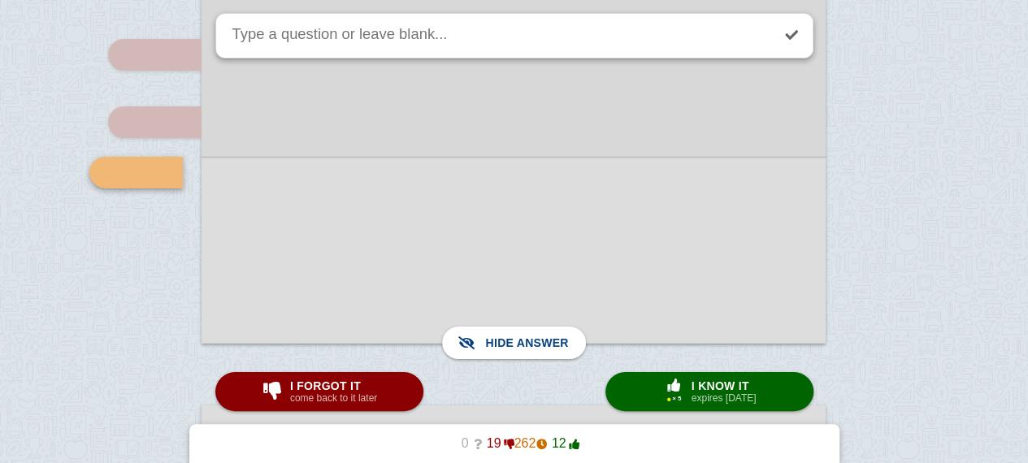
scroll to position [2697, 0]
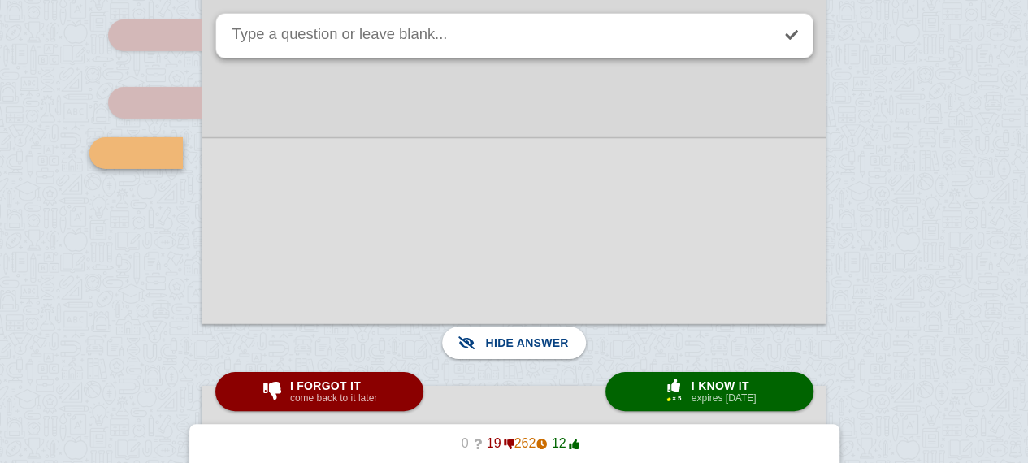
click at [404, 249] on div at bounding box center [513, 230] width 624 height 187
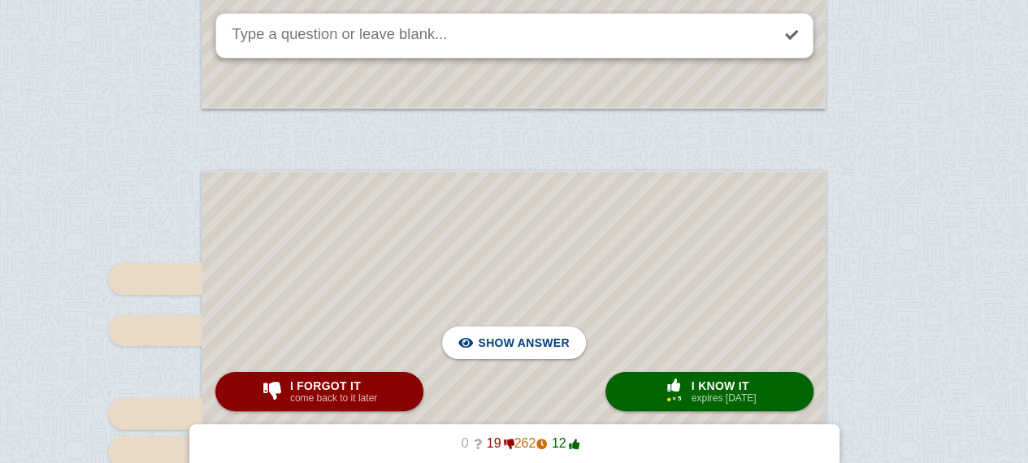
scroll to position [2914, 0]
click at [309, 391] on span "I forgot it" at bounding box center [333, 385] width 87 height 13
type textarea "Can they be removed ?"
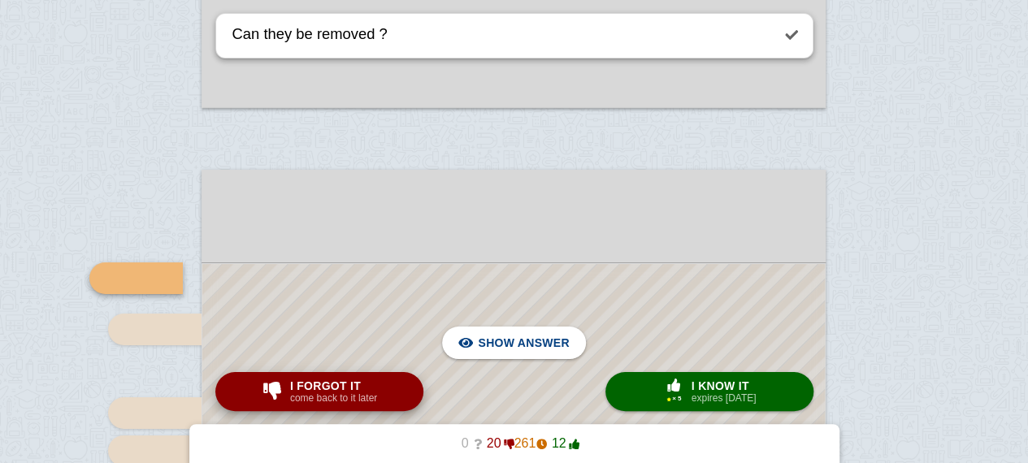
scroll to position [3019, 0]
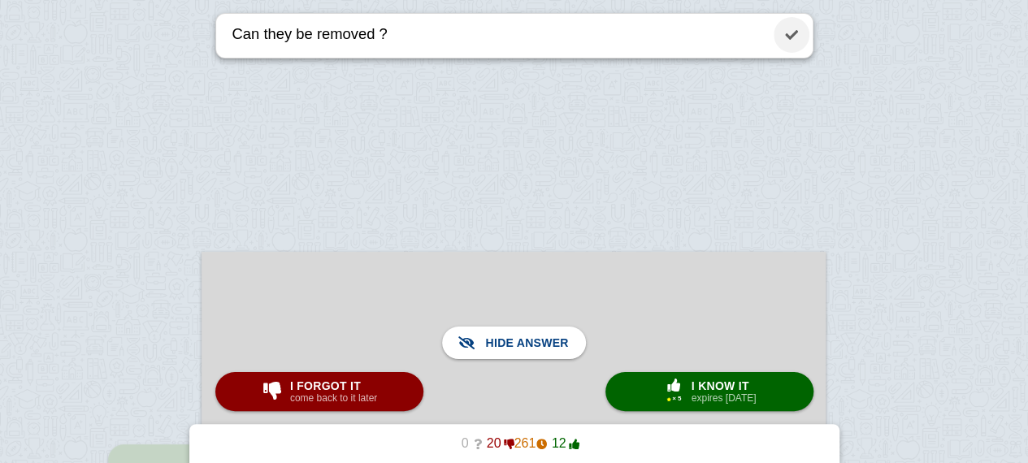
click at [786, 38] on link at bounding box center [791, 35] width 36 height 36
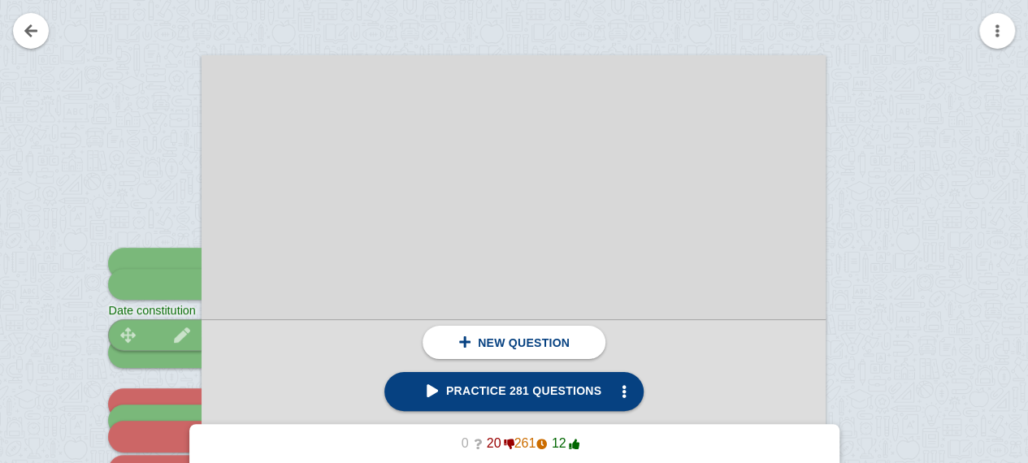
scroll to position [310, 0]
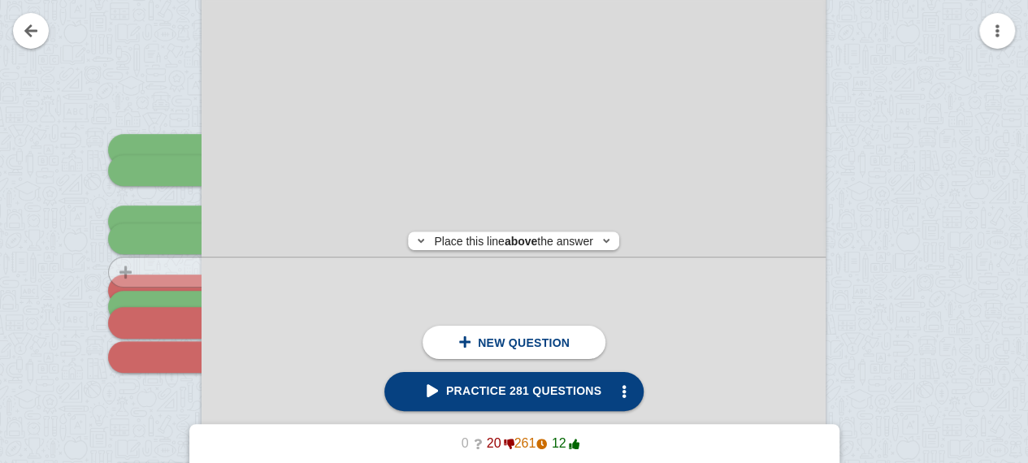
click at [158, 272] on div at bounding box center [147, 398] width 109 height 882
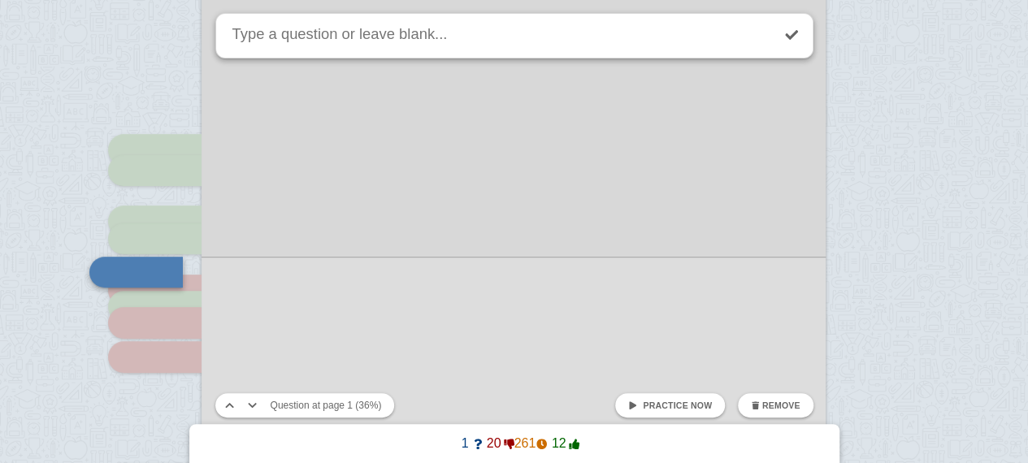
scroll to position [409, 0]
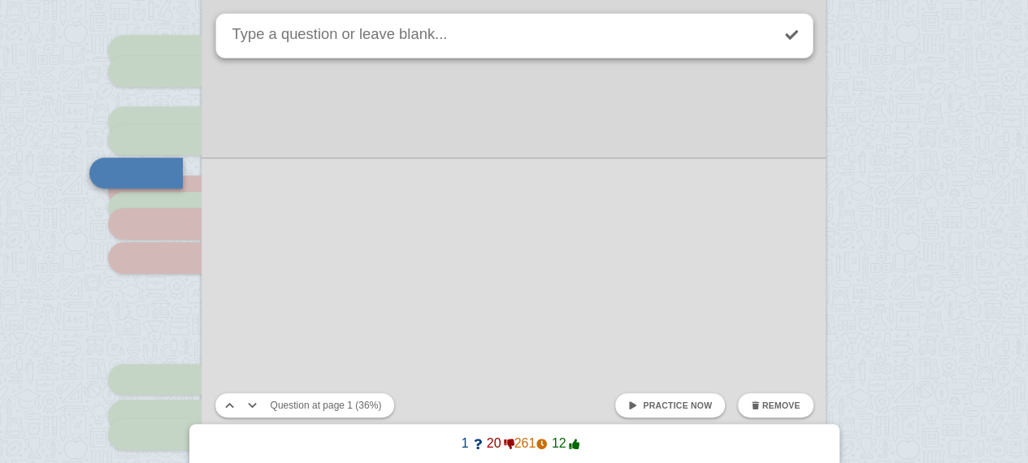
click at [782, 398] on button "Remove" at bounding box center [775, 405] width 75 height 24
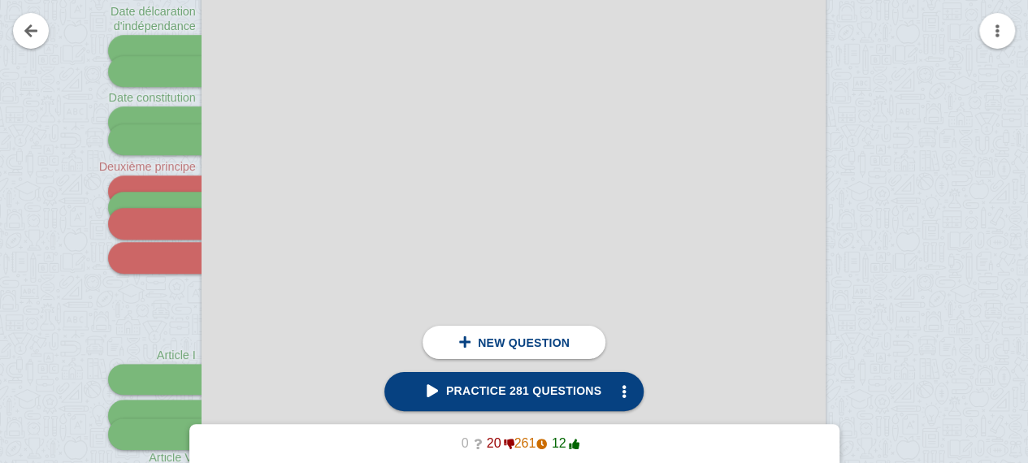
drag, startPoint x: 780, startPoint y: 405, endPoint x: 682, endPoint y: 305, distance: 139.6
click at [682, 305] on div at bounding box center [513, 283] width 624 height 882
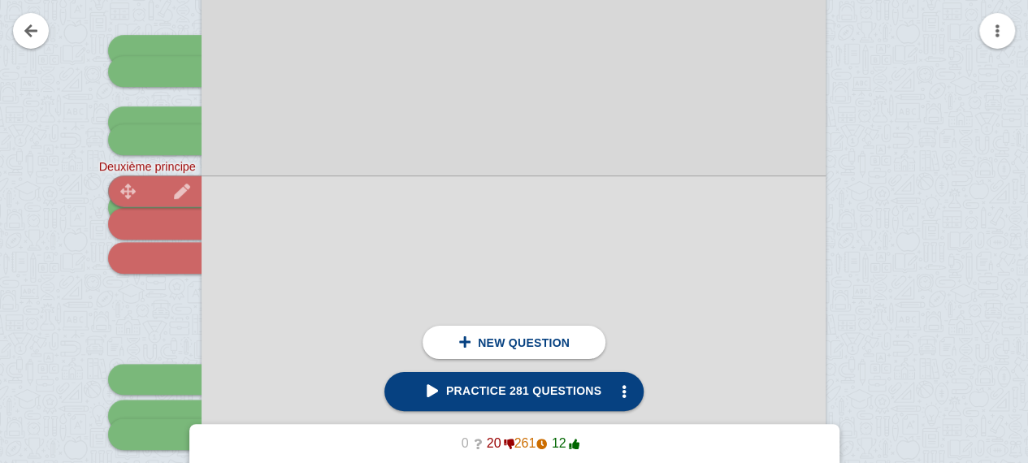
click at [162, 184] on img at bounding box center [181, 191] width 39 height 15
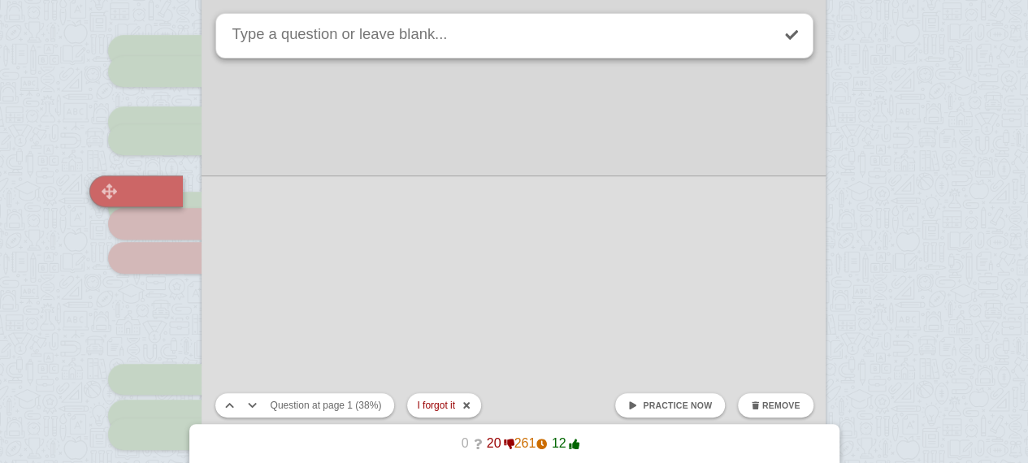
type textarea "Deuxième principe"
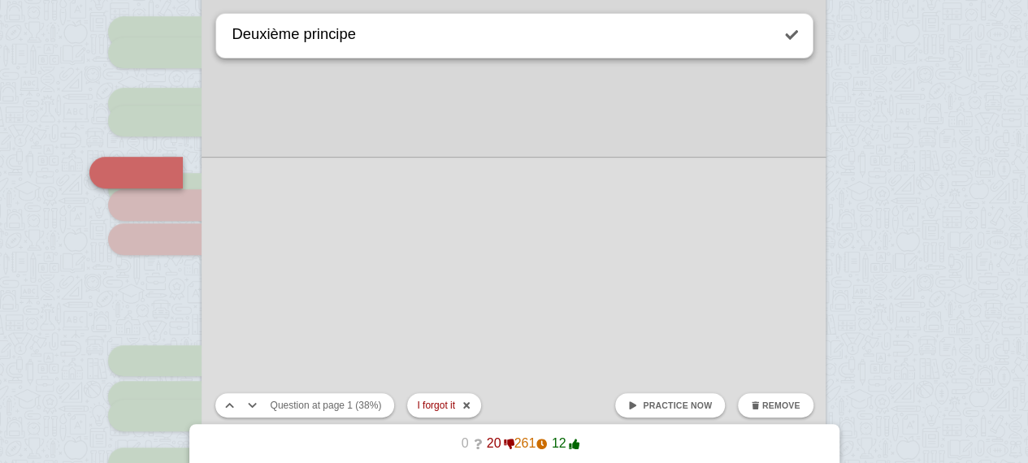
click at [681, 404] on span "Practice now" at bounding box center [677, 406] width 69 height 10
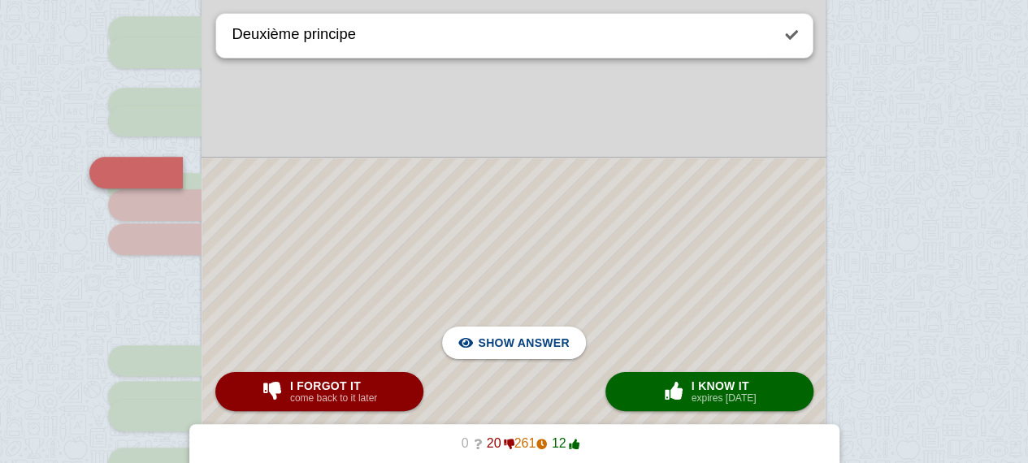
checkbox input "false"
click at [663, 304] on div at bounding box center [513, 431] width 622 height 546
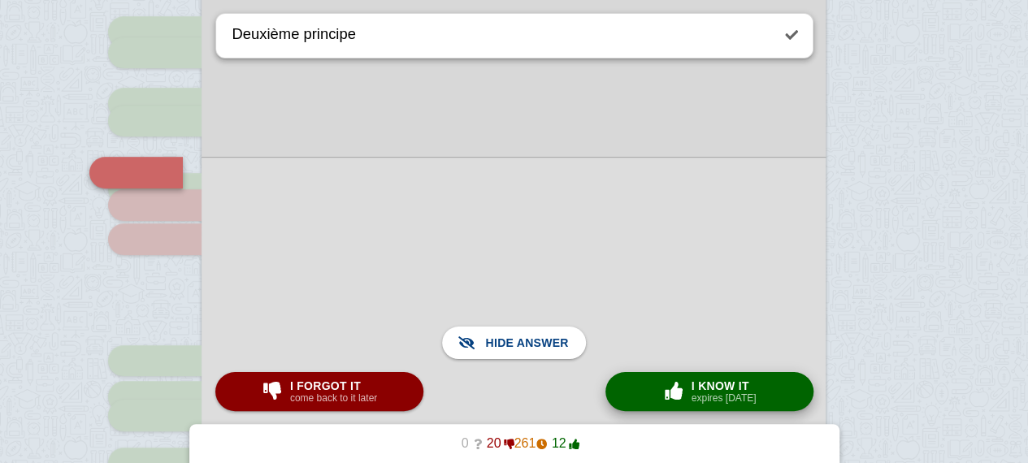
click at [694, 404] on small "expires [DATE]" at bounding box center [723, 397] width 65 height 11
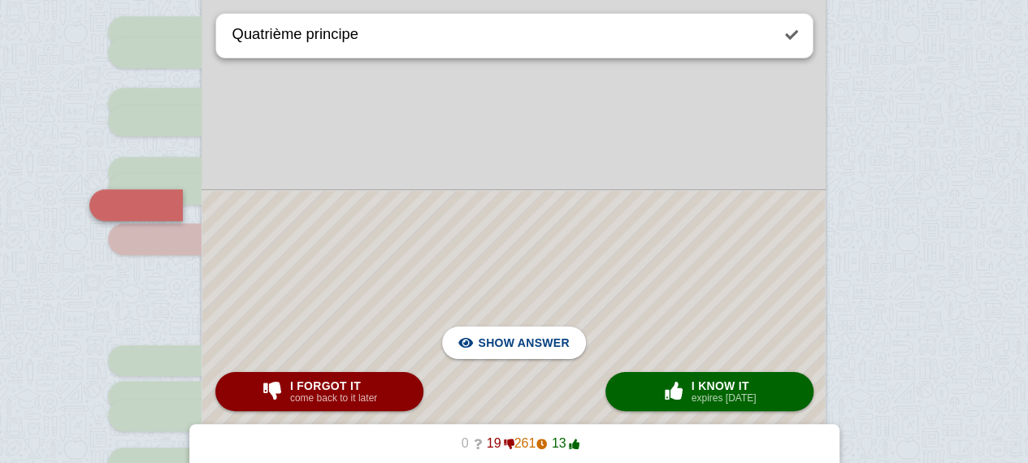
scroll to position [461, 0]
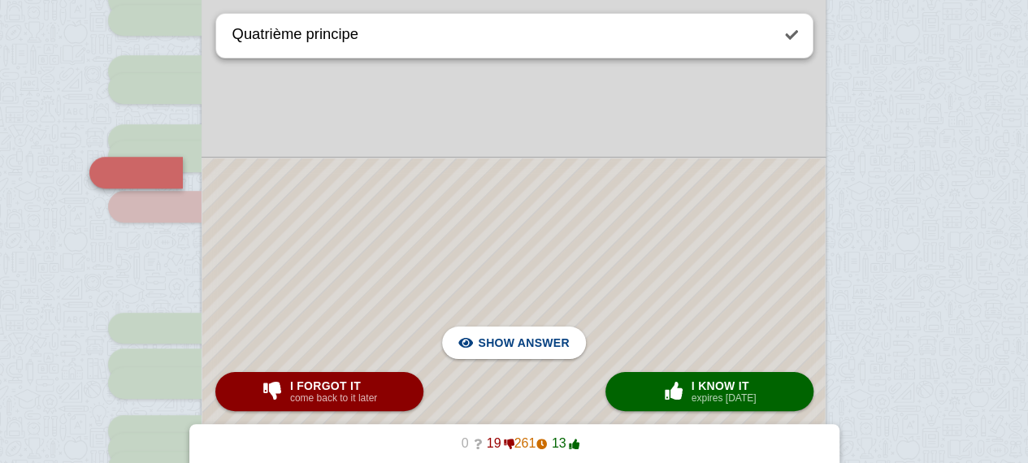
click at [695, 261] on div at bounding box center [513, 414] width 622 height 513
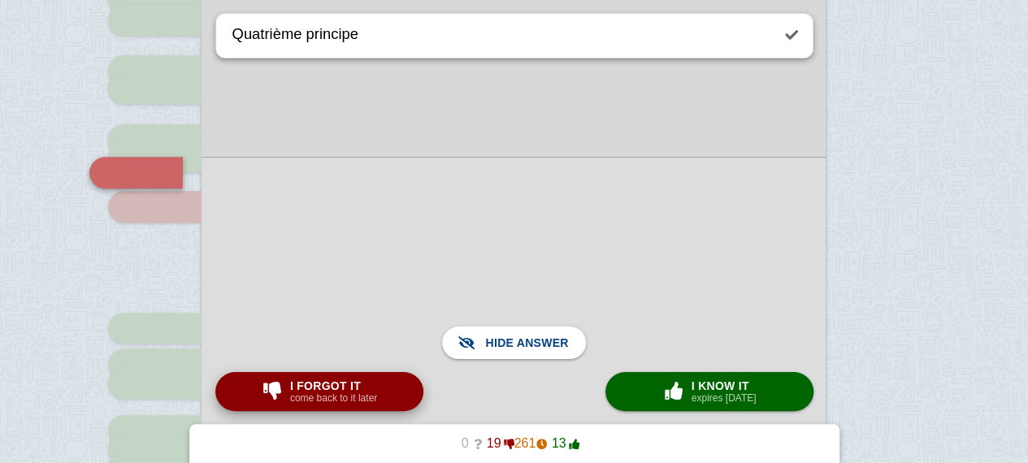
click at [322, 404] on small "come back to it later" at bounding box center [333, 397] width 87 height 11
type textarea "Date Bill of Rights"
checkbox input "true"
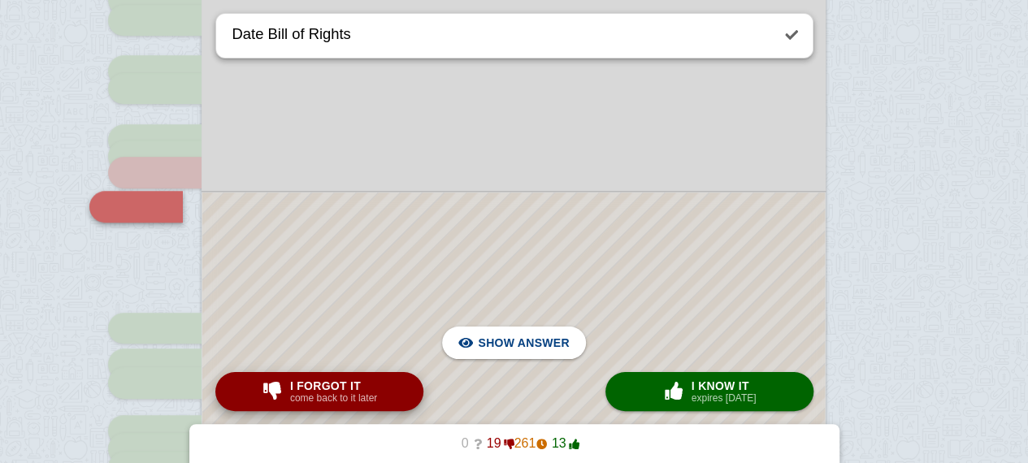
scroll to position [495, 0]
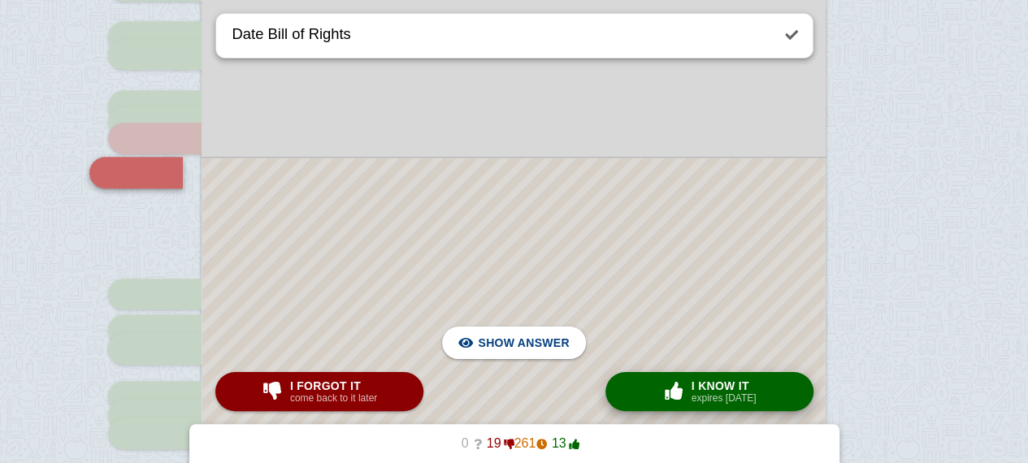
click at [627, 376] on button "× 0 I know it expires [DATE]" at bounding box center [709, 391] width 208 height 39
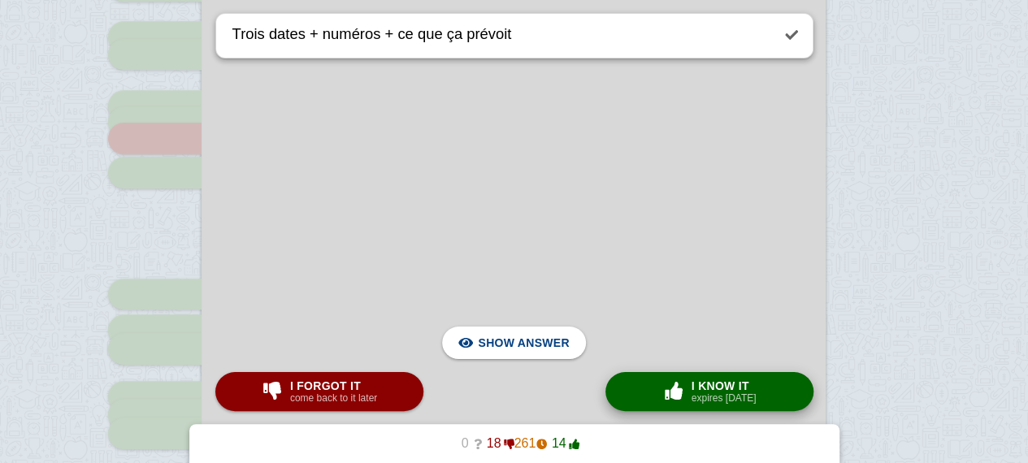
scroll to position [840, 0]
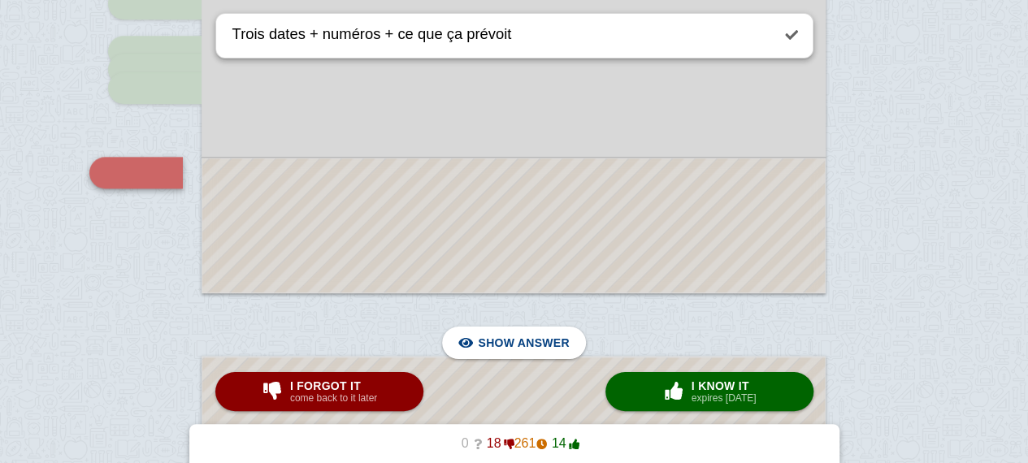
click at [656, 245] on div at bounding box center [513, 225] width 622 height 134
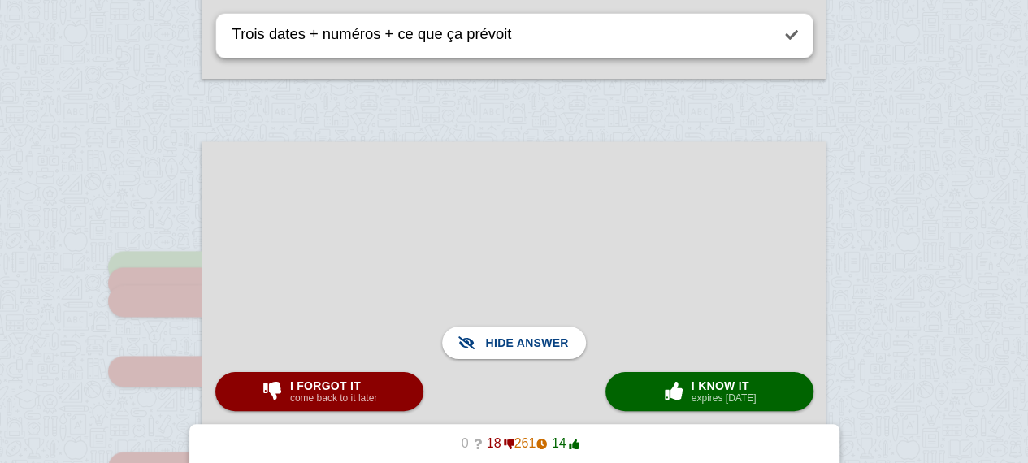
scroll to position [1068, 0]
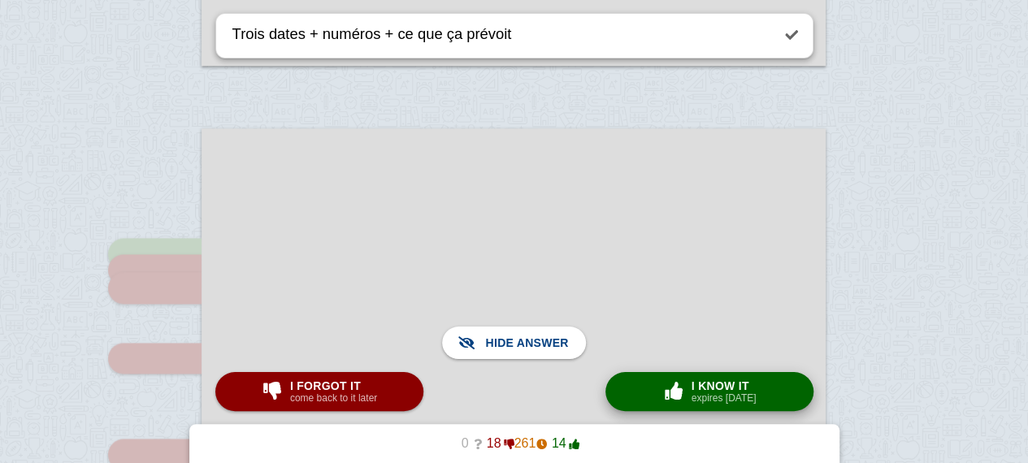
click at [696, 381] on span "I know it" at bounding box center [723, 385] width 65 height 13
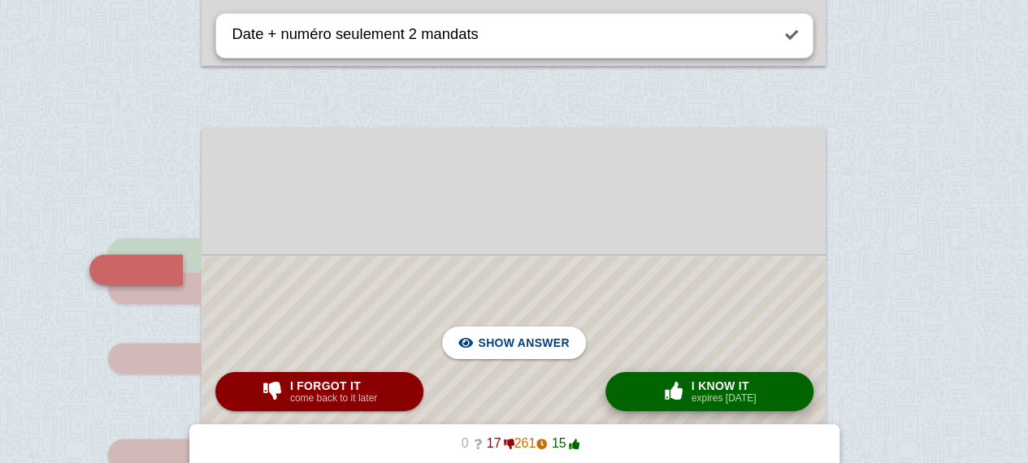
scroll to position [1165, 0]
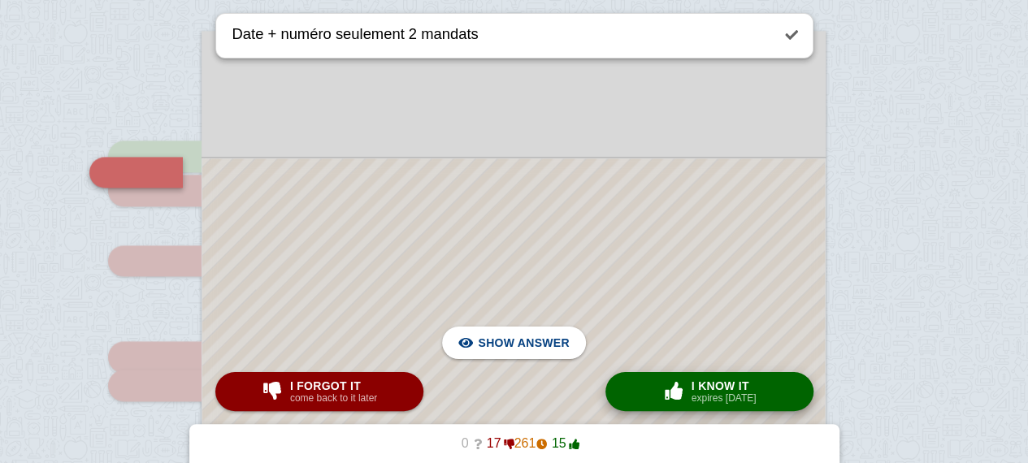
click at [756, 385] on div "× 0 I know it expires [DATE]" at bounding box center [709, 392] width 101 height 26
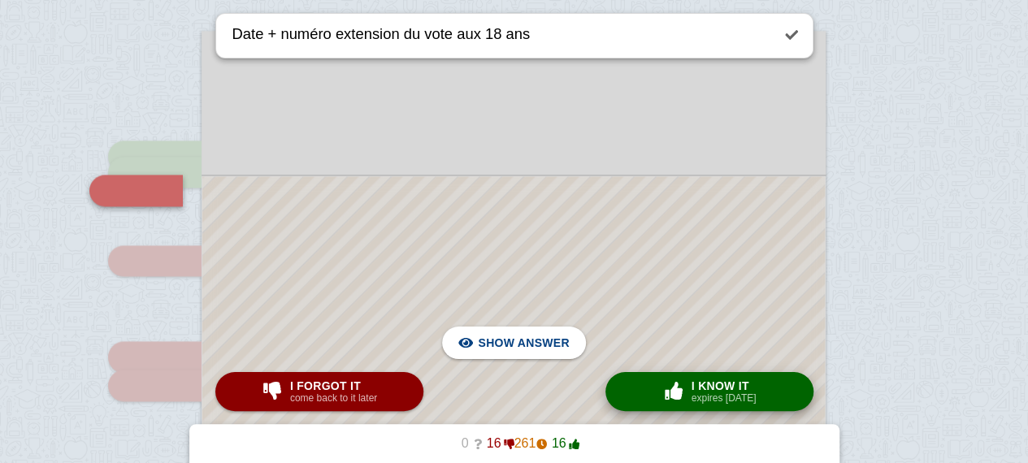
scroll to position [1183, 0]
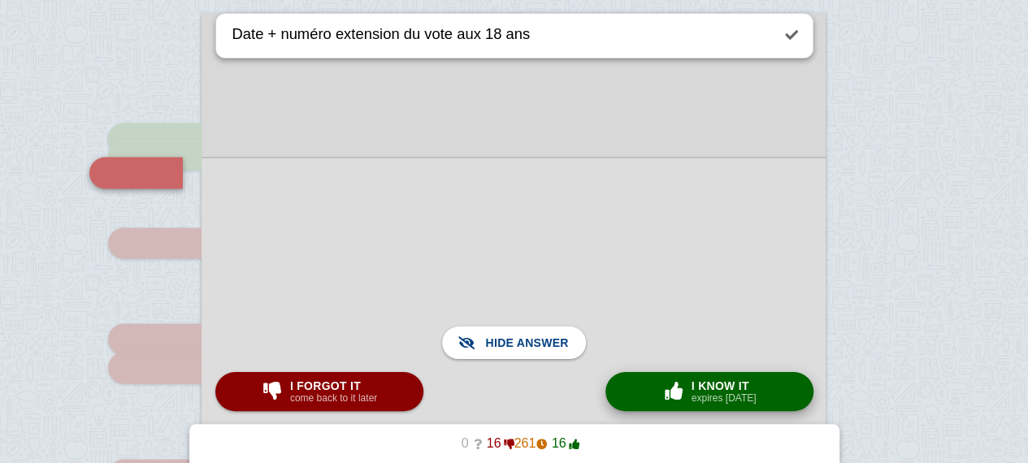
click at [743, 386] on span "I know it" at bounding box center [723, 385] width 65 height 13
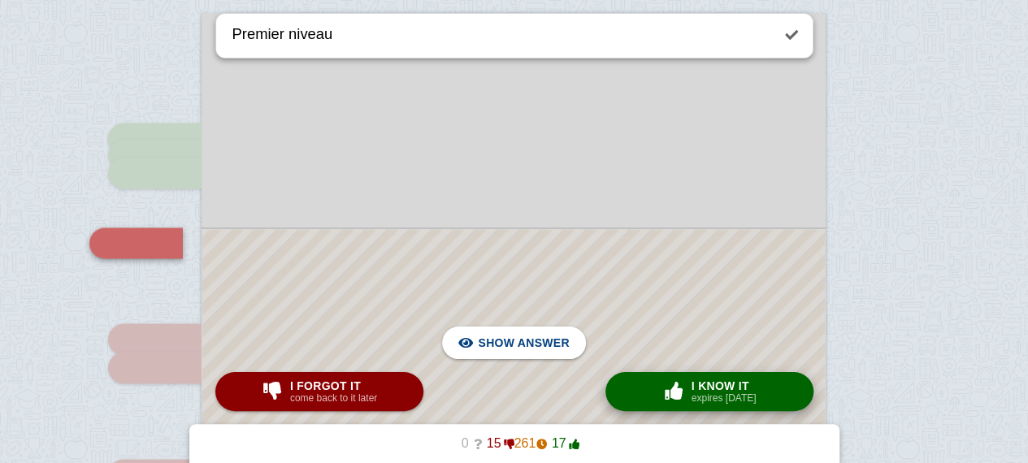
scroll to position [1253, 0]
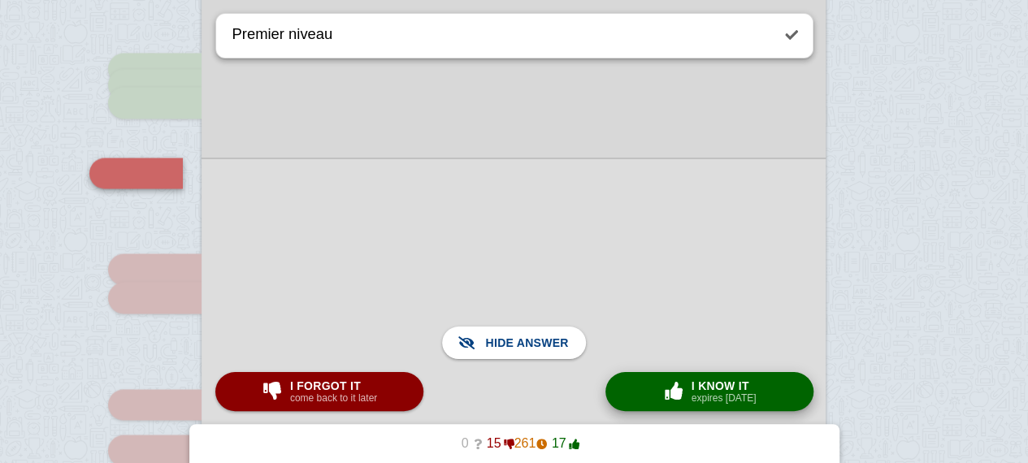
click at [643, 380] on button "× 0 I know it expires [DATE]" at bounding box center [709, 391] width 208 height 39
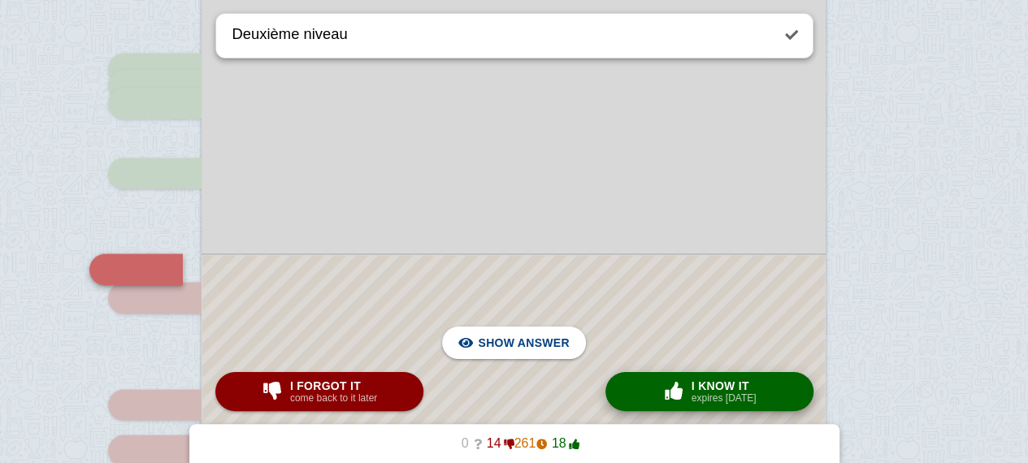
scroll to position [1350, 0]
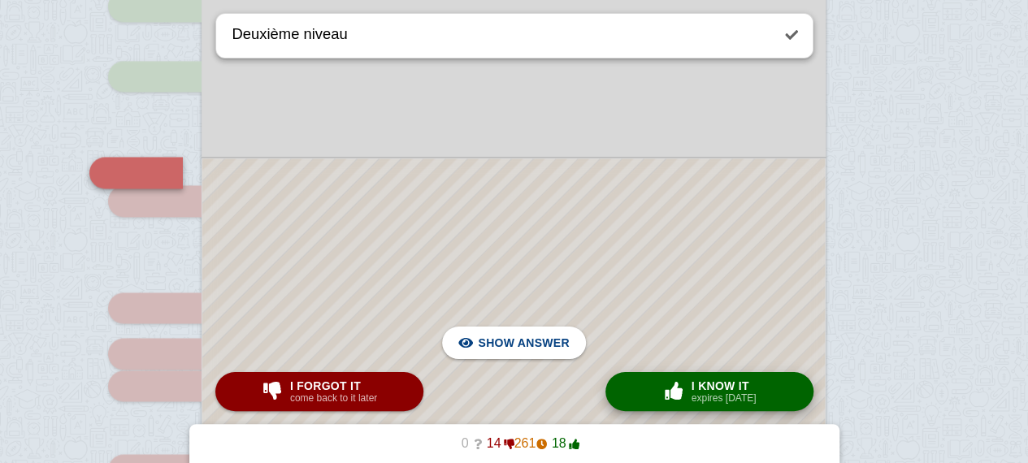
click at [643, 380] on button "× 0 I know it expires [DATE]" at bounding box center [709, 391] width 208 height 39
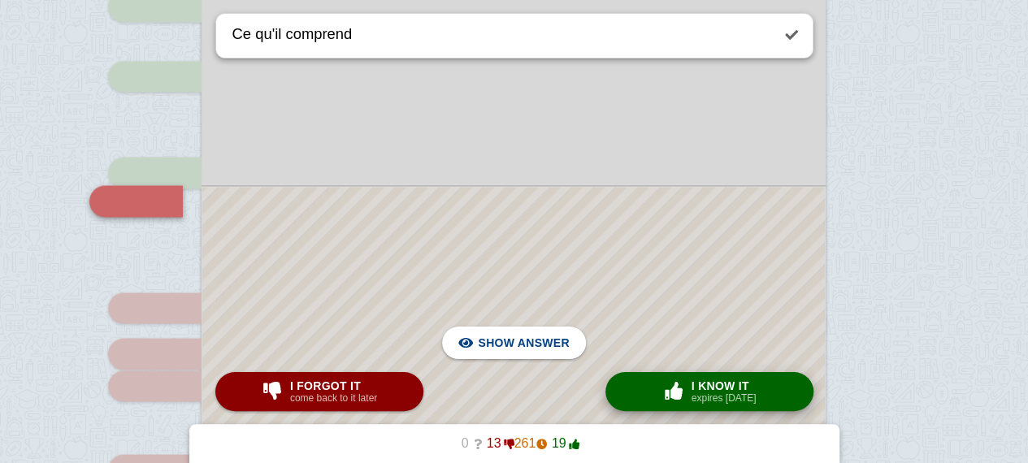
scroll to position [1378, 0]
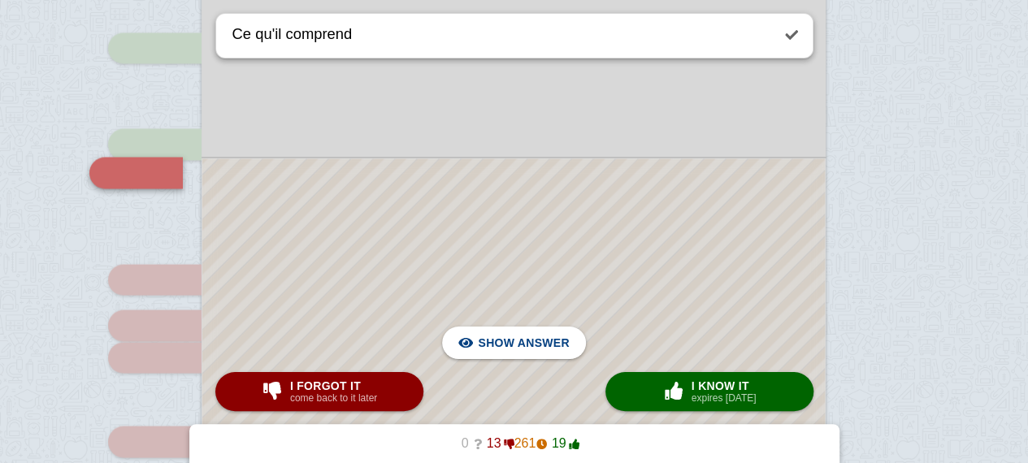
click at [565, 292] on div at bounding box center [513, 428] width 622 height 540
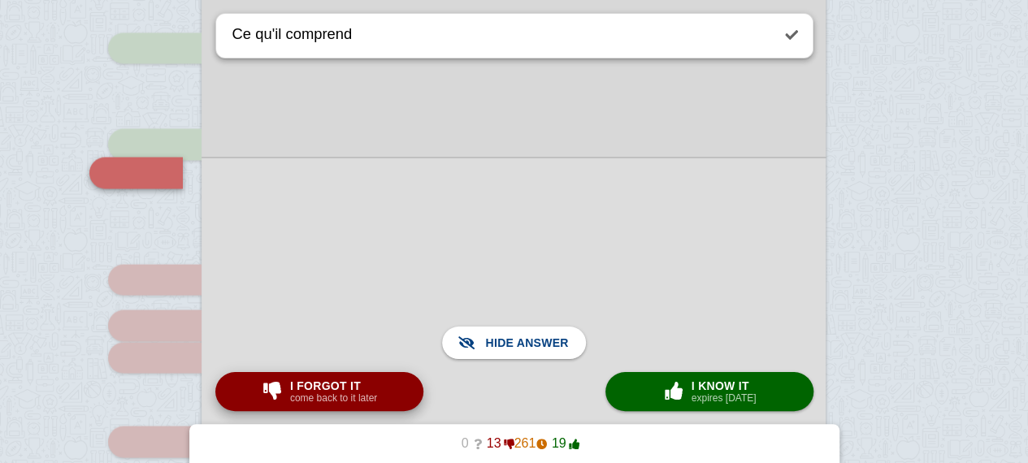
click at [283, 394] on span "button" at bounding box center [272, 391] width 26 height 18
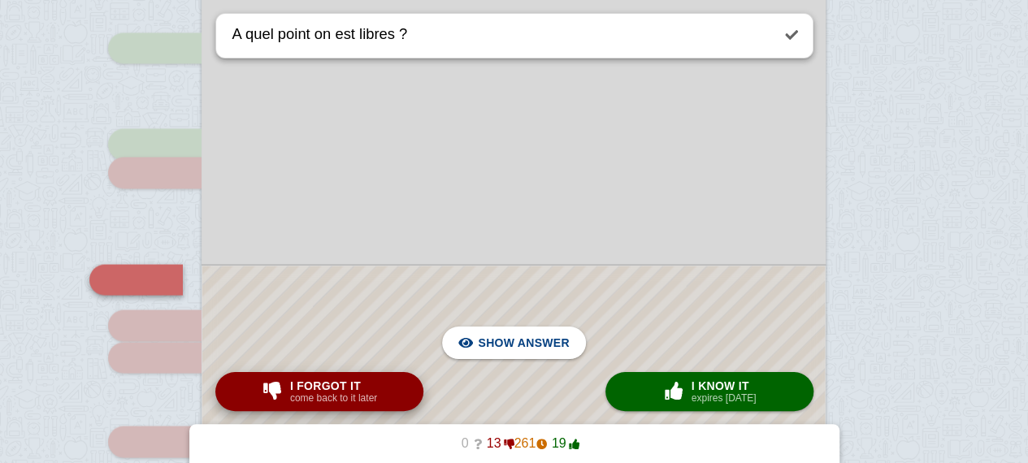
scroll to position [1485, 0]
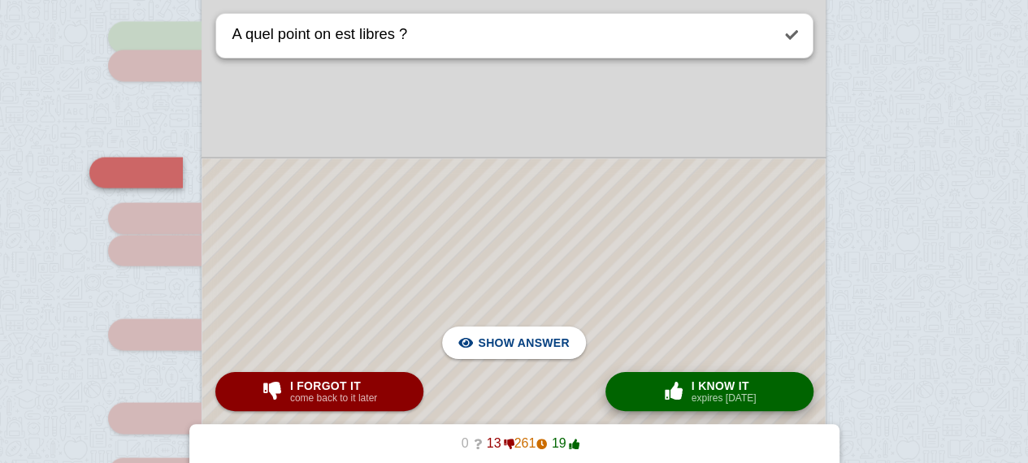
click at [671, 381] on span "button" at bounding box center [673, 391] width 29 height 21
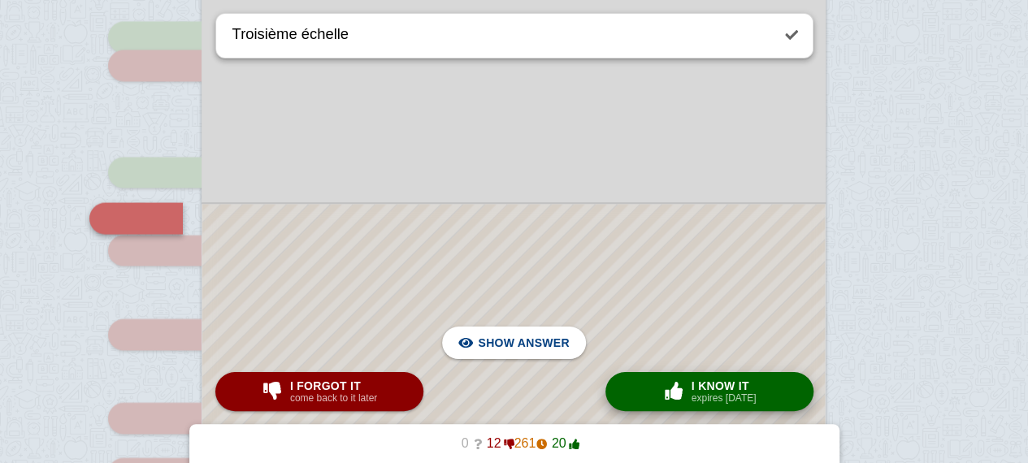
scroll to position [1531, 0]
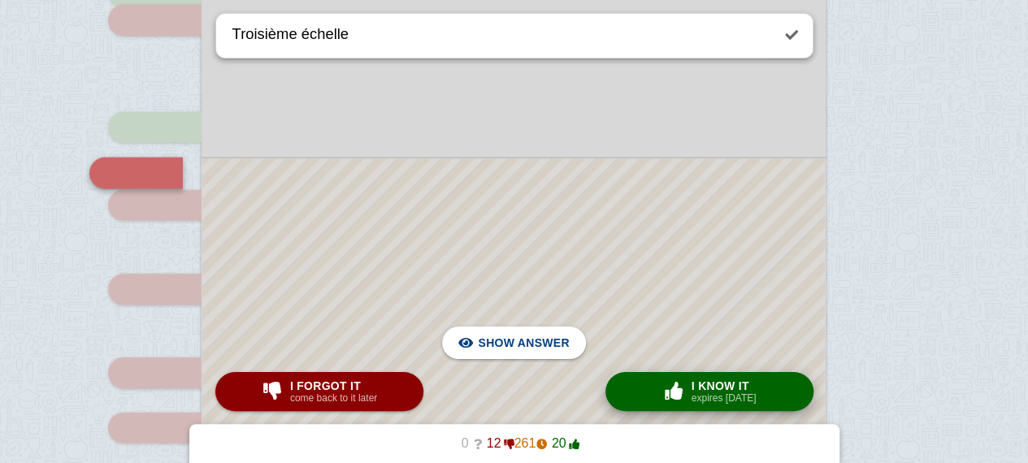
click at [671, 381] on span "button" at bounding box center [673, 391] width 29 height 21
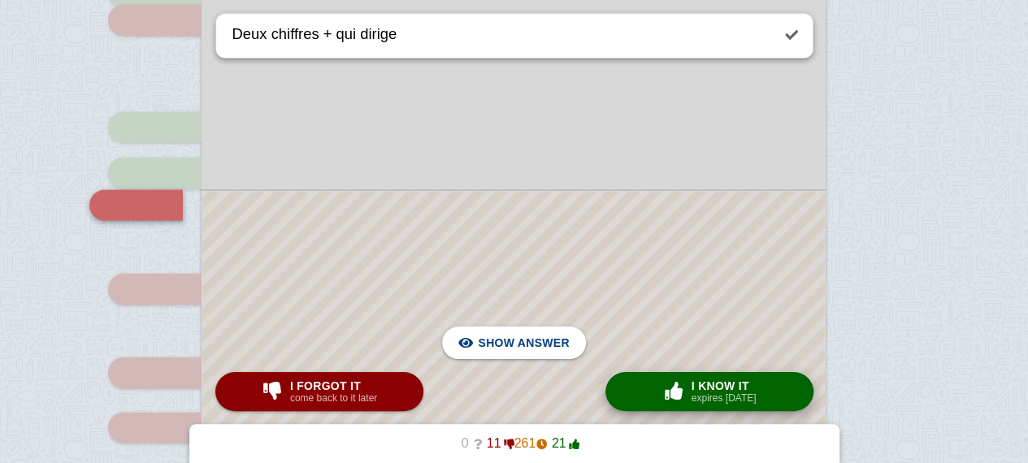
scroll to position [1563, 0]
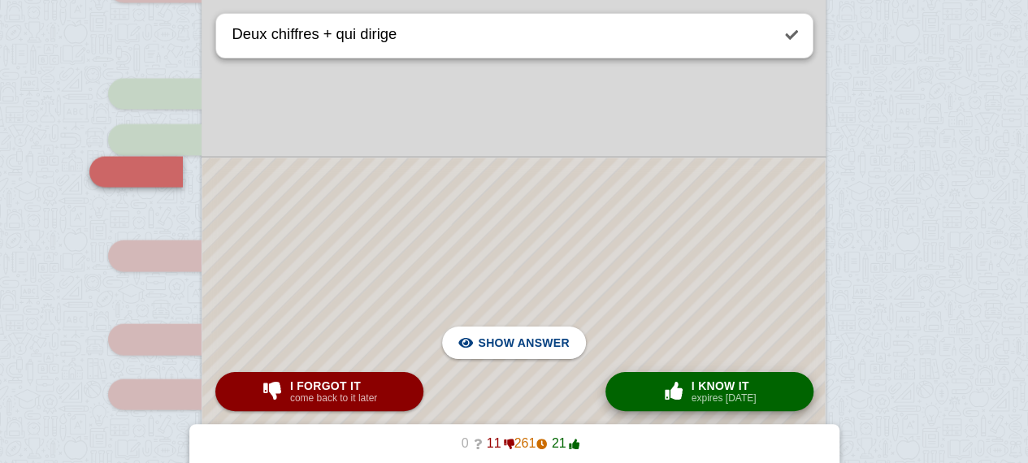
click at [671, 381] on span "button" at bounding box center [673, 391] width 29 height 21
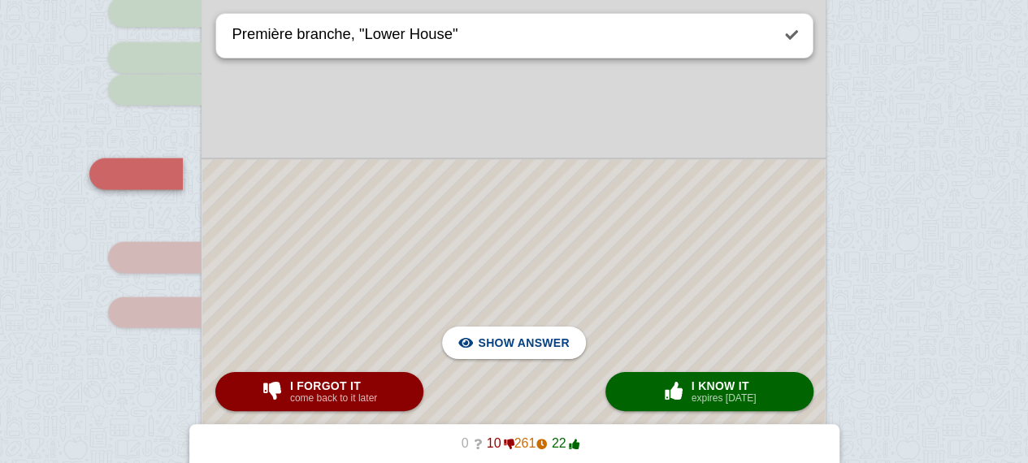
scroll to position [1638, 0]
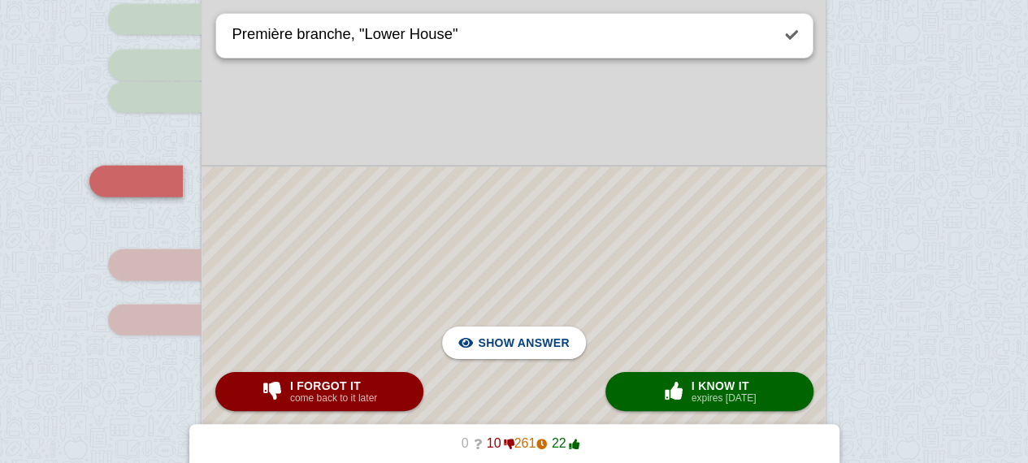
click at [665, 342] on div at bounding box center [513, 302] width 622 height 271
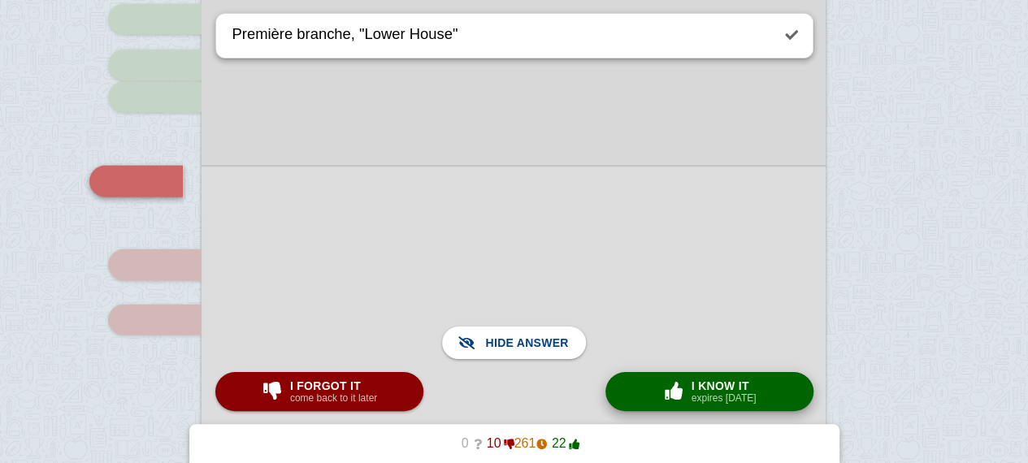
click at [699, 383] on span "I know it" at bounding box center [723, 385] width 65 height 13
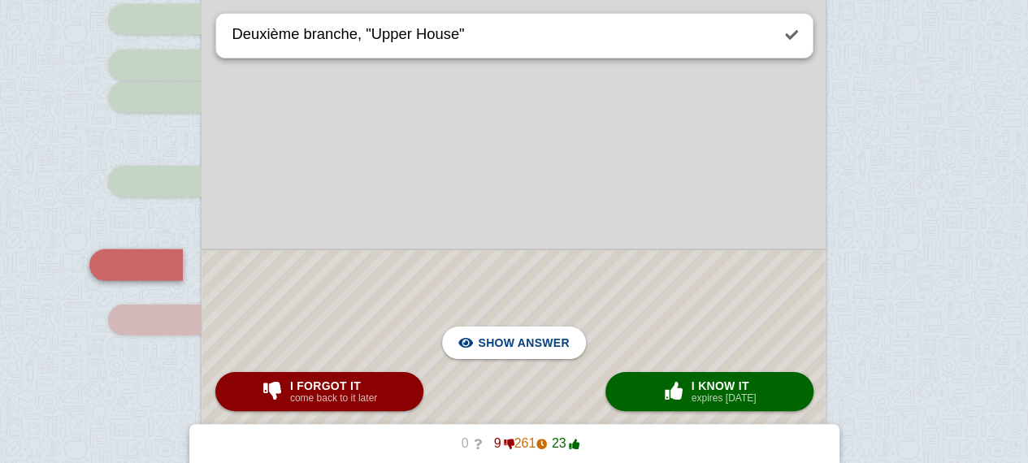
scroll to position [1731, 0]
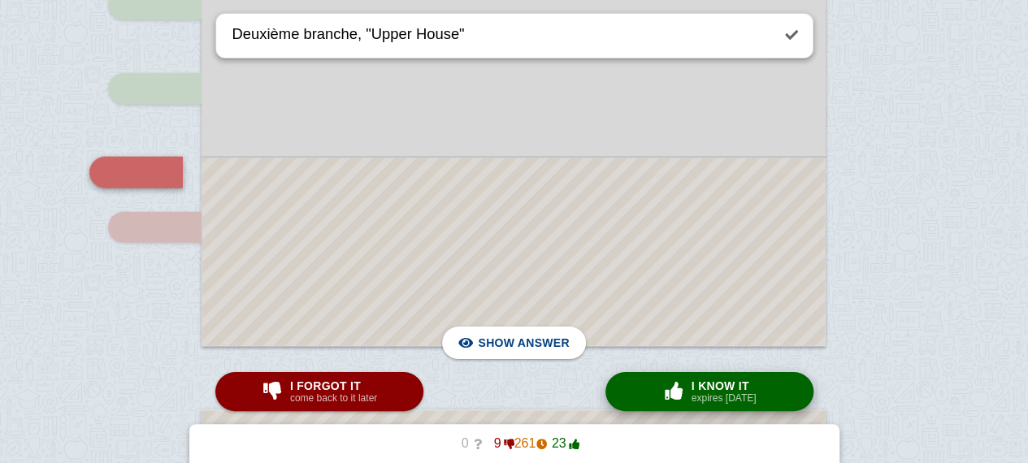
click at [660, 399] on span "button" at bounding box center [673, 391] width 29 height 21
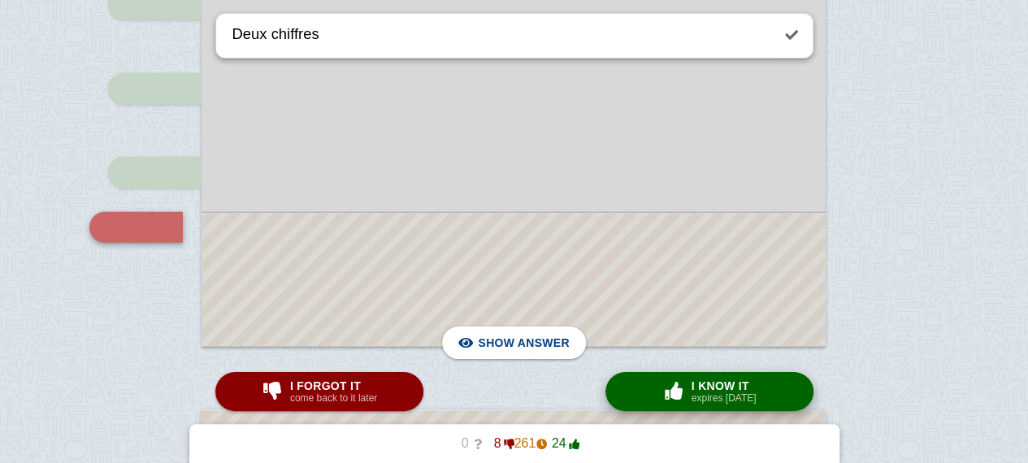
scroll to position [1786, 0]
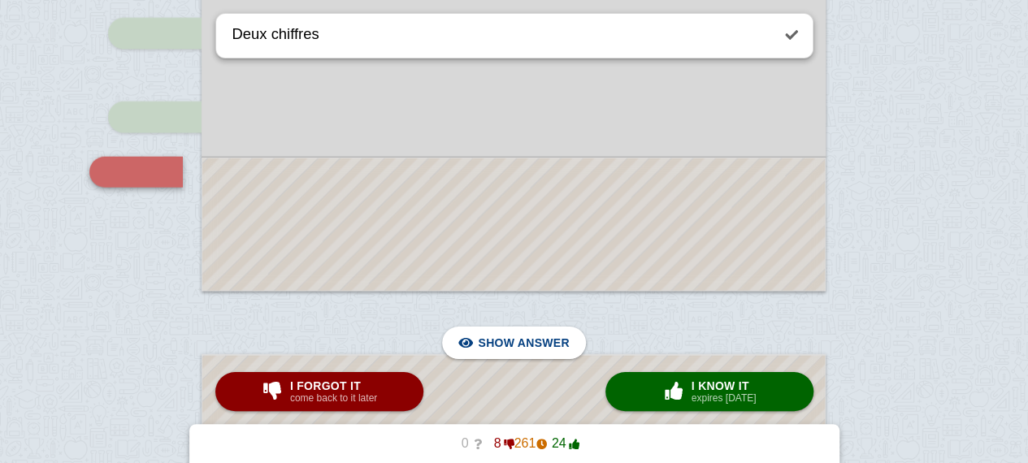
click at [578, 246] on div at bounding box center [513, 224] width 622 height 132
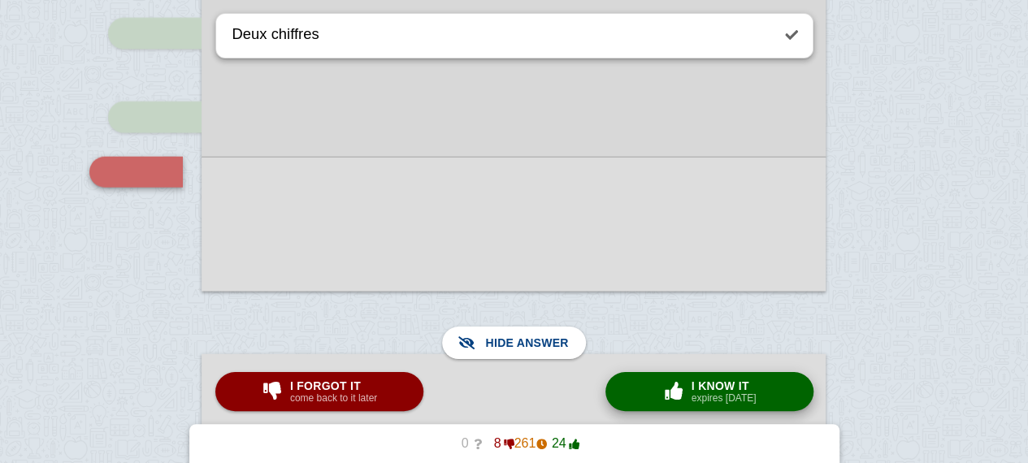
click at [647, 390] on button "× 0 I know it expires [DATE]" at bounding box center [709, 391] width 208 height 39
type textarea "Processus pour mettre en place une loi"
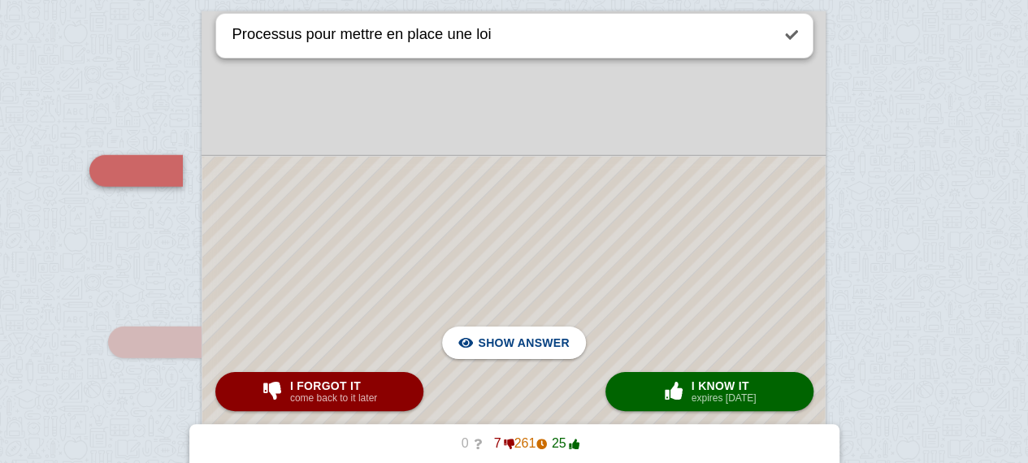
scroll to position [2130, 0]
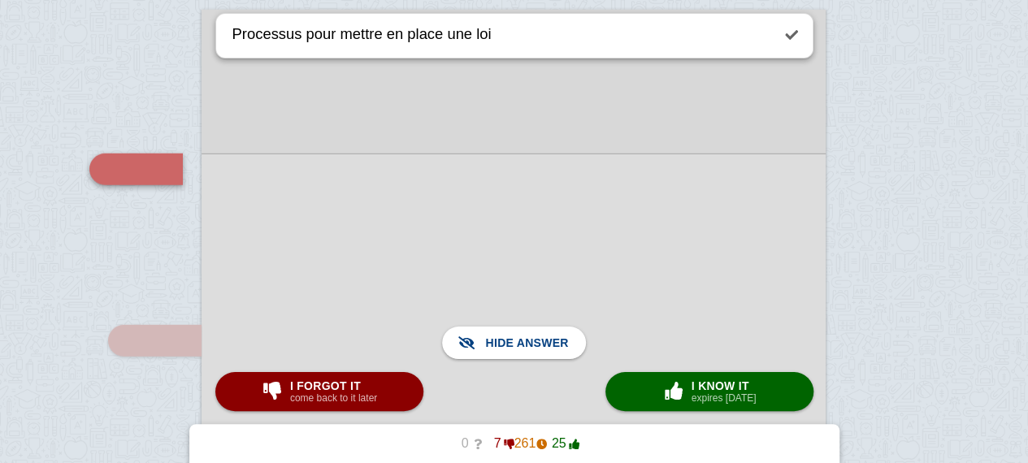
click at [669, 397] on span "button" at bounding box center [674, 391] width 26 height 18
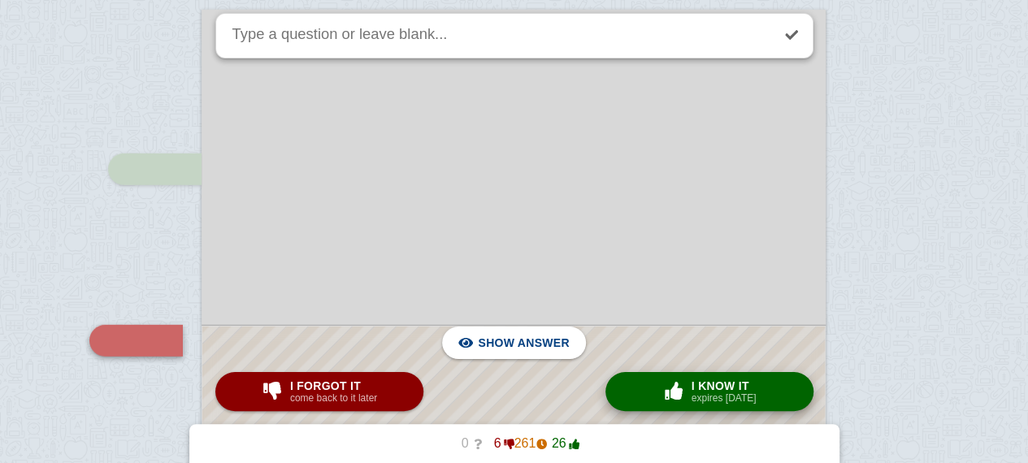
scroll to position [2299, 0]
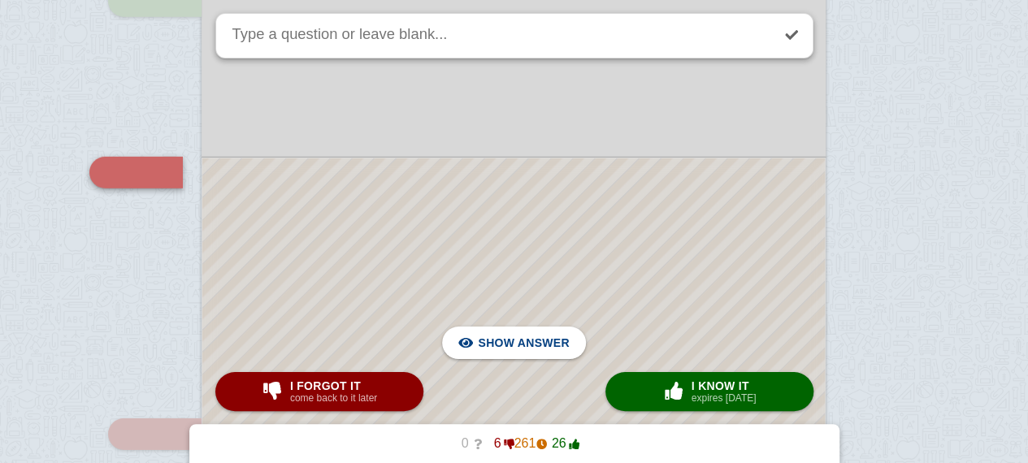
click at [569, 303] on div at bounding box center [513, 440] width 622 height 564
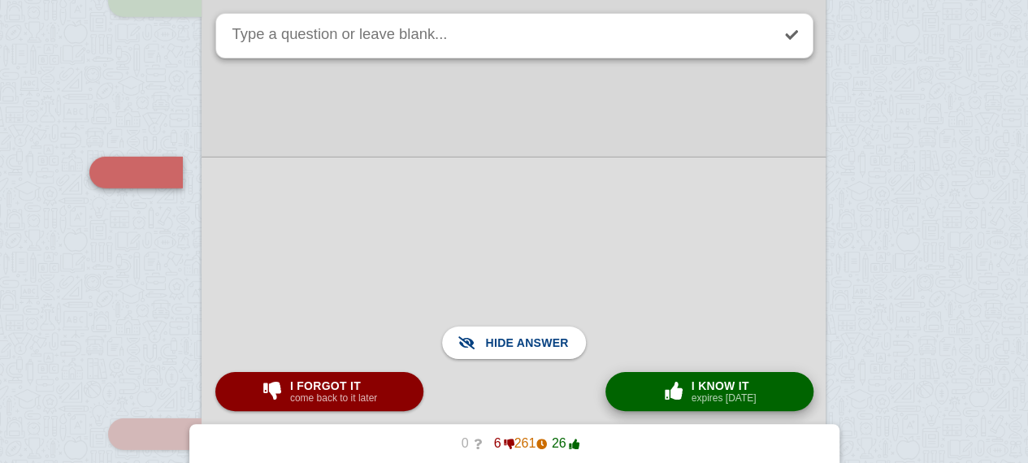
click at [704, 392] on span "I know it" at bounding box center [723, 385] width 65 height 13
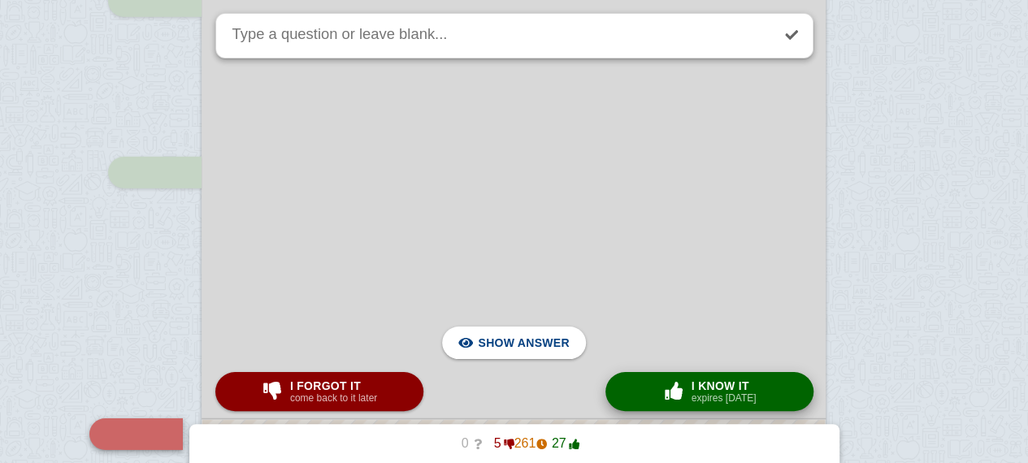
scroll to position [2560, 0]
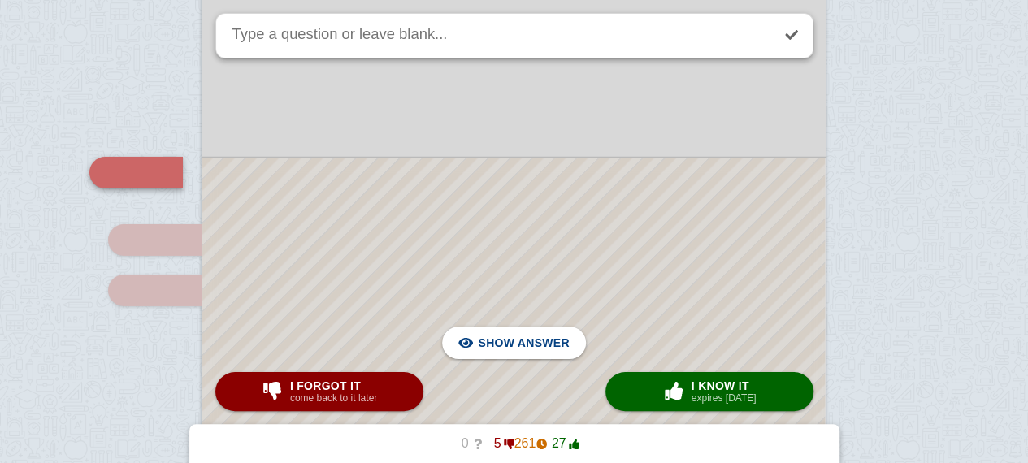
click at [539, 273] on div at bounding box center [513, 309] width 622 height 302
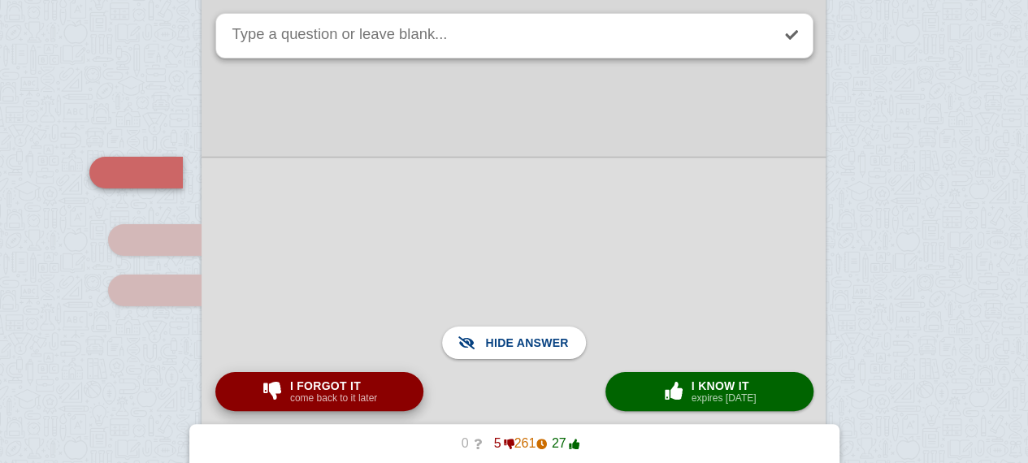
click at [329, 394] on small "come back to it later" at bounding box center [333, 397] width 87 height 11
type textarea "Chiffre"
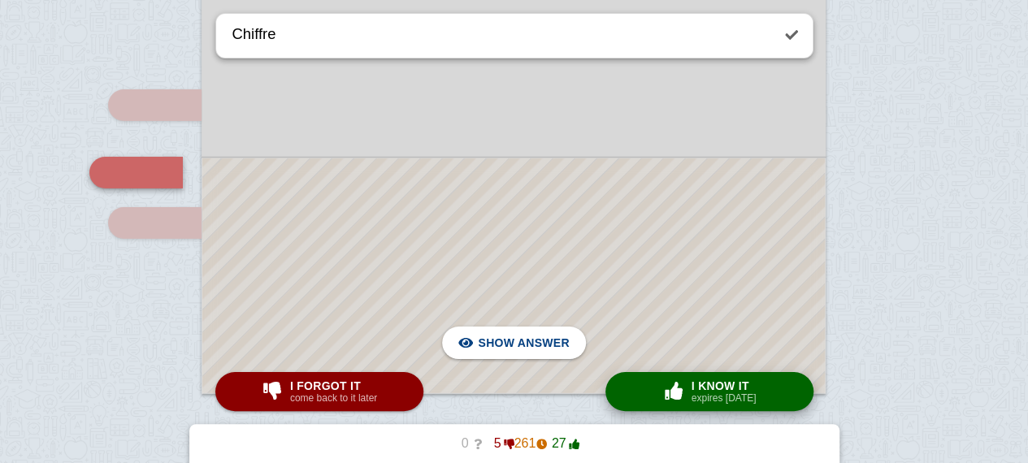
click at [621, 386] on button "× 0 I know it expires [DATE]" at bounding box center [709, 391] width 208 height 39
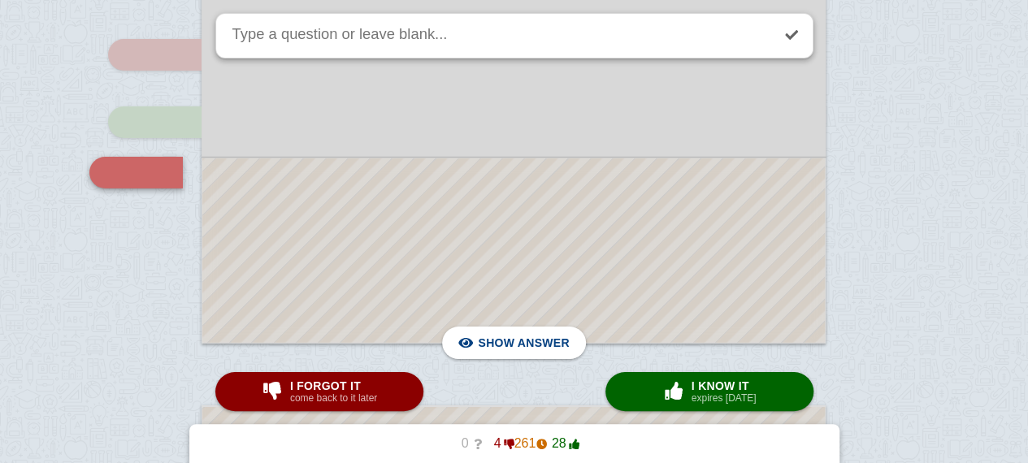
click at [494, 291] on div at bounding box center [513, 250] width 622 height 184
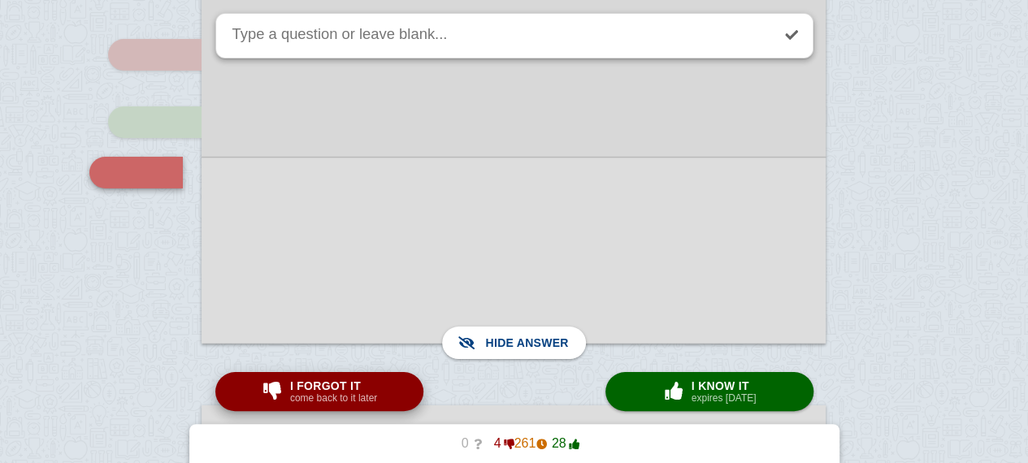
click at [378, 386] on div "I forgot it come back to it later" at bounding box center [333, 392] width 93 height 26
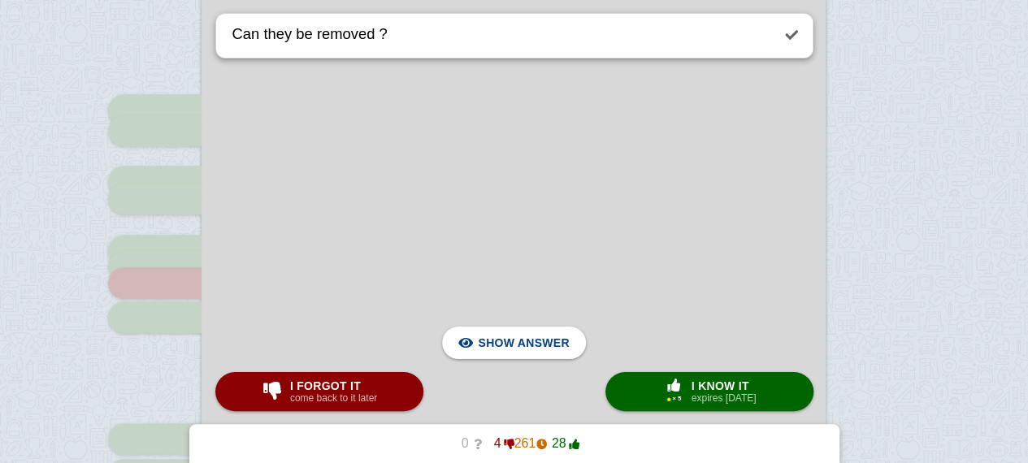
scroll to position [366, 0]
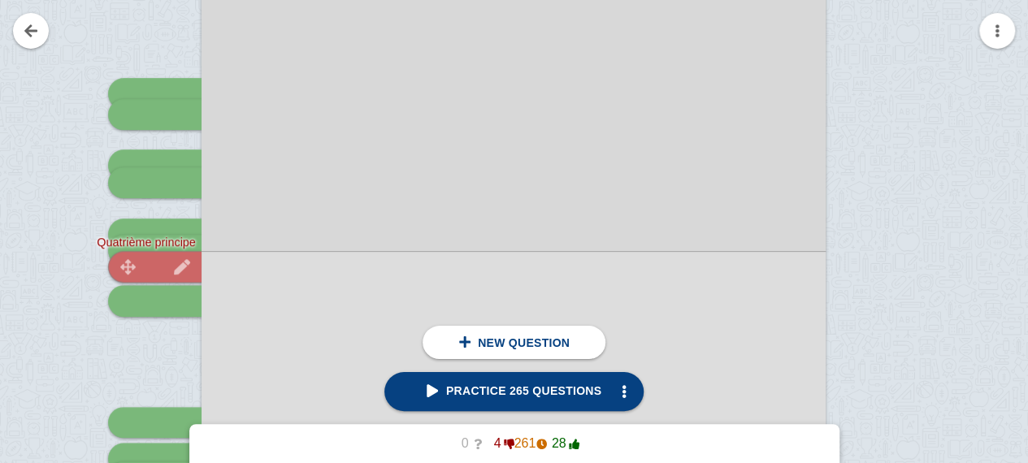
click at [155, 268] on div at bounding box center [154, 266] width 93 height 31
type textarea "Quatrième principe"
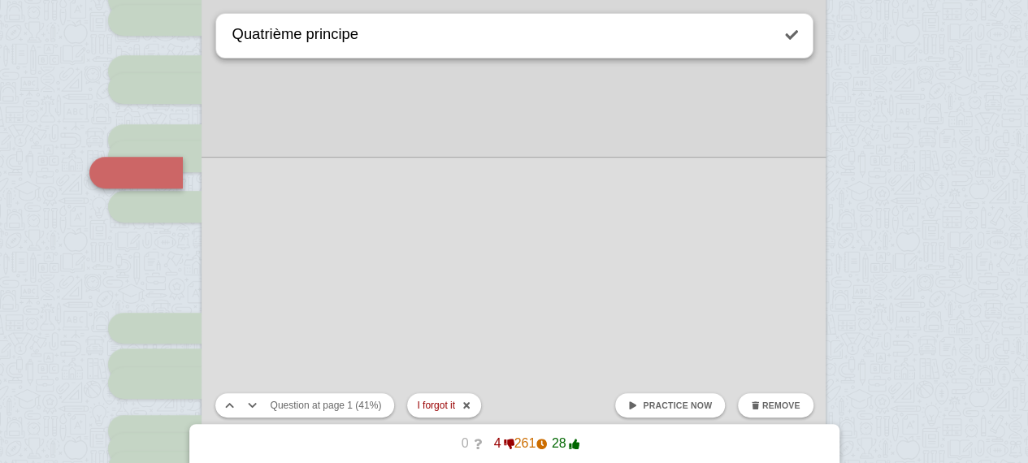
click at [694, 396] on link "Practice now" at bounding box center [670, 405] width 110 height 24
checkbox input "false"
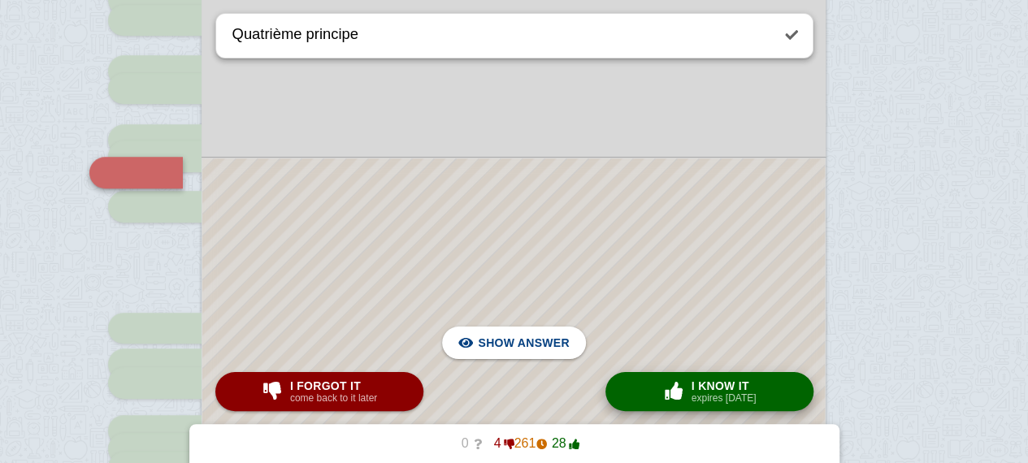
click at [694, 396] on small "expires [DATE]" at bounding box center [723, 397] width 65 height 11
type textarea "Ce qu'il comprend"
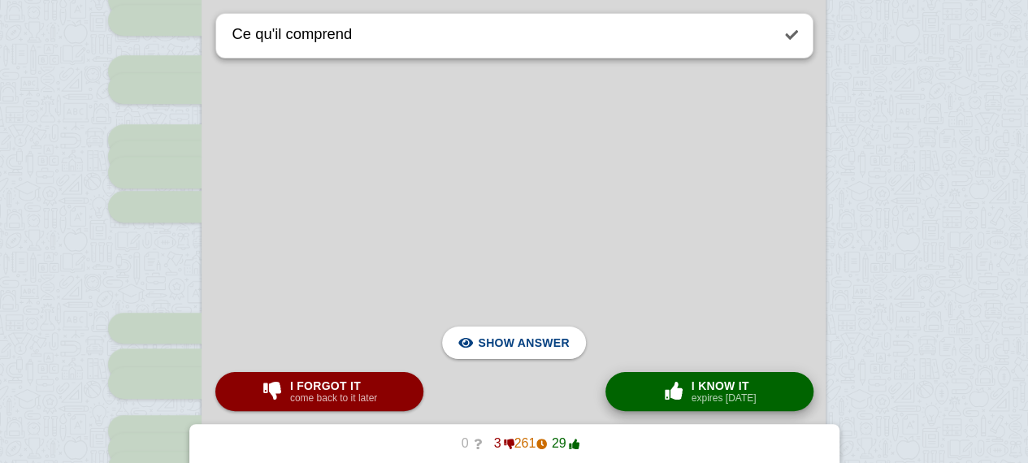
scroll to position [1378, 0]
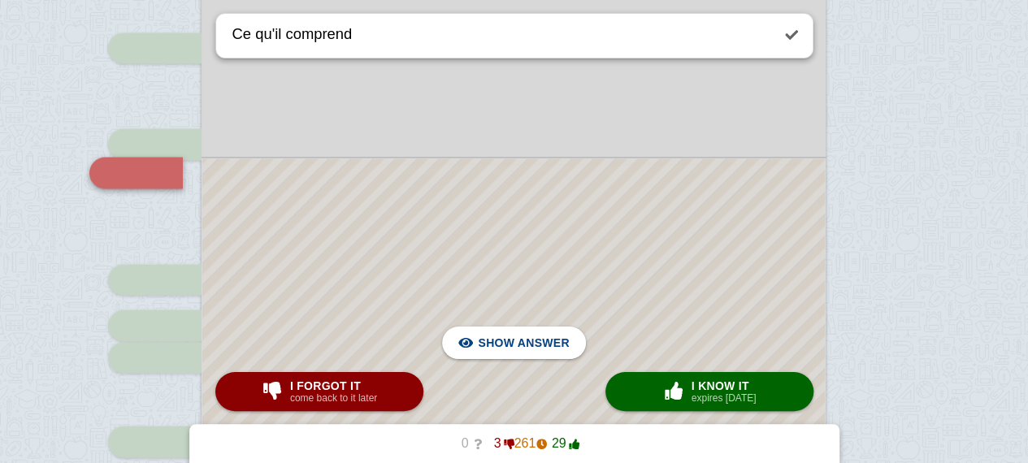
click at [600, 344] on div at bounding box center [513, 428] width 622 height 540
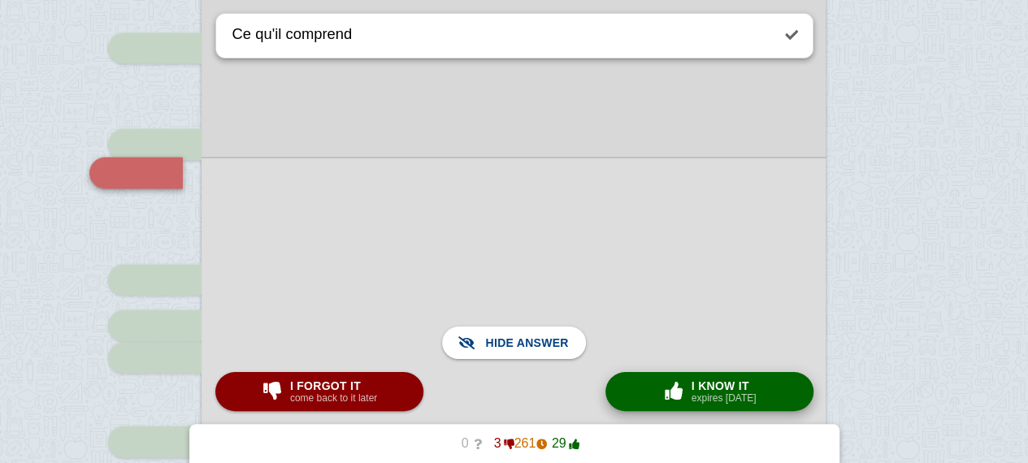
click at [674, 398] on span "button" at bounding box center [674, 391] width 26 height 18
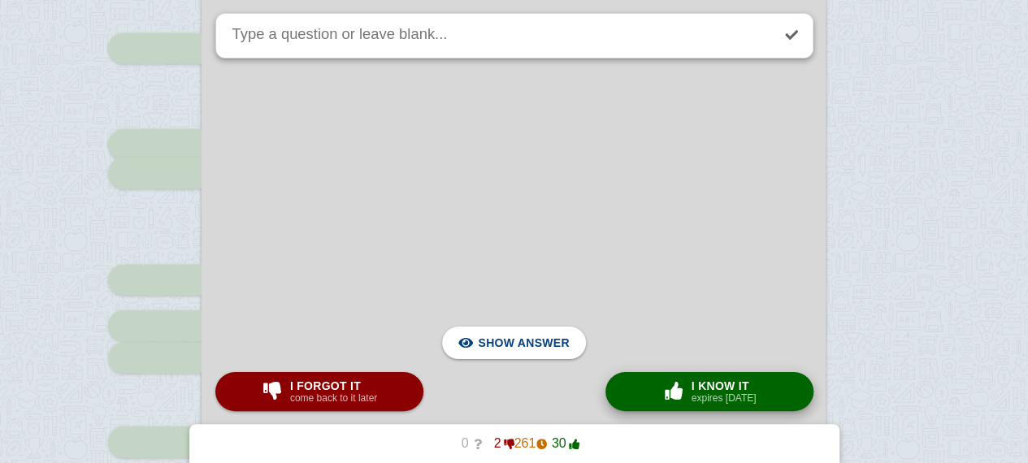
scroll to position [2560, 0]
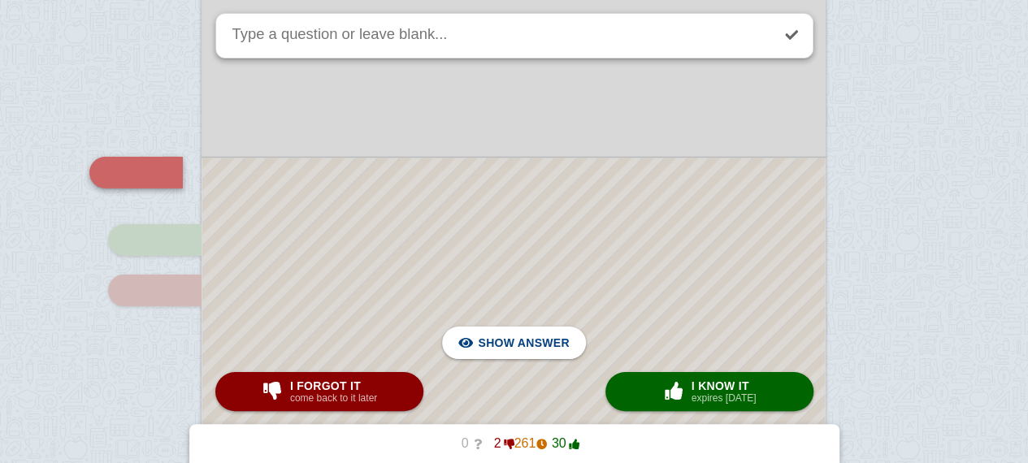
click at [664, 267] on div at bounding box center [513, 309] width 622 height 302
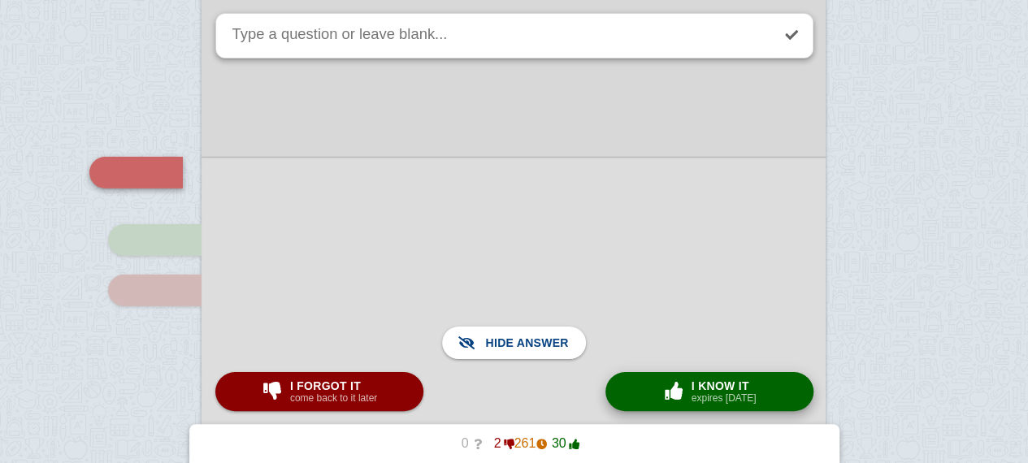
click at [647, 381] on button "× 0 I know it expires [DATE]" at bounding box center [709, 391] width 208 height 39
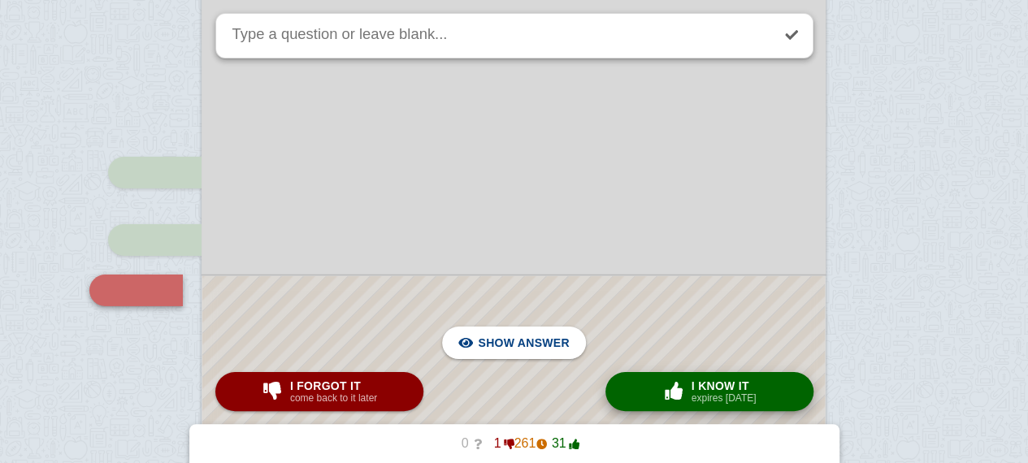
scroll to position [2678, 0]
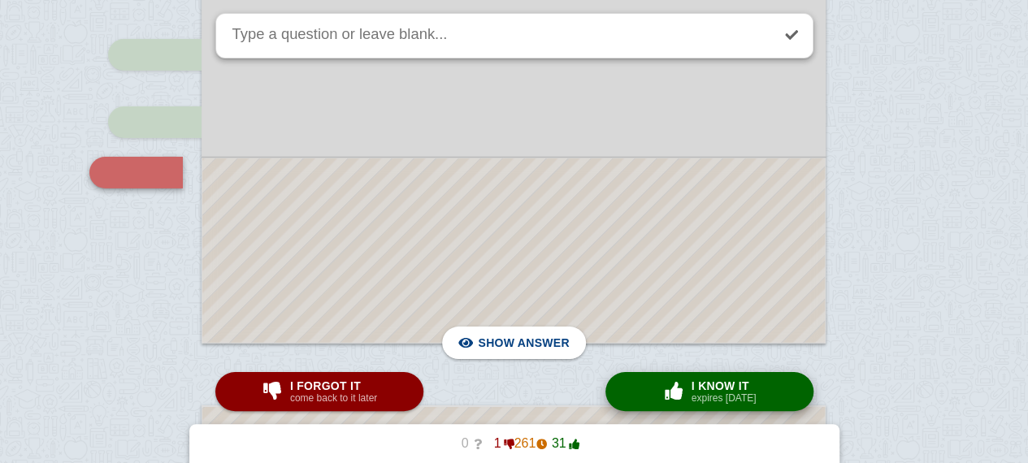
click at [699, 397] on small "expires [DATE]" at bounding box center [723, 397] width 65 height 11
type textarea "Can they be removed ?"
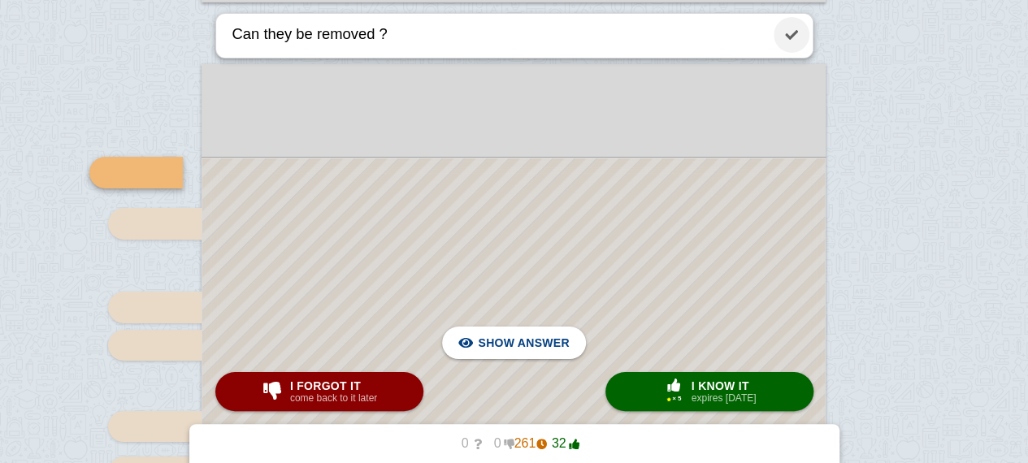
click at [794, 46] on link at bounding box center [791, 35] width 36 height 36
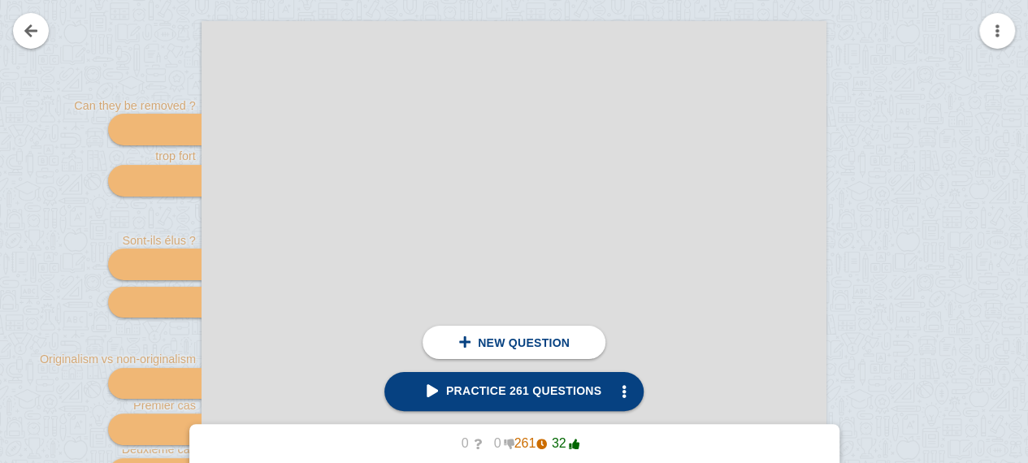
scroll to position [3063, 0]
